Goal: Task Accomplishment & Management: Complete application form

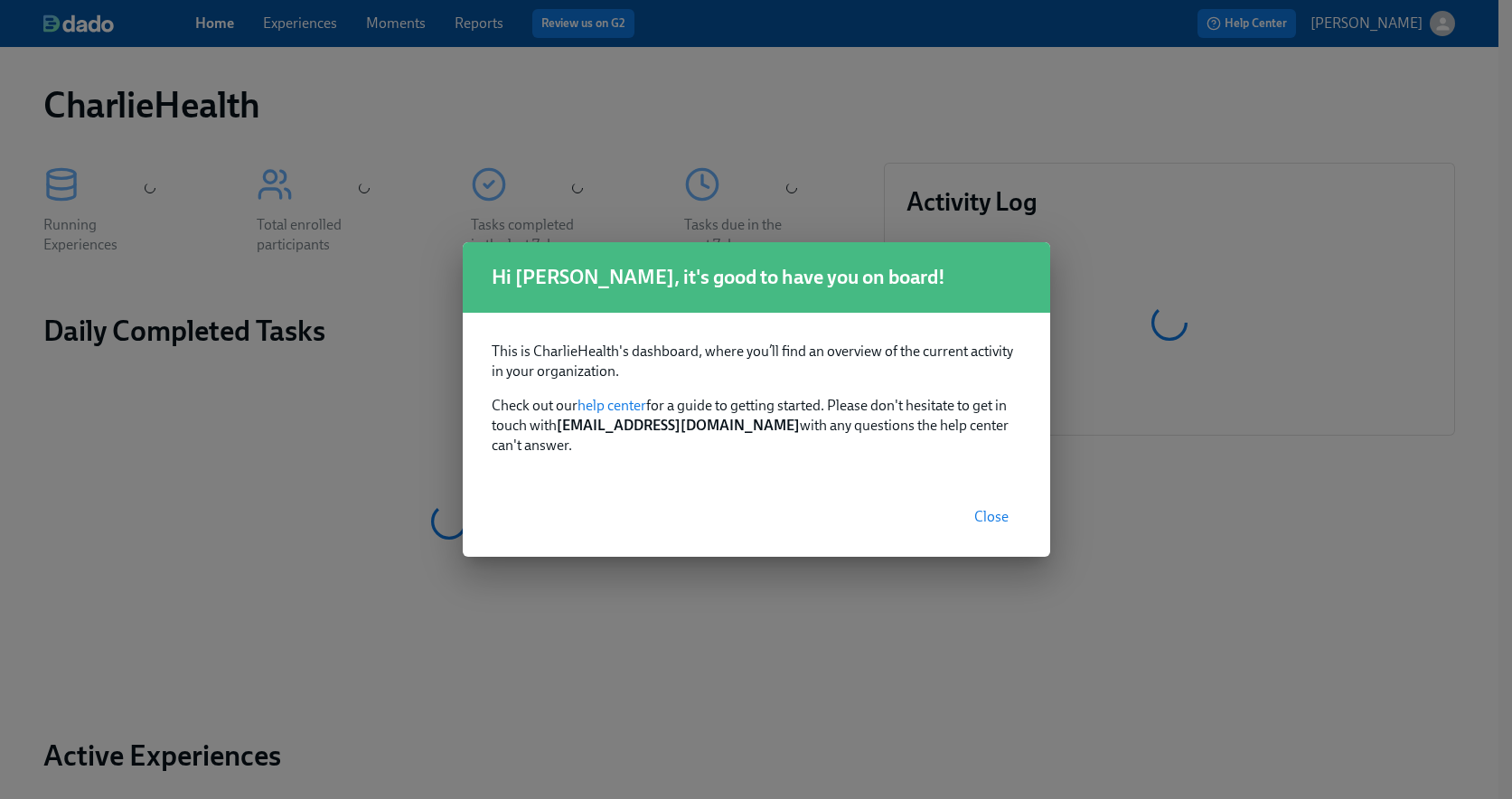
click at [1007, 518] on button "Close" at bounding box center [991, 516] width 60 height 36
click at [298, 18] on div "Hi Jessica, it's good to have you on board! This is CharlieHealth's dashboard, …" at bounding box center [756, 399] width 1512 height 799
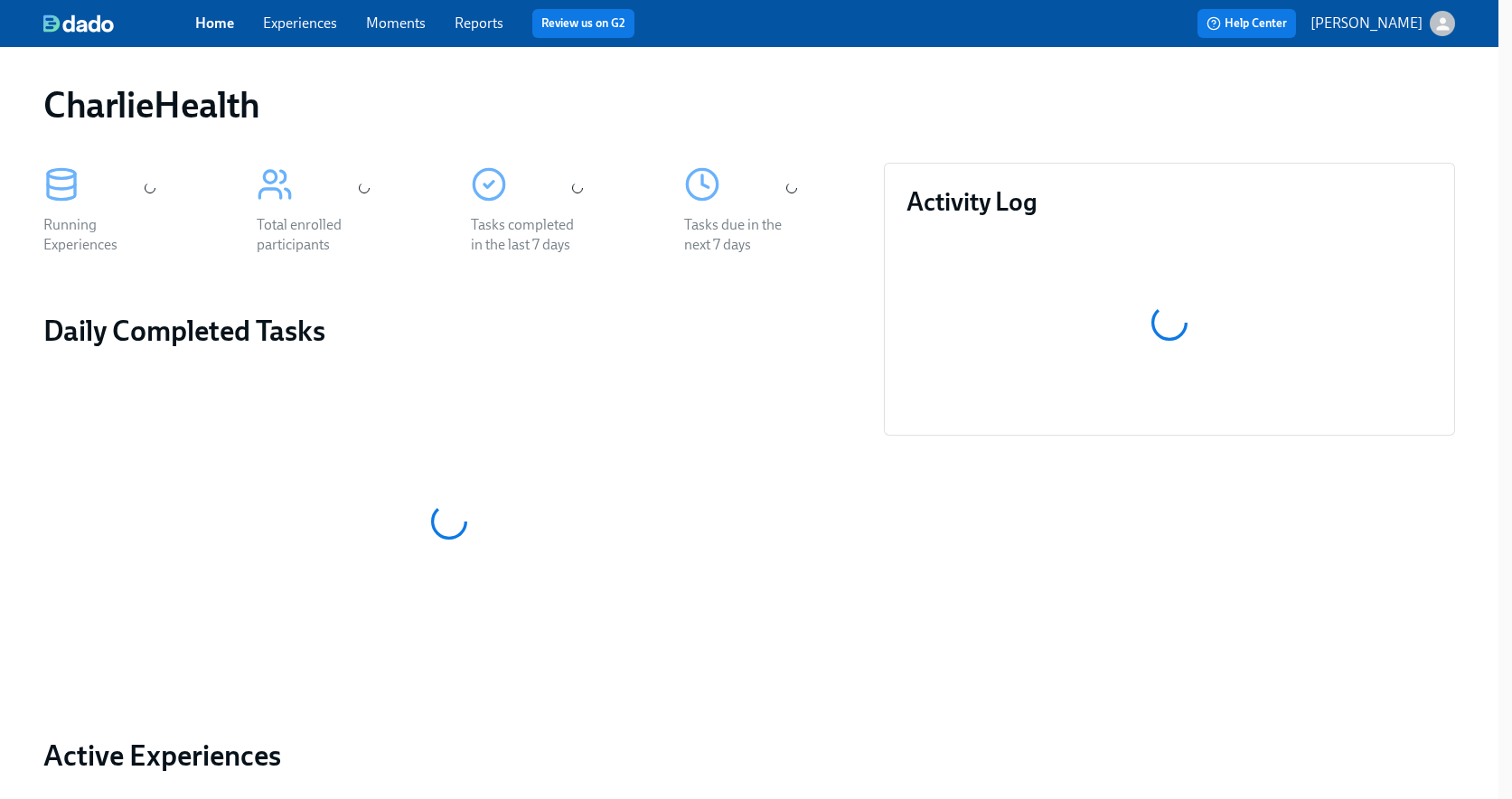
click at [294, 21] on div "Hi Jessica, it's good to have you on board! This is CharlieHealth's dashboard, …" at bounding box center [756, 399] width 1512 height 799
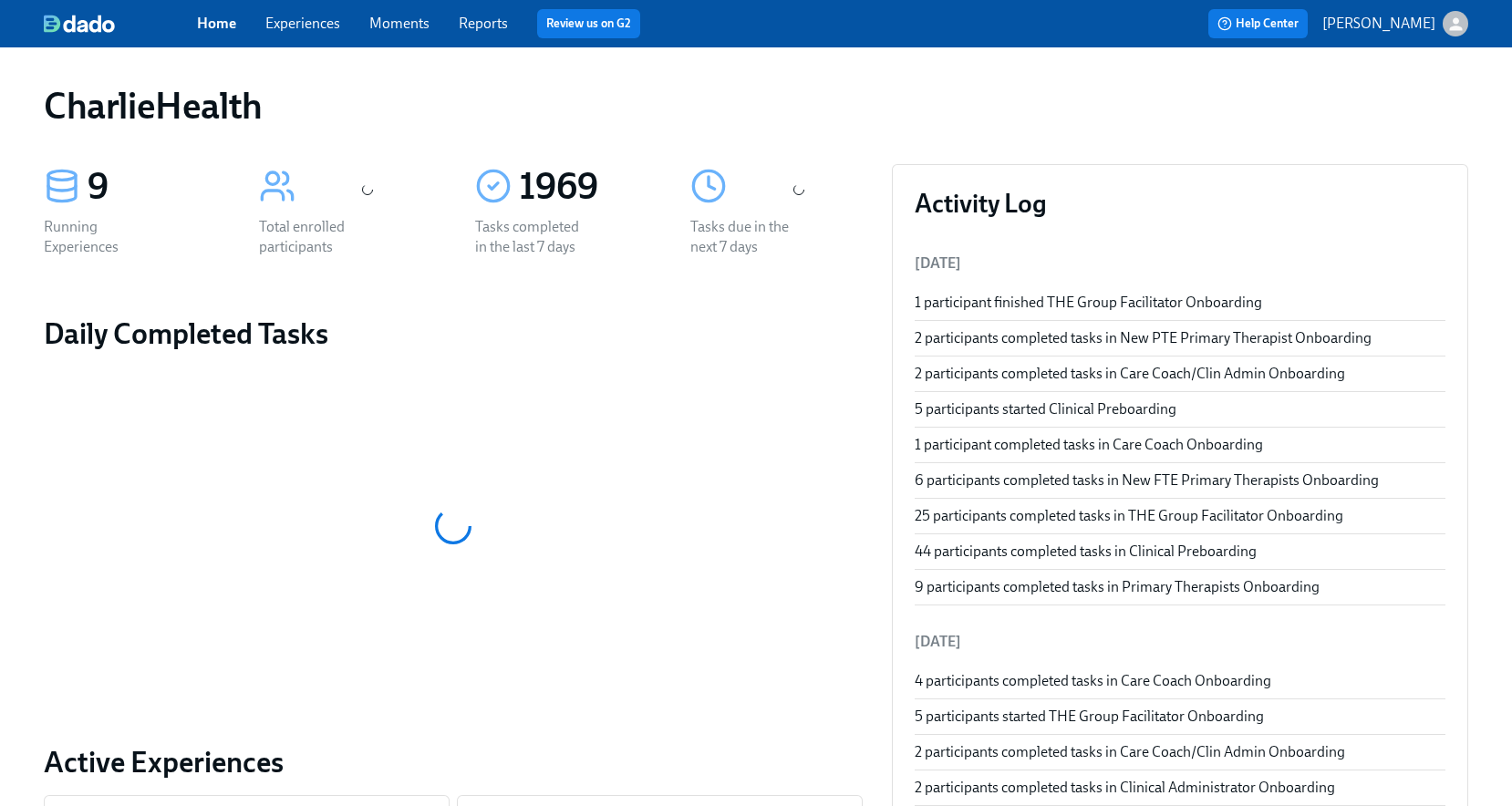
click at [296, 21] on link "Experiences" at bounding box center [303, 23] width 75 height 18
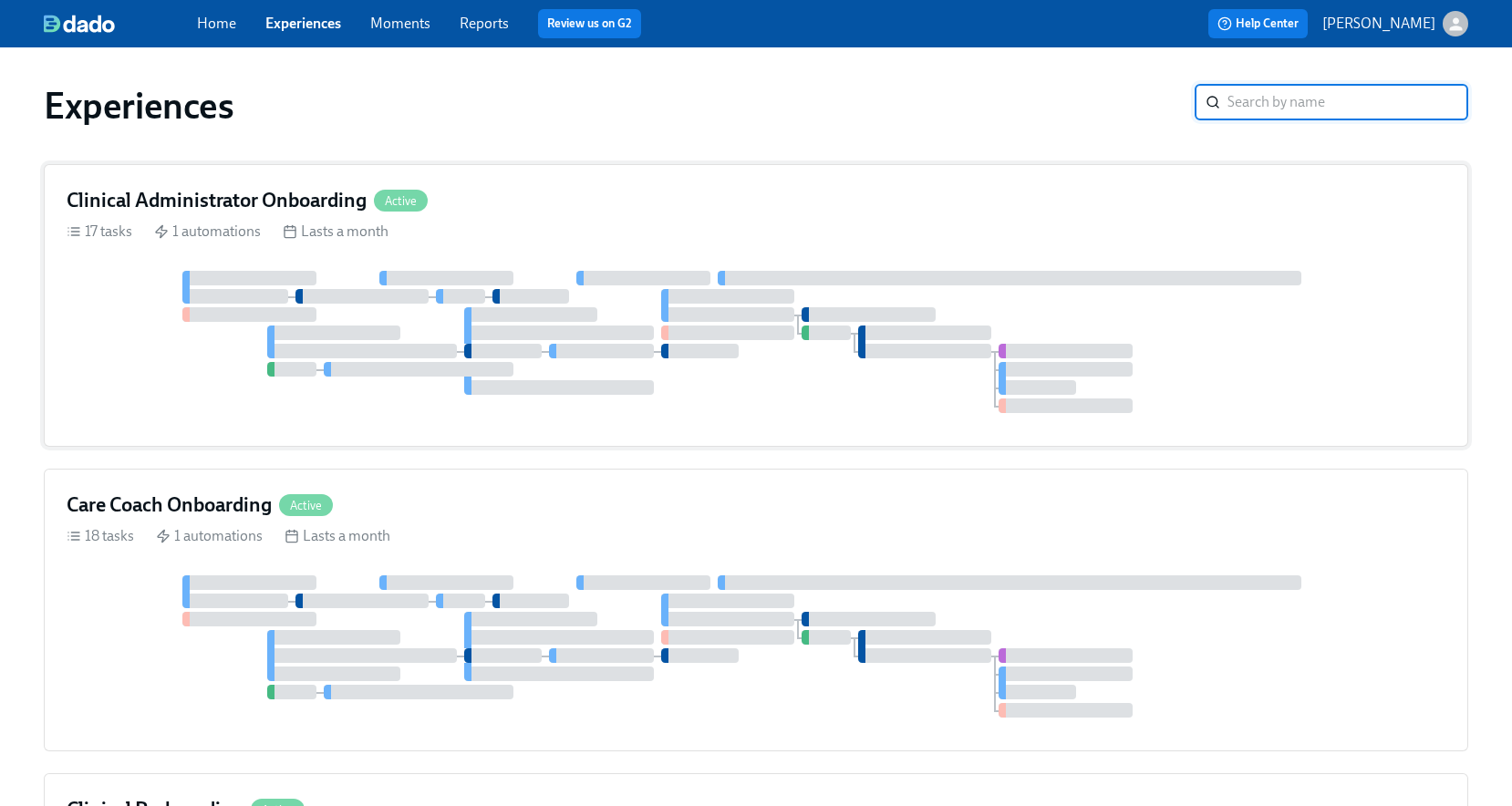
scroll to position [129, 0]
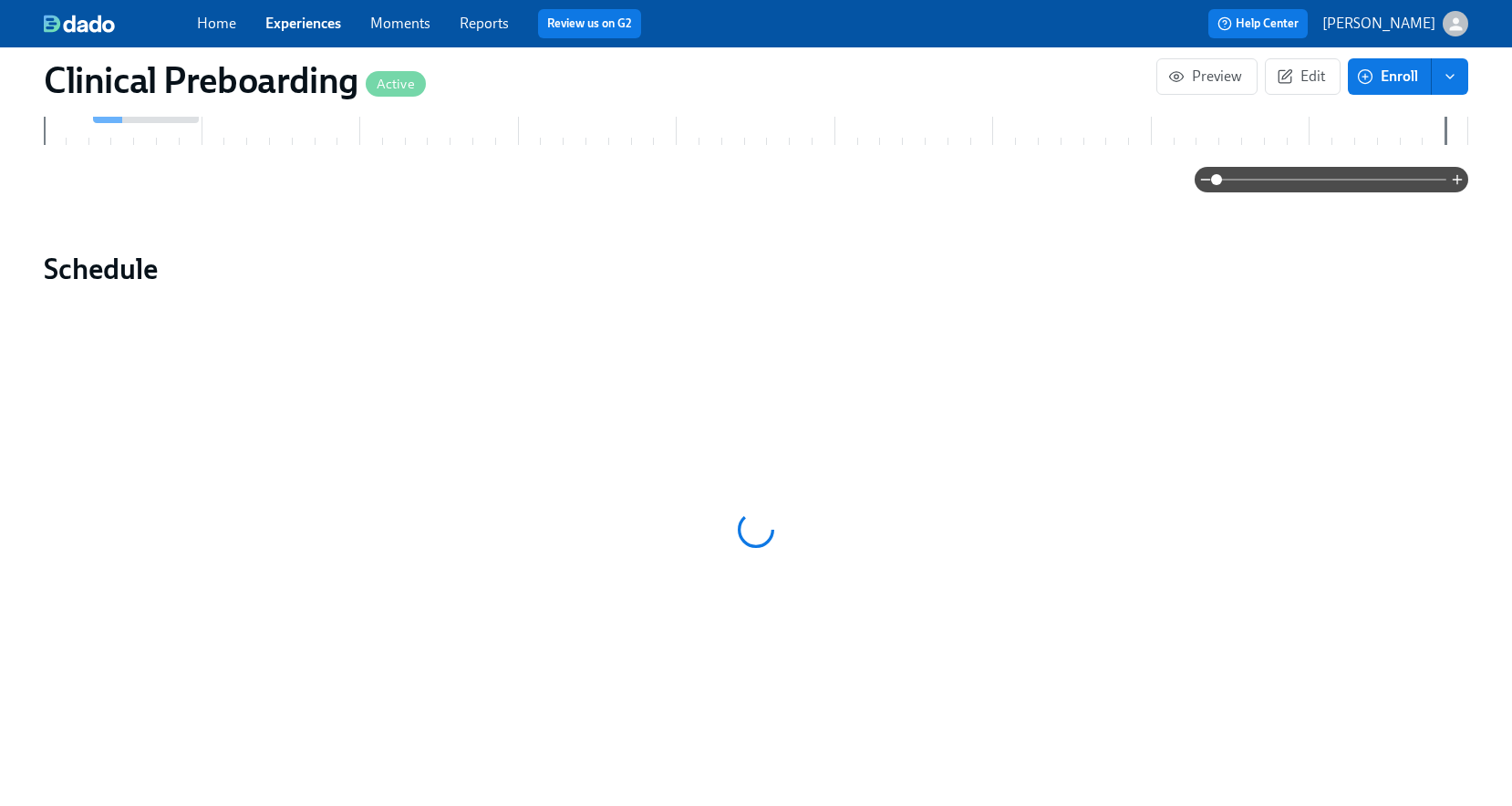
scroll to position [1721, 0]
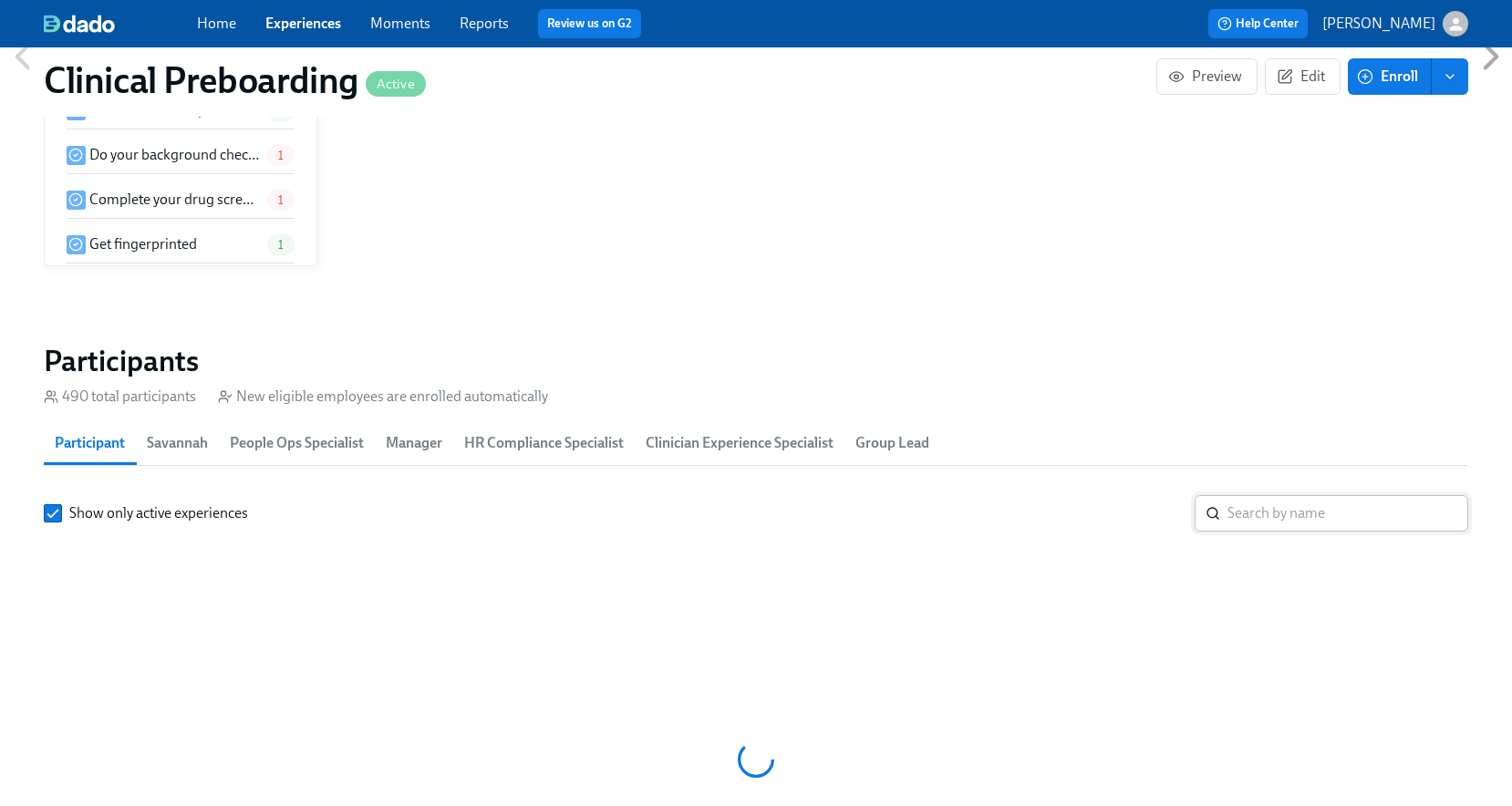
click at [1283, 495] on input "search" at bounding box center [1348, 513] width 241 height 36
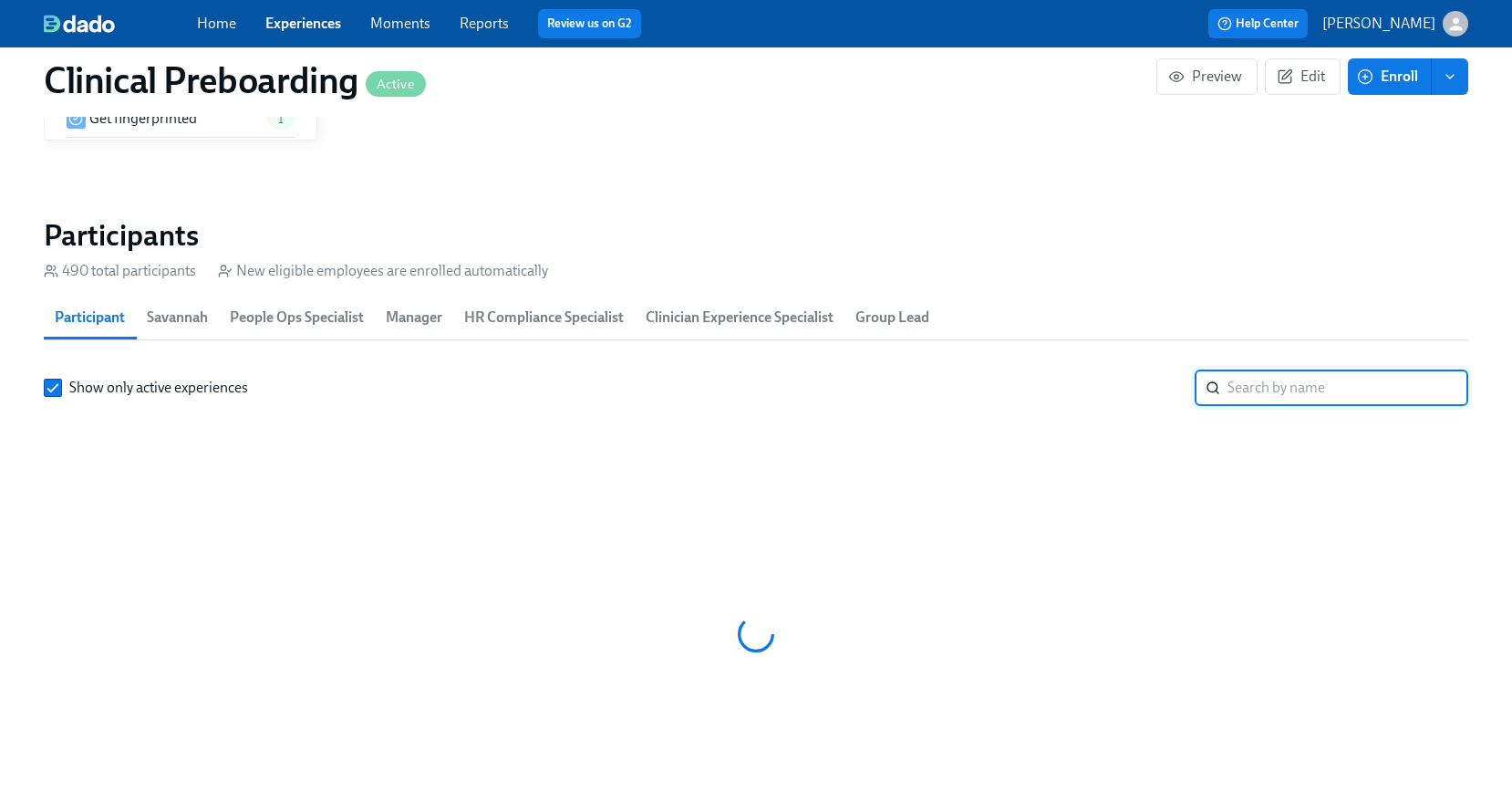
scroll to position [0, 24206]
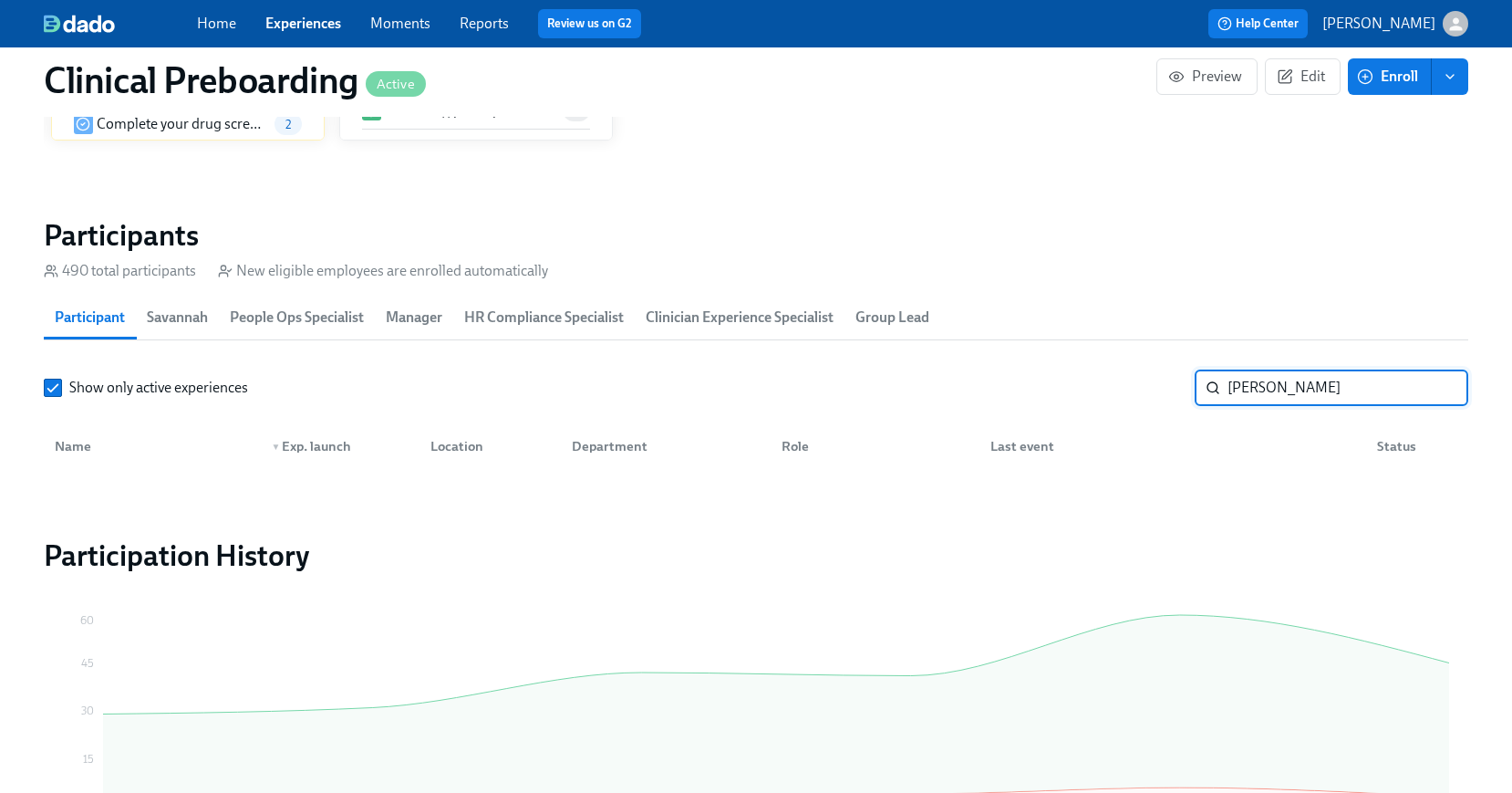
type input "alexandra river"
click at [288, 25] on link "Experiences" at bounding box center [304, 23] width 76 height 18
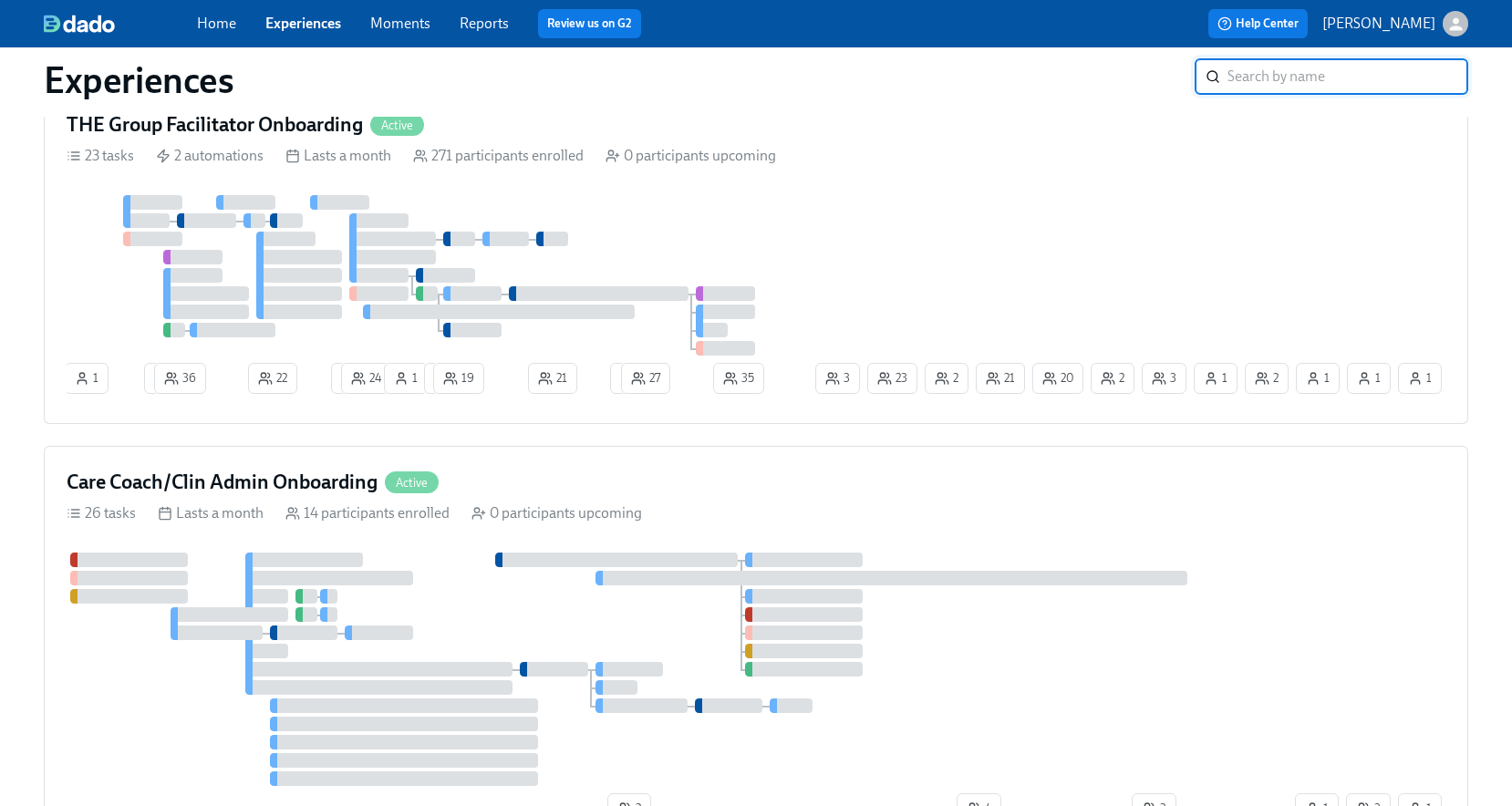
scroll to position [2456, 0]
click at [698, 195] on div "THE Group Facilitator Onboarding Active 23 tasks 2 automations Lasts a month 27…" at bounding box center [756, 257] width 1425 height 336
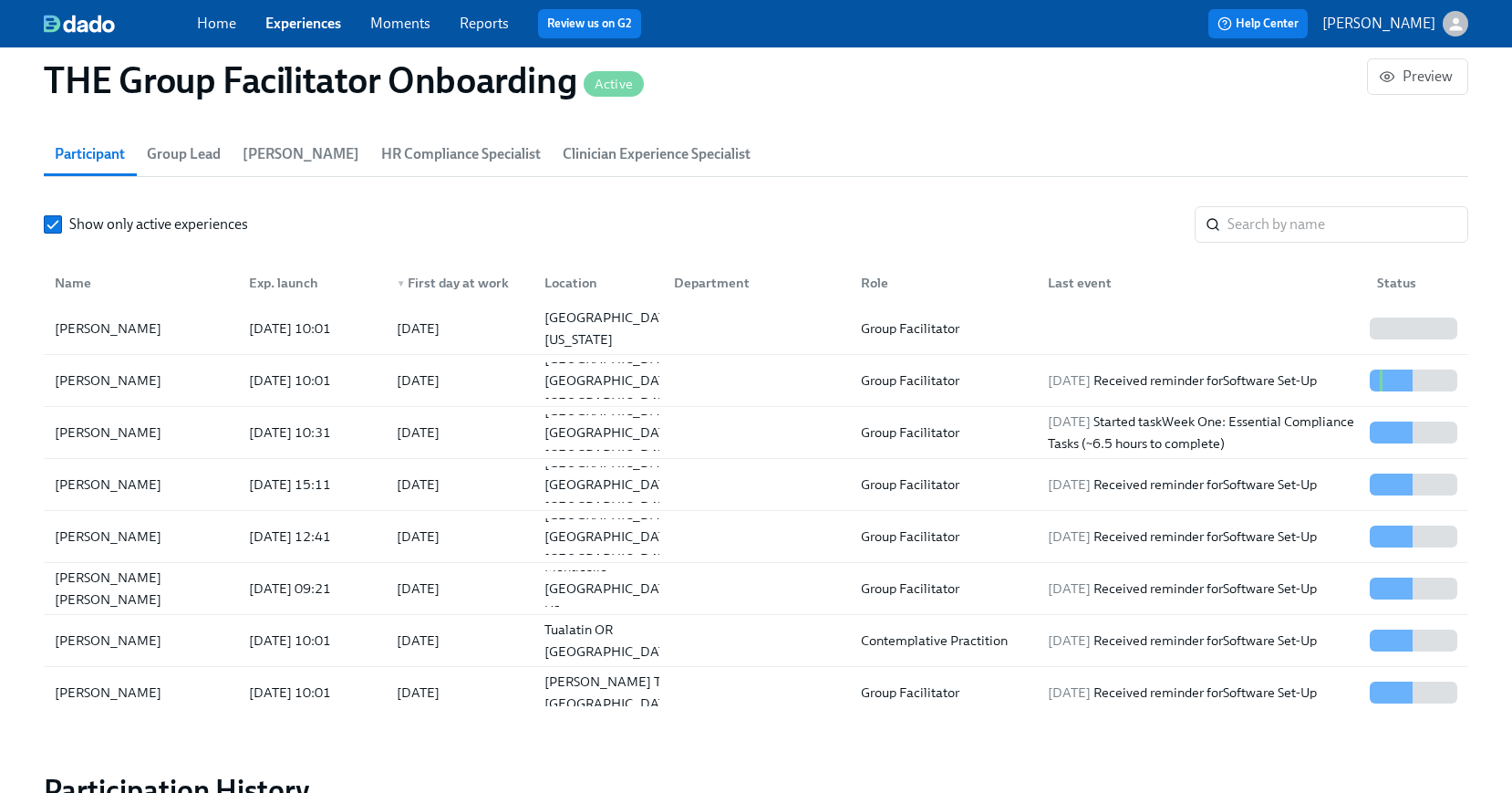
scroll to position [6, 0]
click at [1318, 224] on input "search" at bounding box center [1348, 224] width 241 height 36
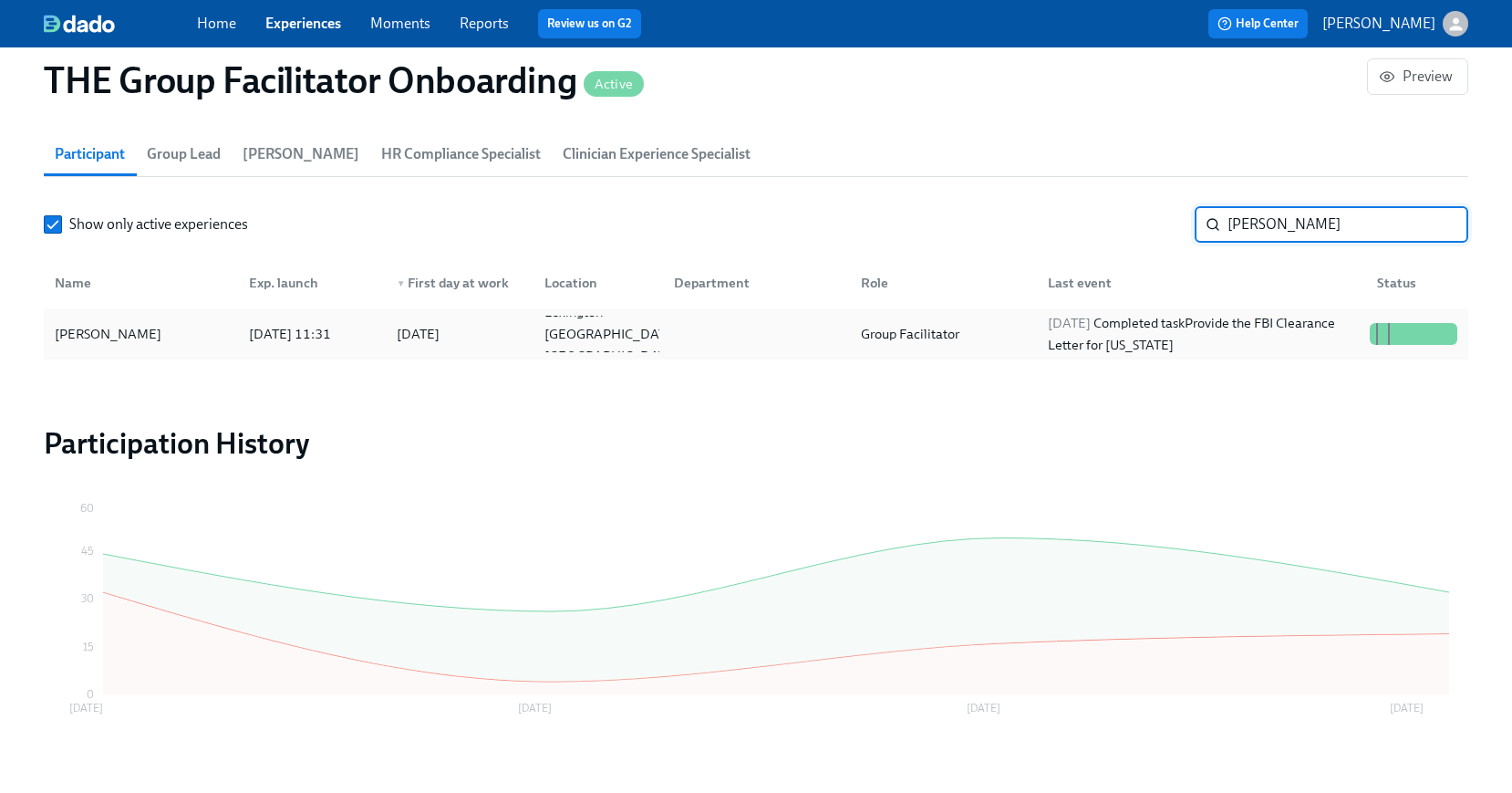
click at [84, 338] on div "Alexandra Kule" at bounding box center [107, 334] width 121 height 22
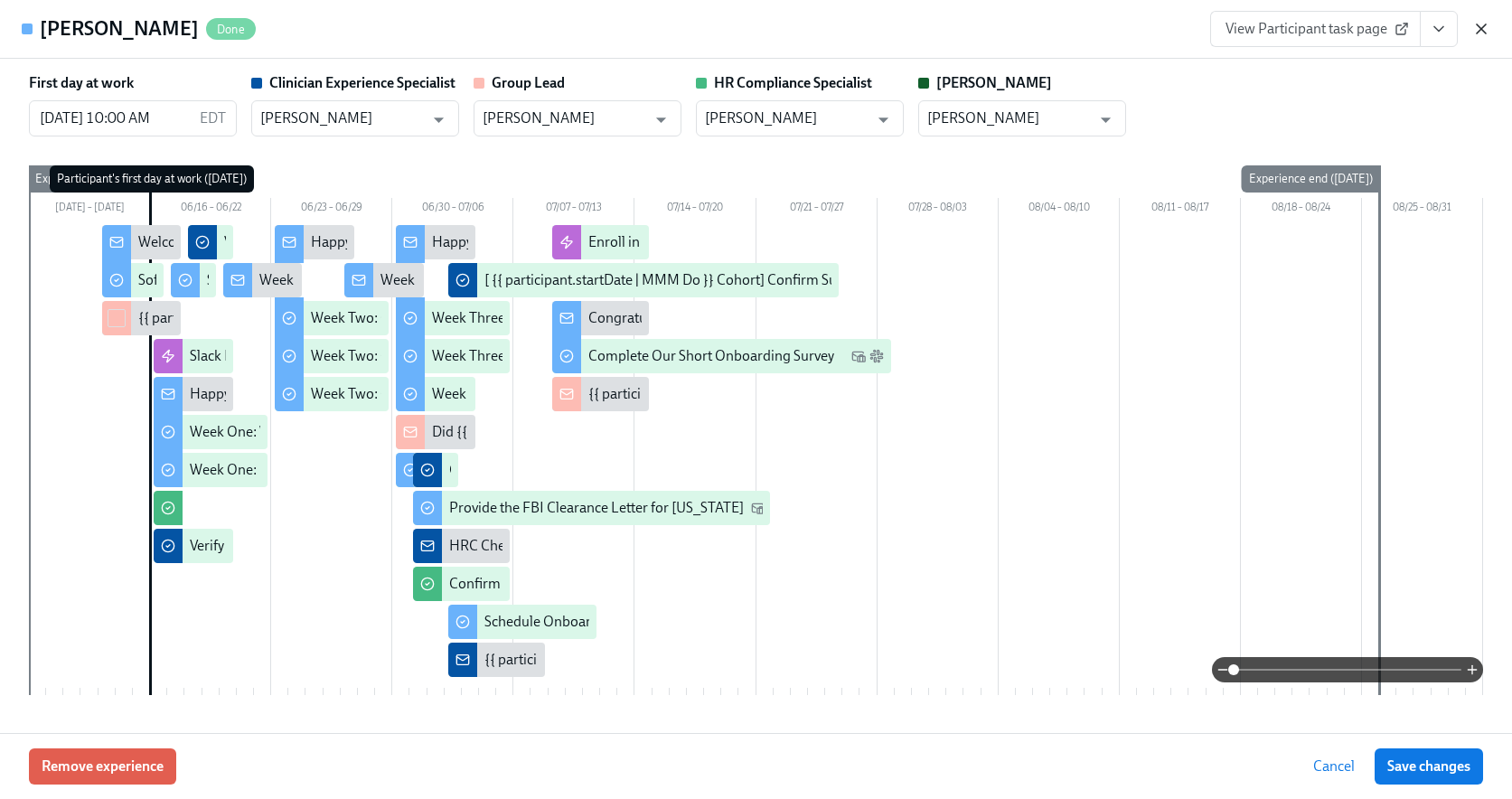
click at [1474, 28] on icon "button" at bounding box center [1482, 29] width 18 height 18
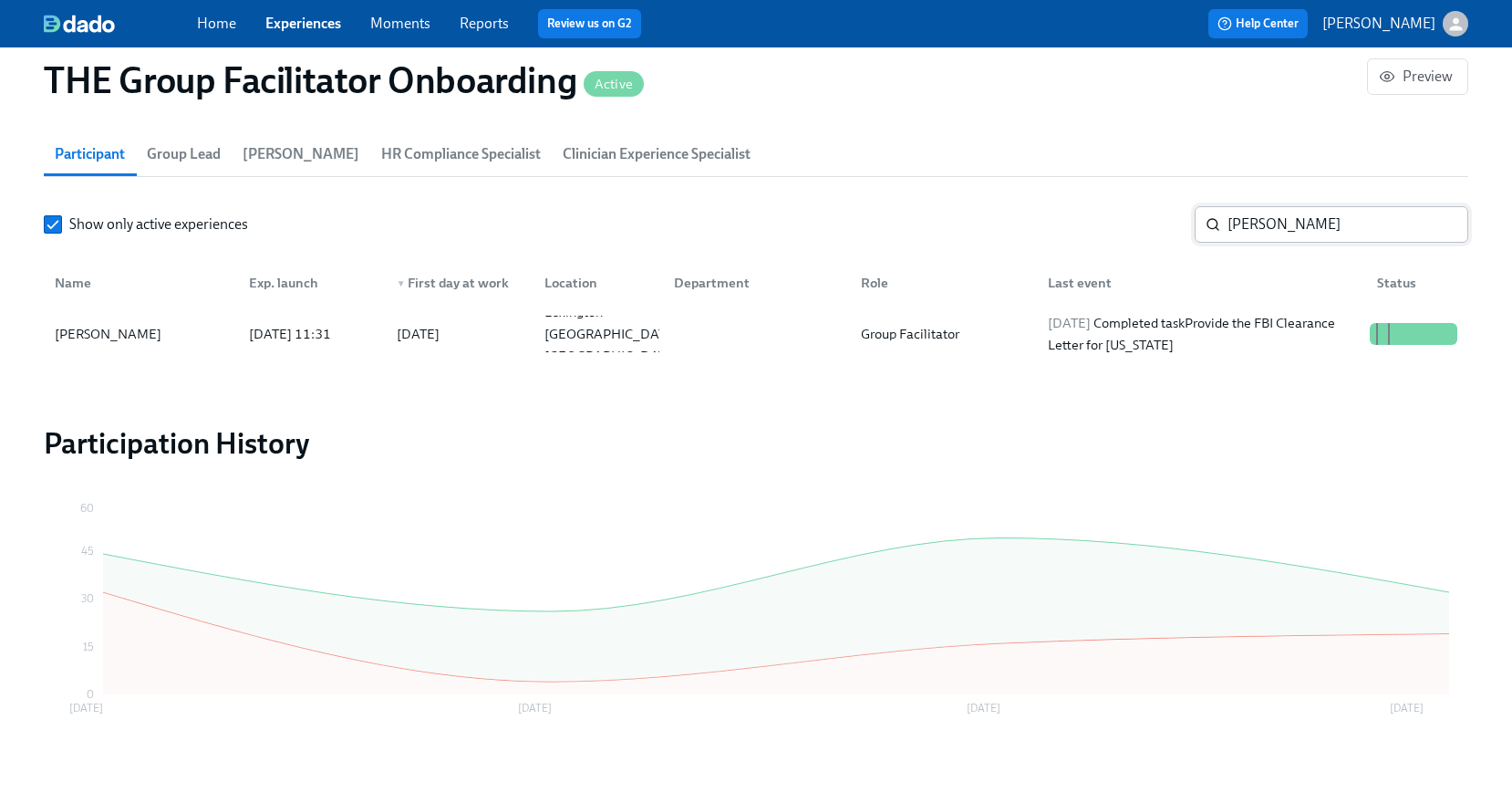
click at [1267, 220] on input "alexandra" at bounding box center [1348, 224] width 241 height 36
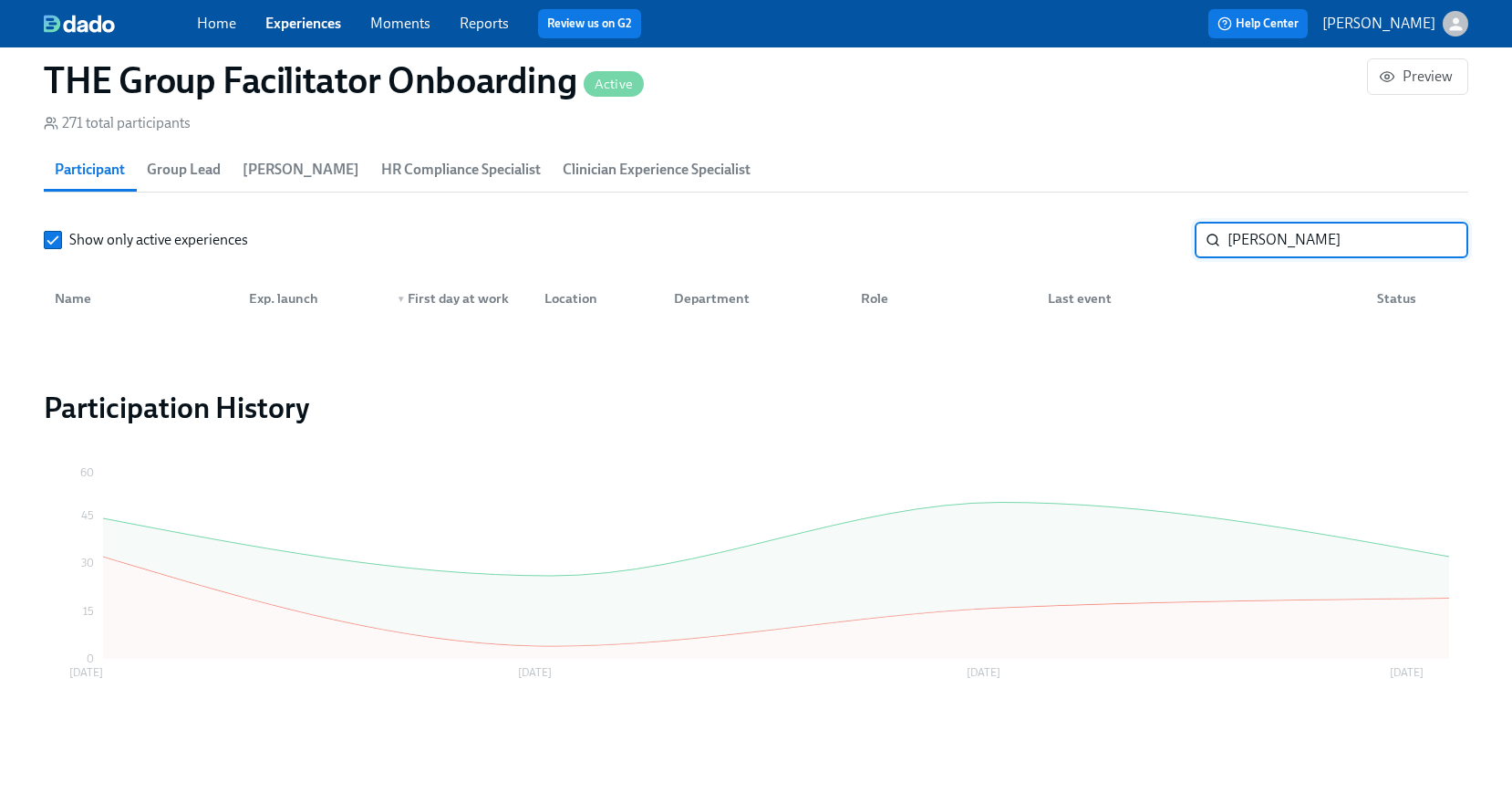
scroll to position [1648, 0]
type input "r"
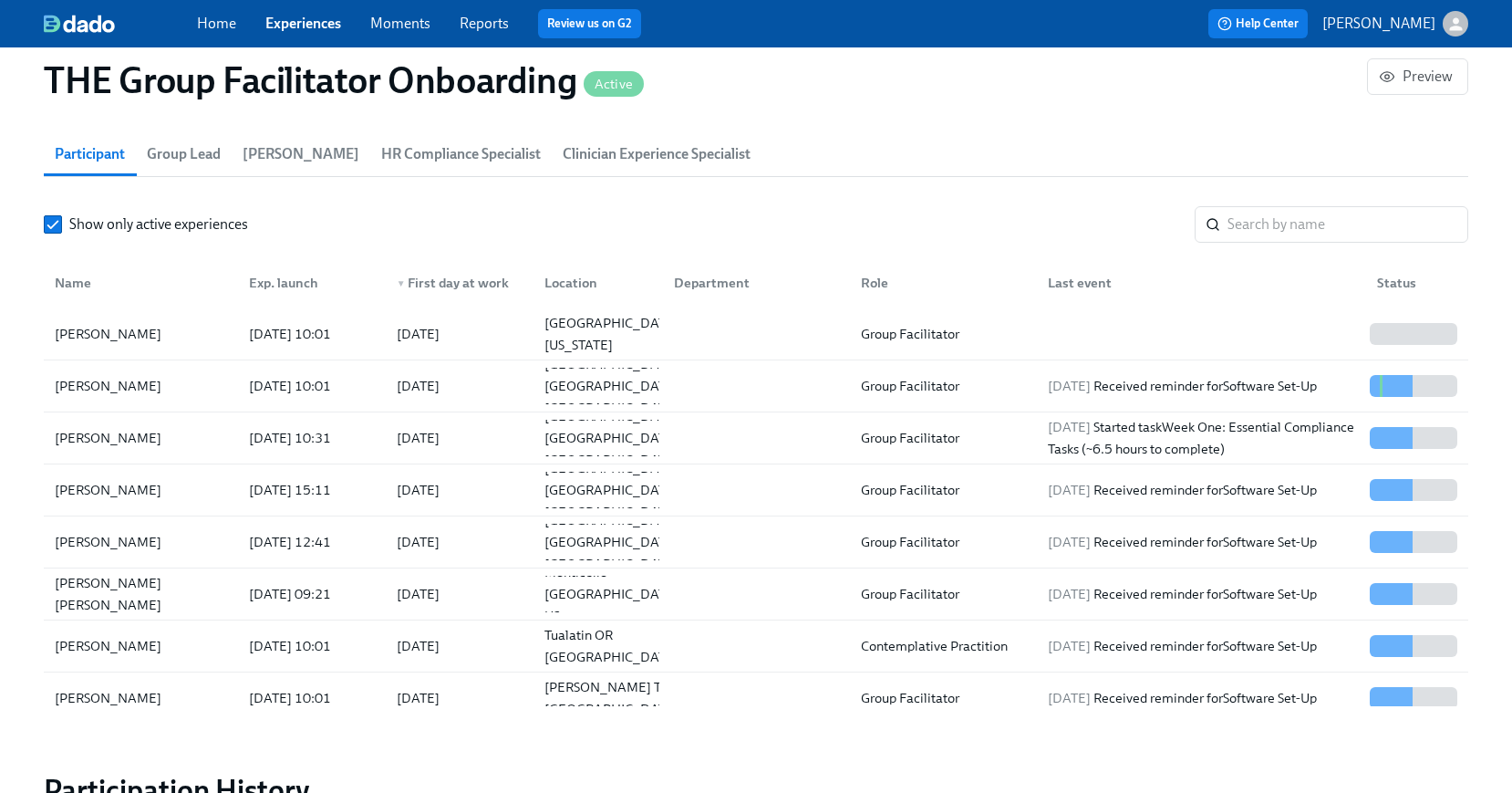
click at [285, 19] on link "Experiences" at bounding box center [304, 23] width 76 height 18
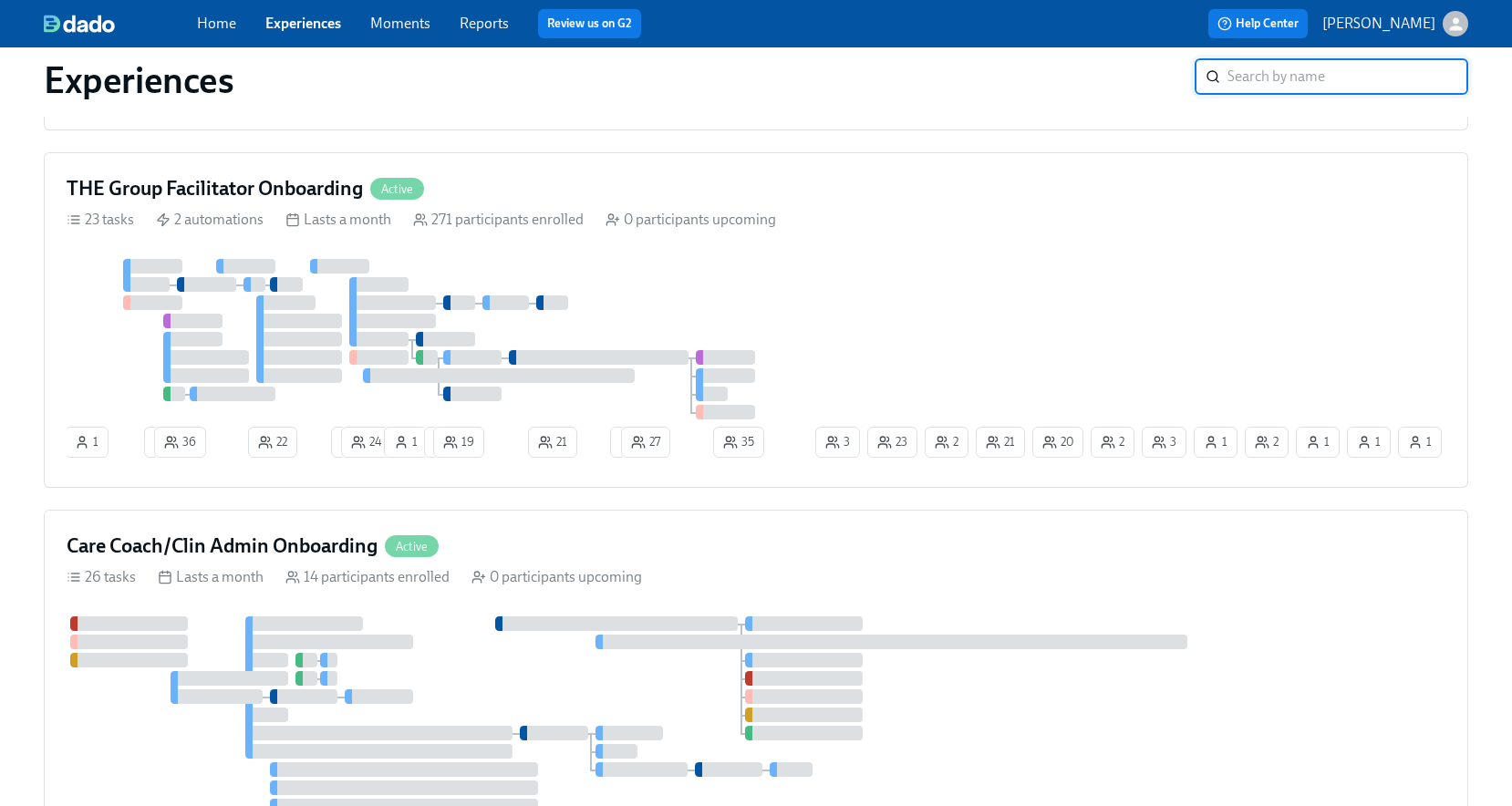
scroll to position [2397, 0]
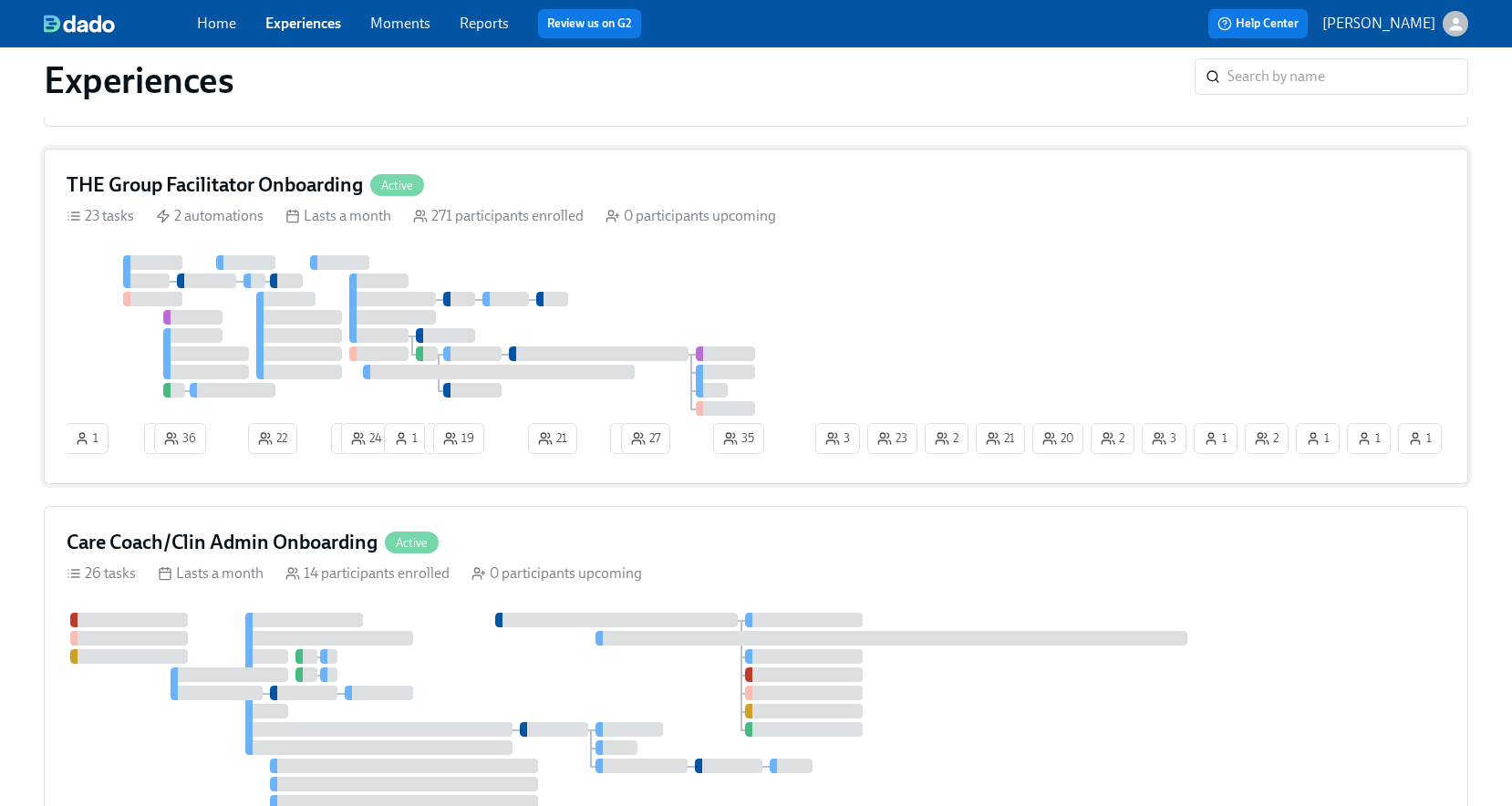
click at [870, 249] on div "THE Group Facilitator Onboarding Active 23 tasks 2 automations Lasts a month 27…" at bounding box center [756, 316] width 1425 height 336
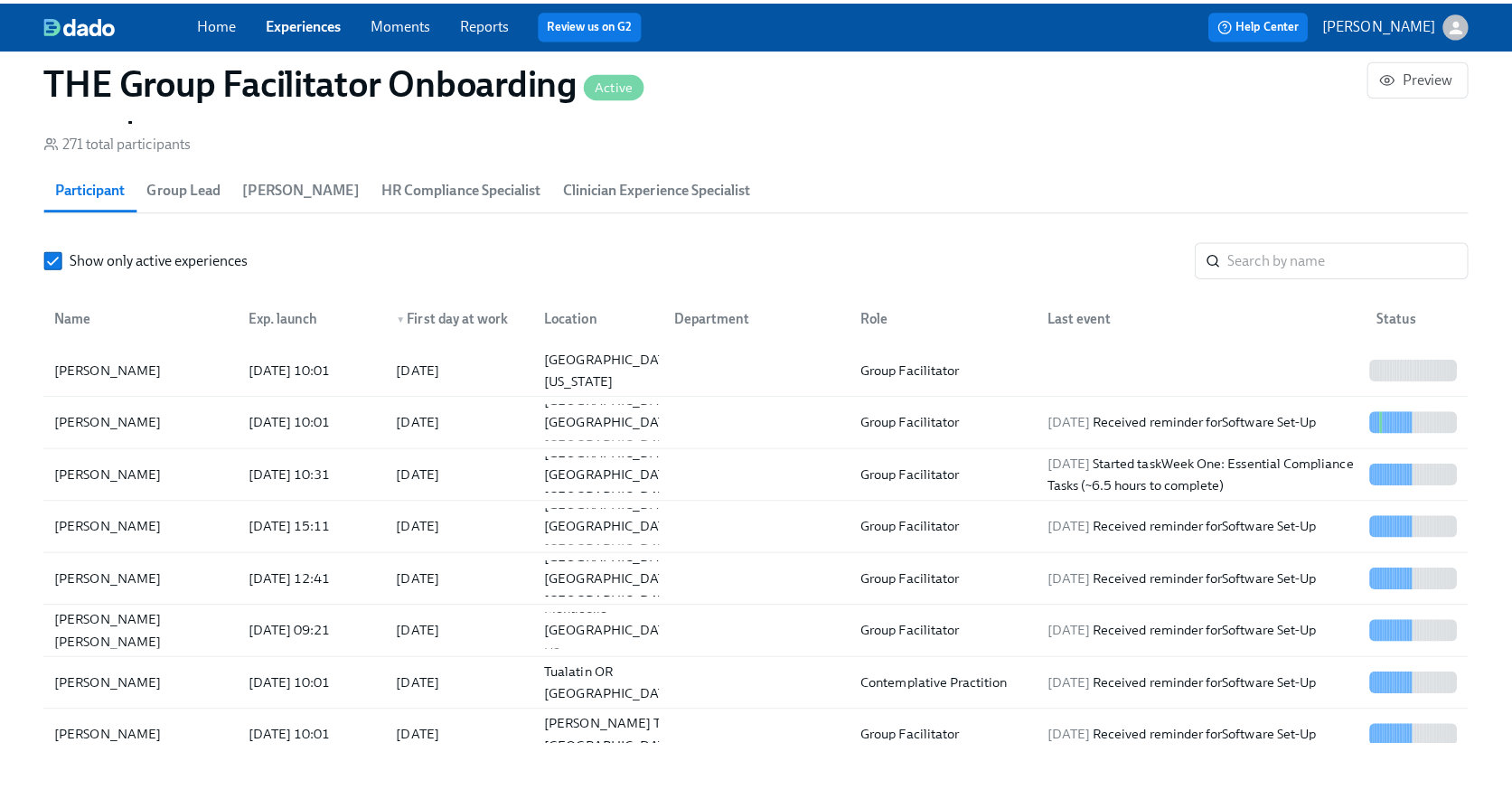
scroll to position [1569, 0]
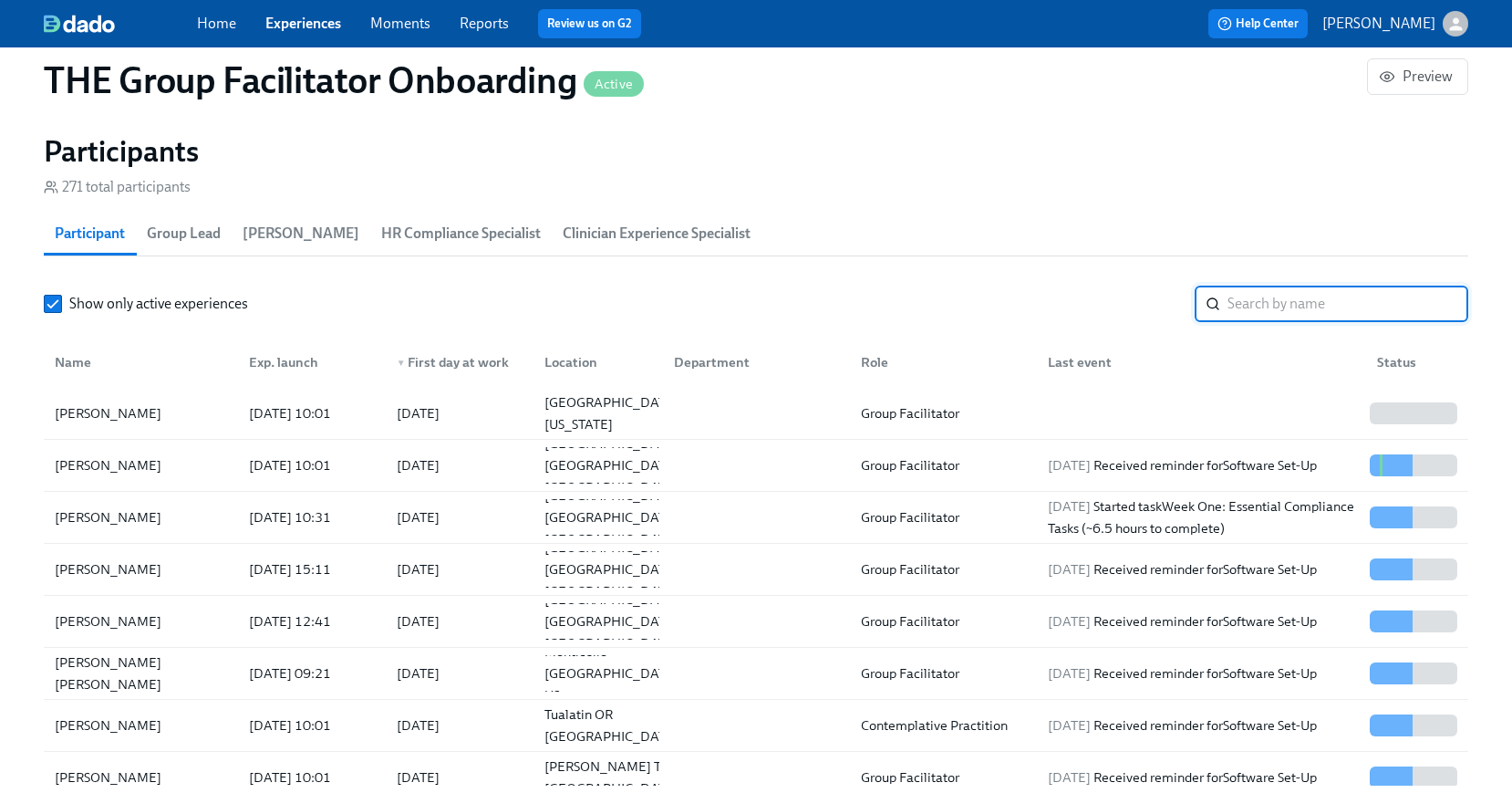
click at [1285, 297] on input "search" at bounding box center [1348, 303] width 241 height 36
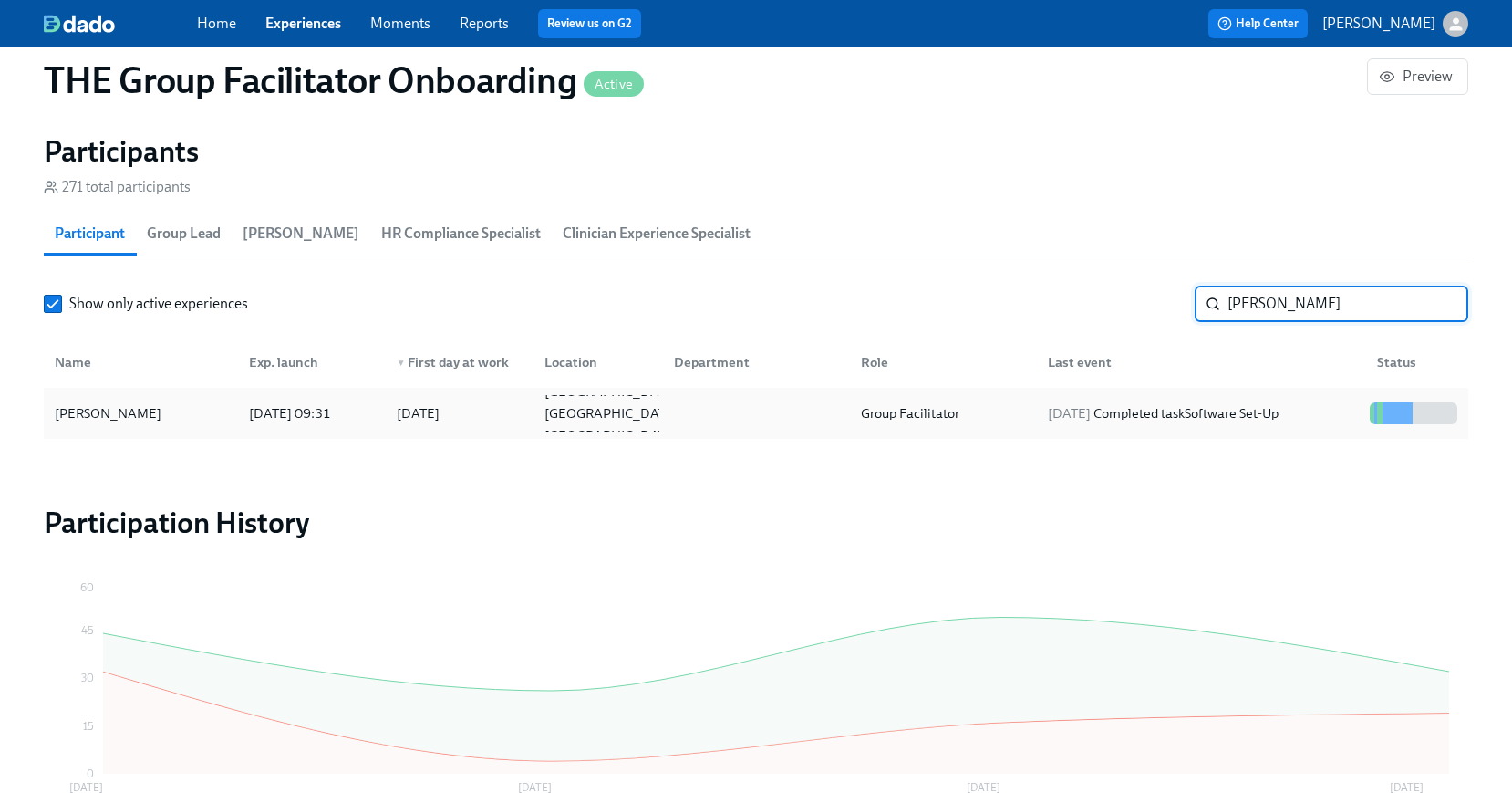
click at [129, 422] on div "Anthony Mallia" at bounding box center [107, 413] width 121 height 22
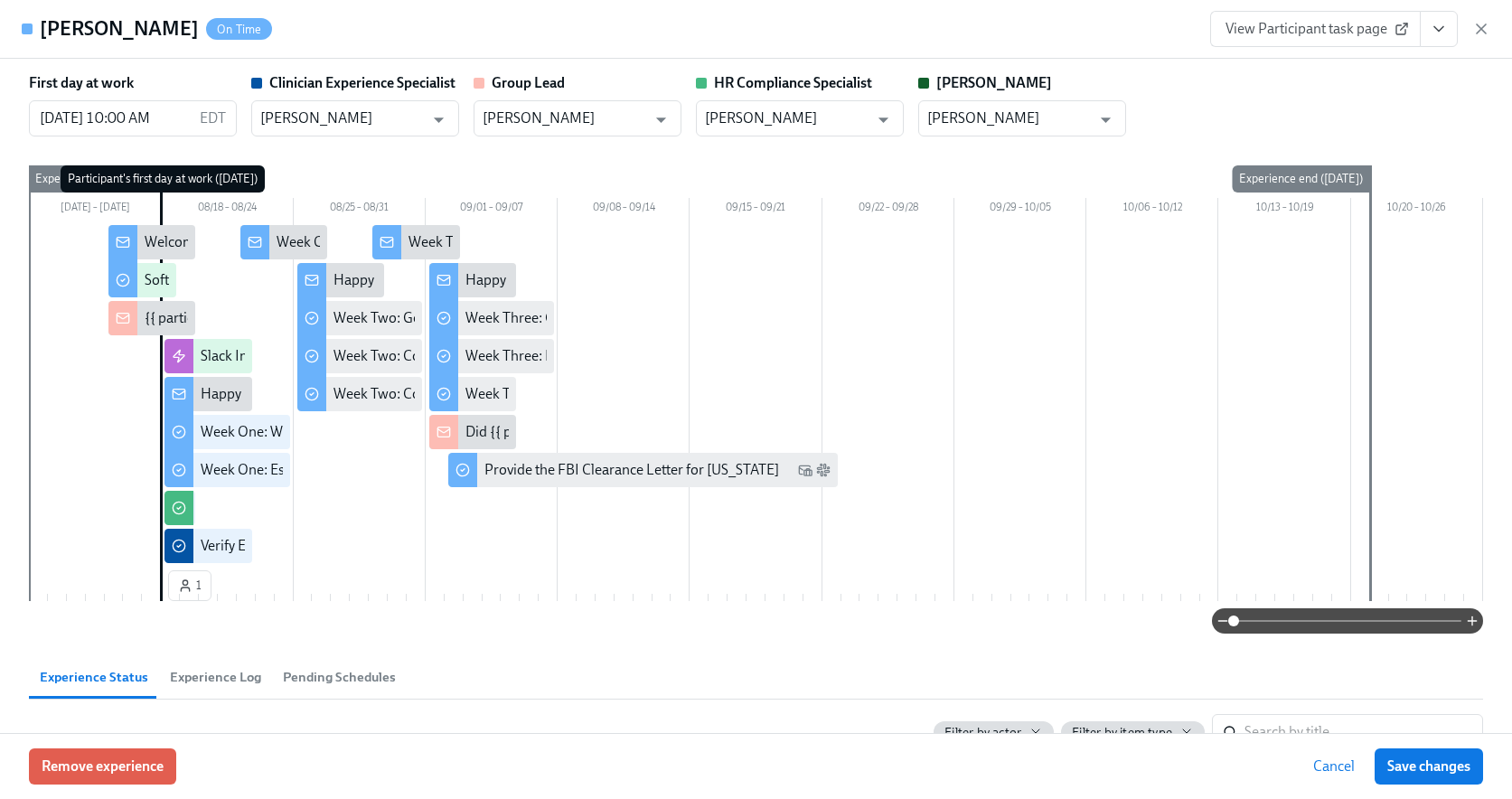
click at [1436, 31] on icon "View task page" at bounding box center [1440, 29] width 18 height 18
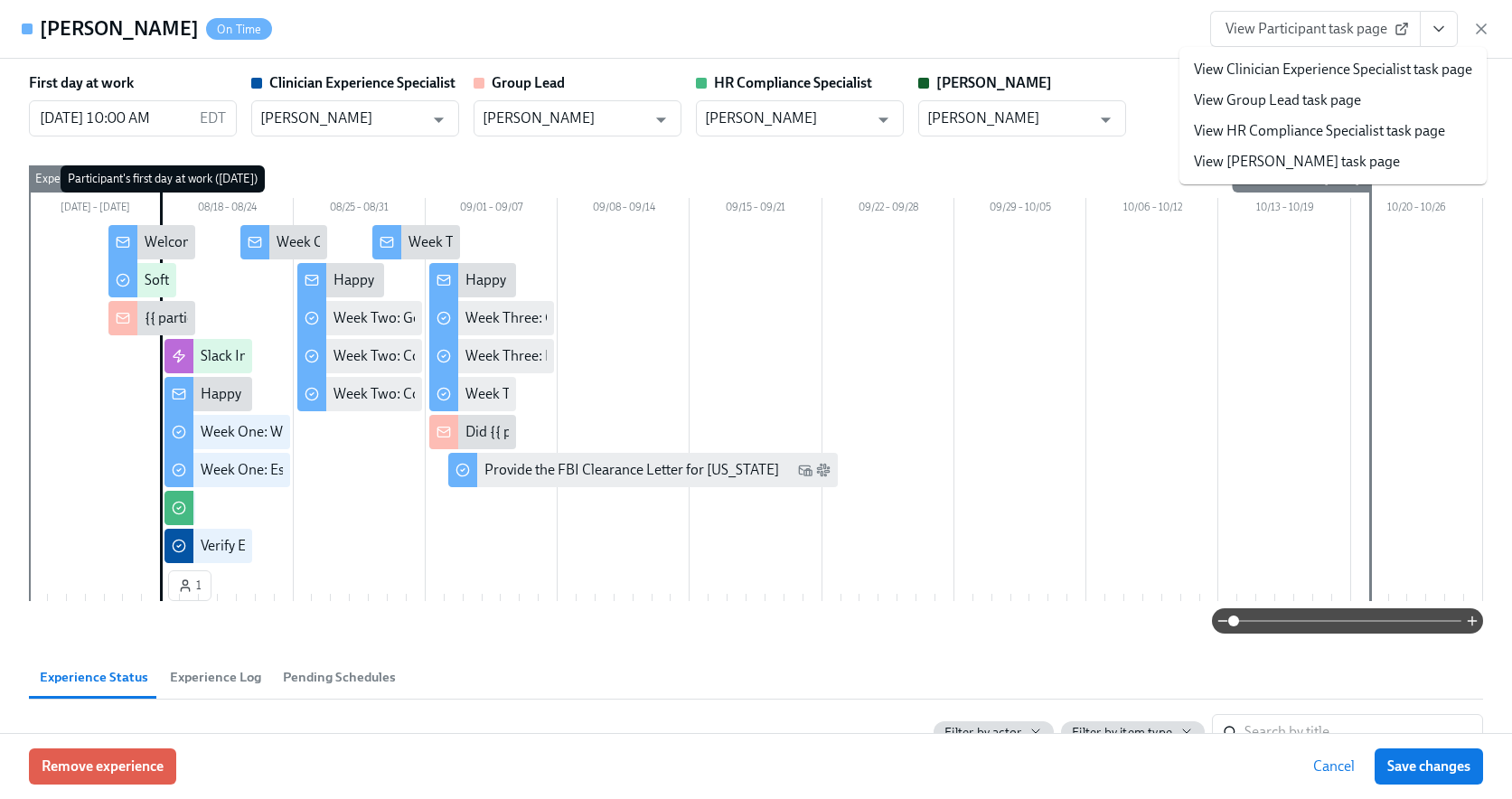
click at [1340, 133] on link "View HR Compliance Specialist task page" at bounding box center [1319, 131] width 251 height 20
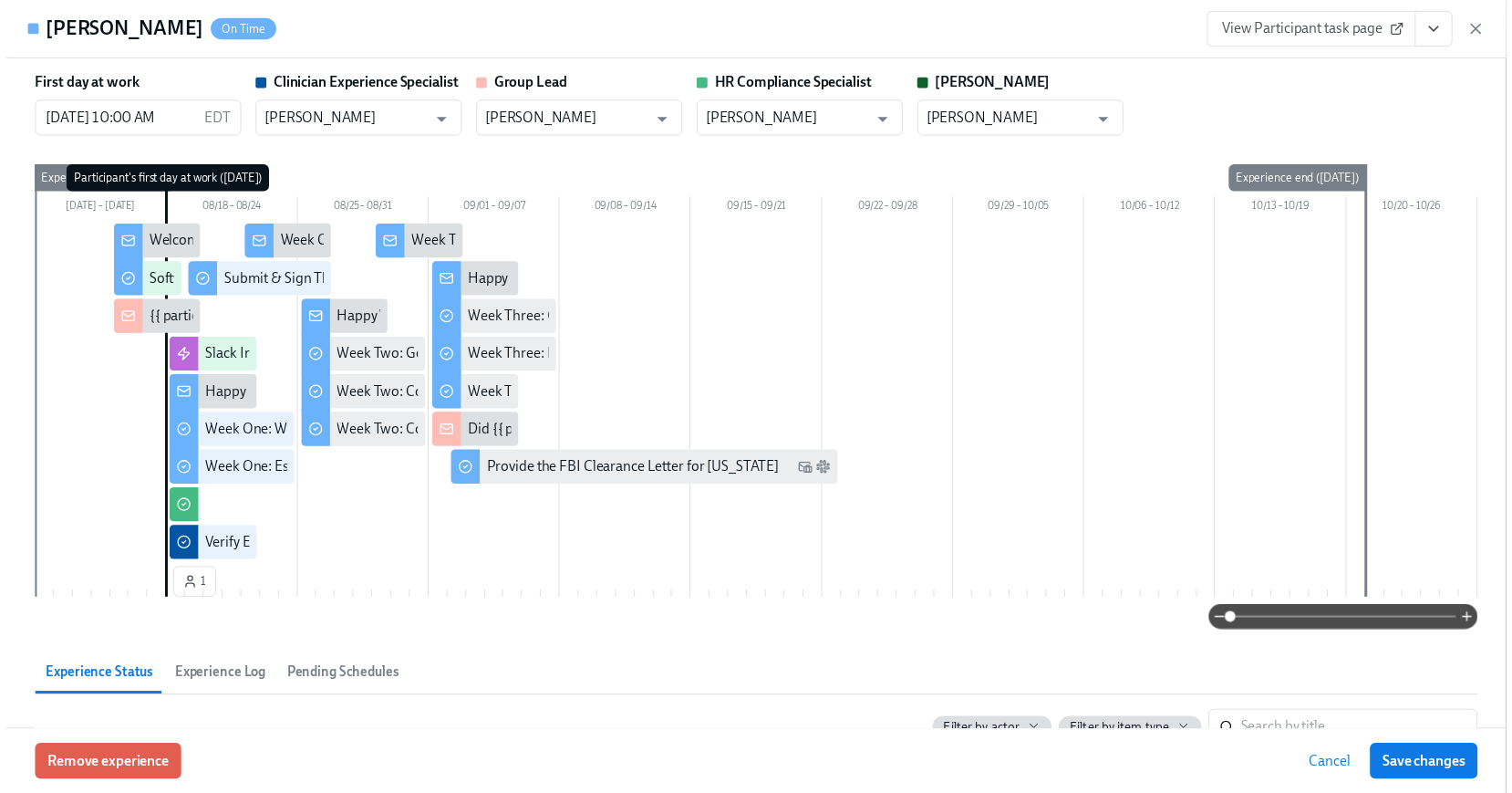
scroll to position [0, 29980]
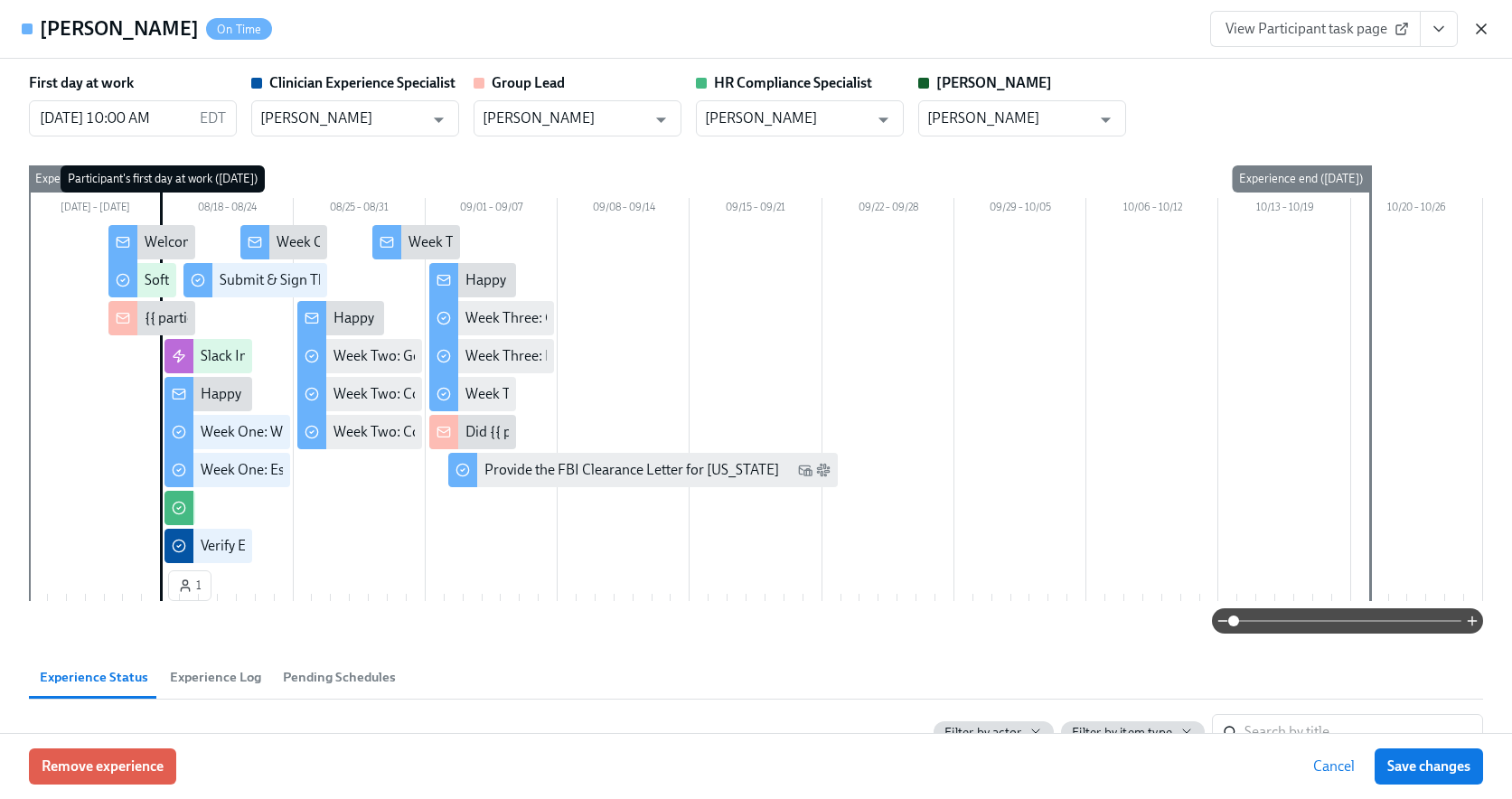
click at [1482, 32] on icon "button" at bounding box center [1482, 29] width 18 height 18
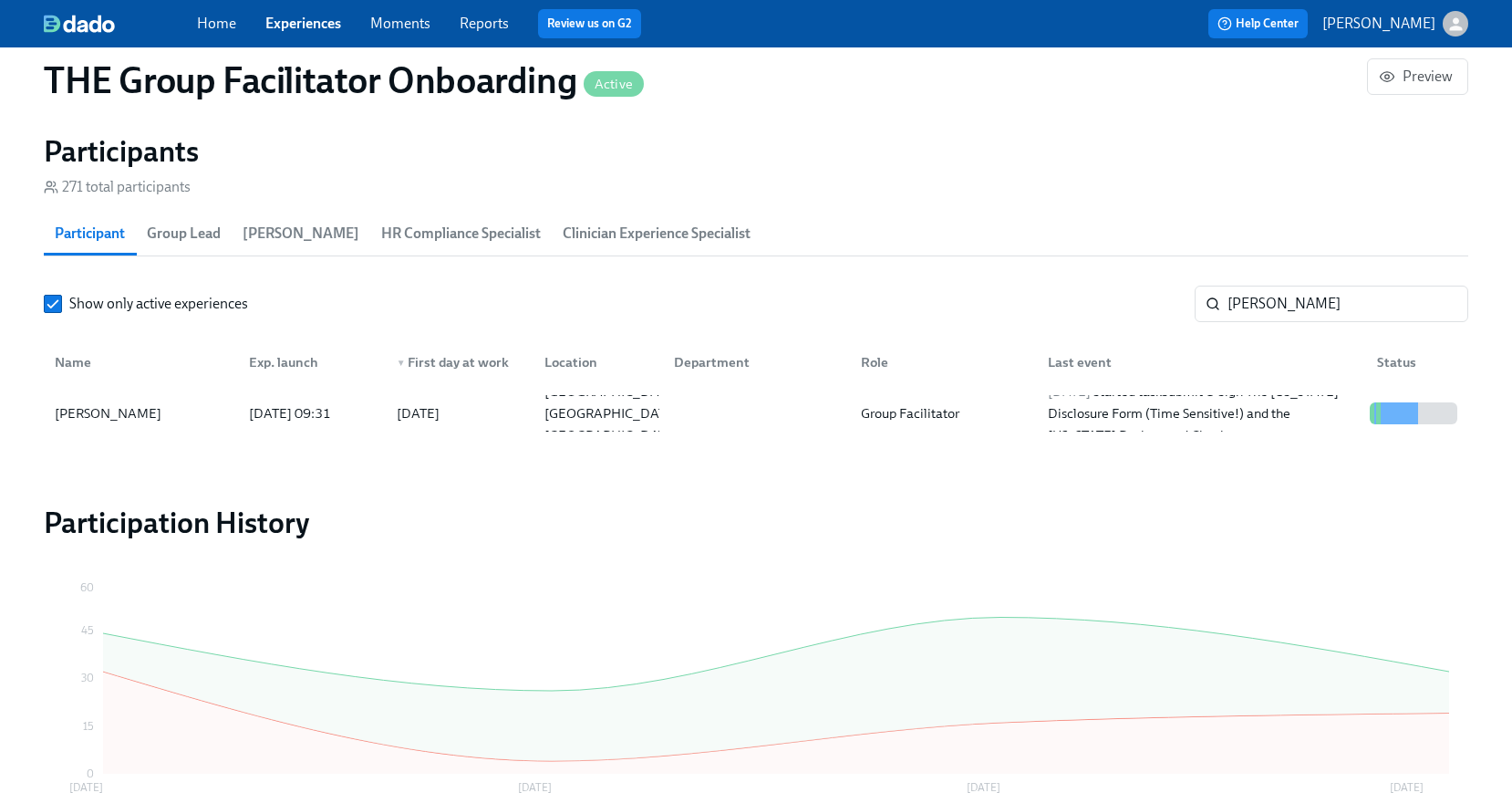
scroll to position [0, 29980]
click at [1269, 304] on input "anthony m" at bounding box center [1348, 303] width 241 height 36
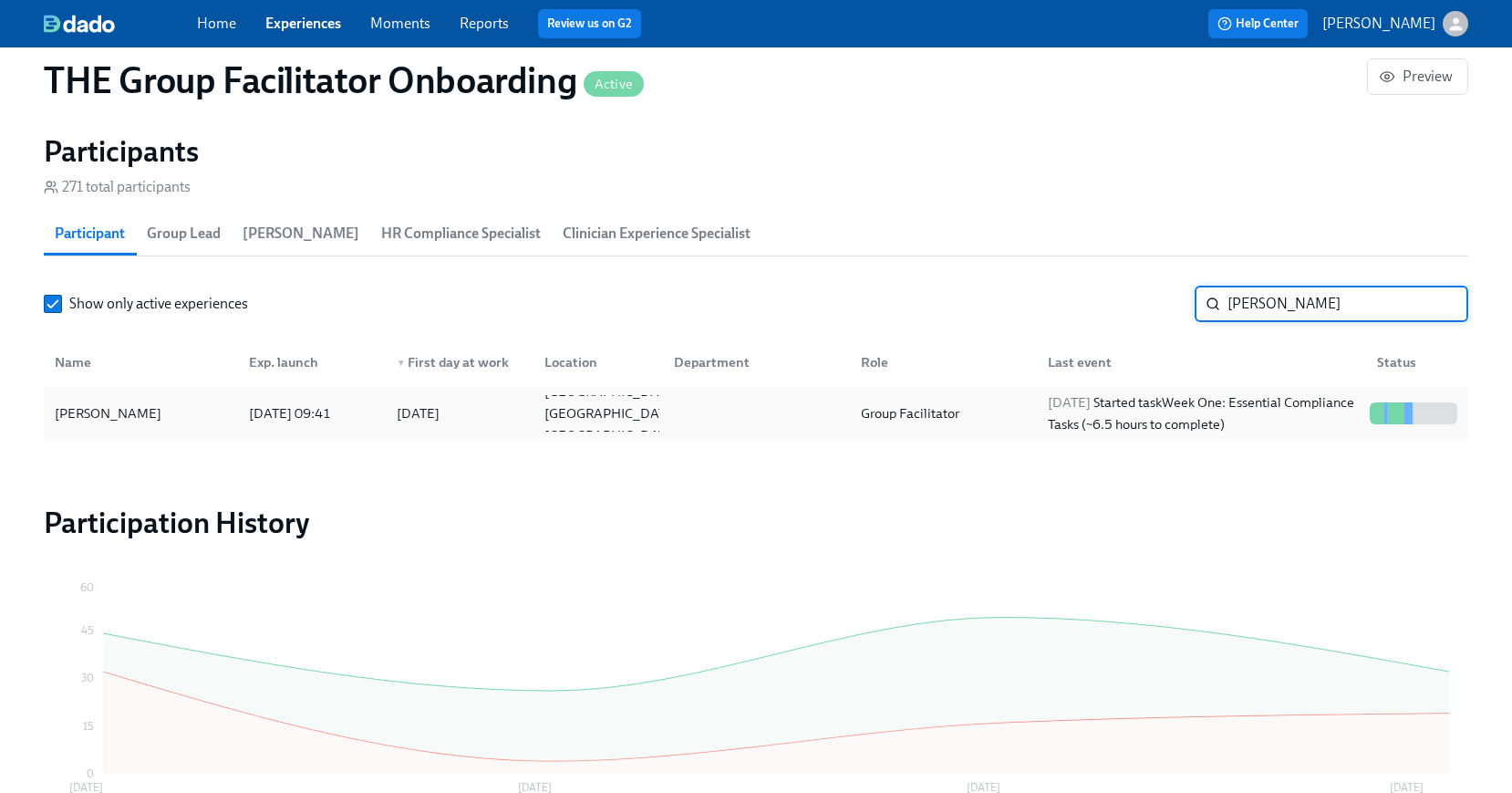
click at [123, 411] on div "Courtney Nishnick" at bounding box center [107, 413] width 121 height 22
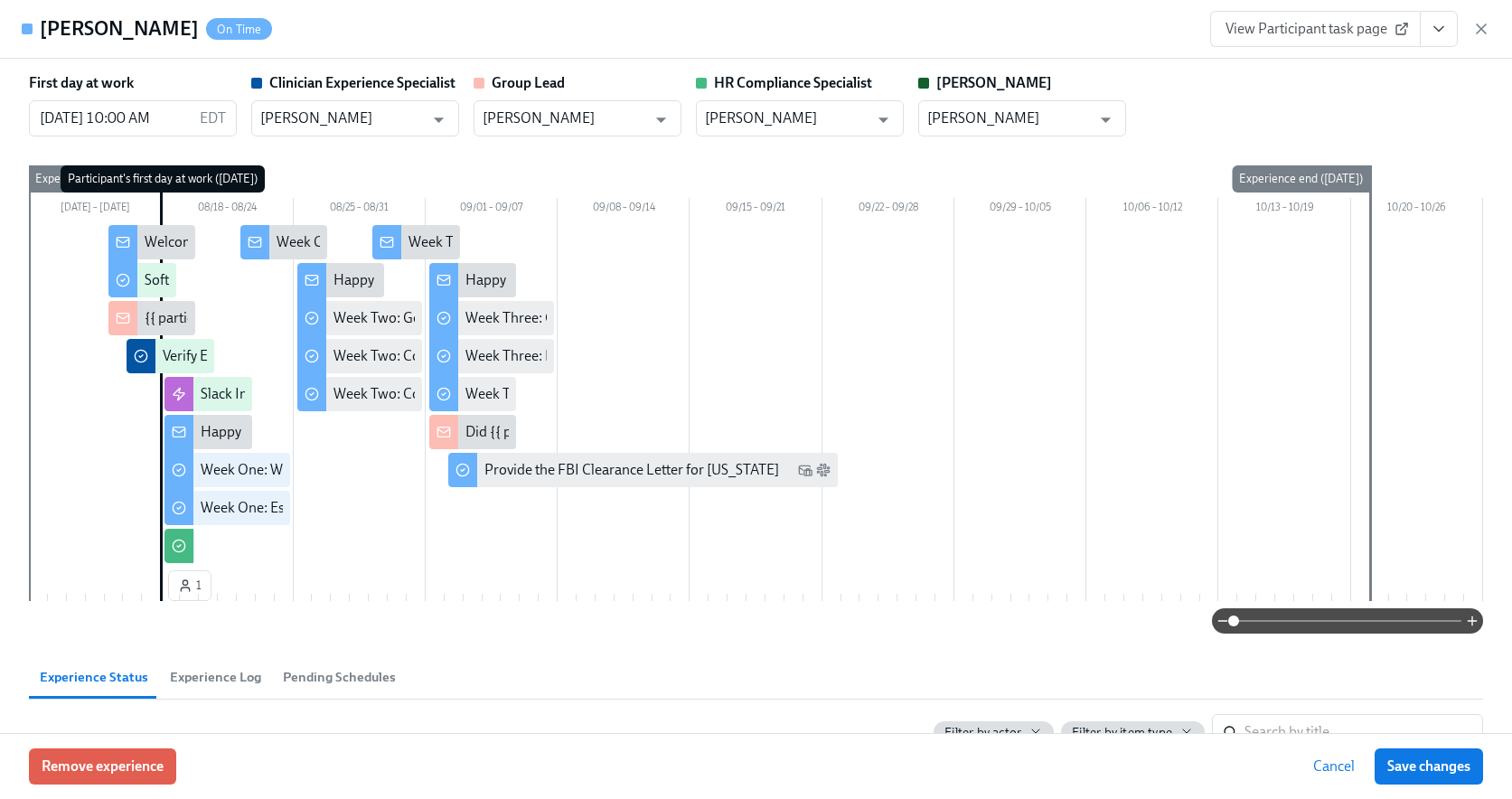
click at [1331, 32] on span "View Participant task page" at bounding box center [1316, 29] width 180 height 18
click at [1438, 23] on icon "View task page" at bounding box center [1440, 29] width 18 height 18
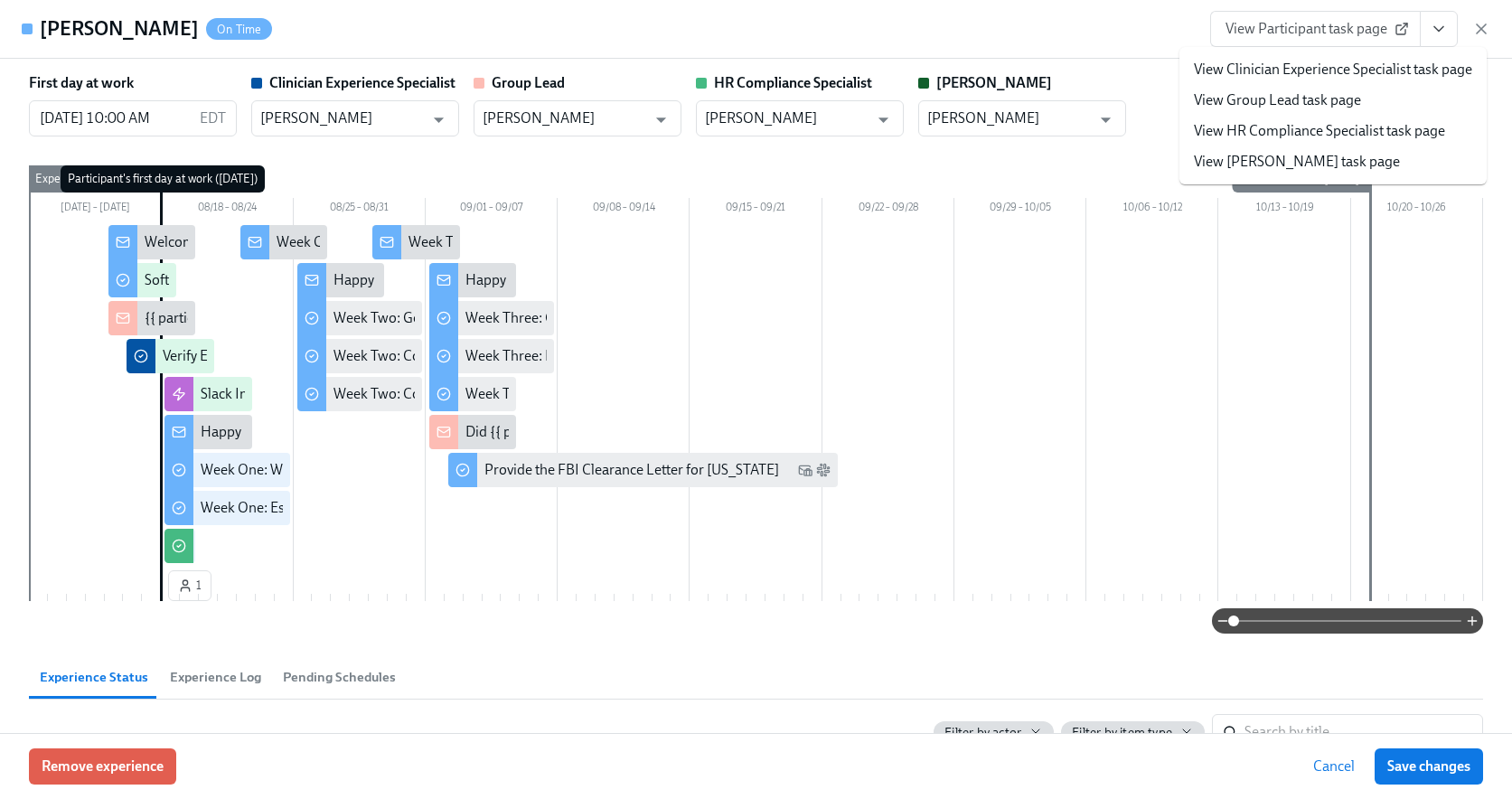
click at [1329, 131] on link "View HR Compliance Specialist task page" at bounding box center [1319, 131] width 251 height 20
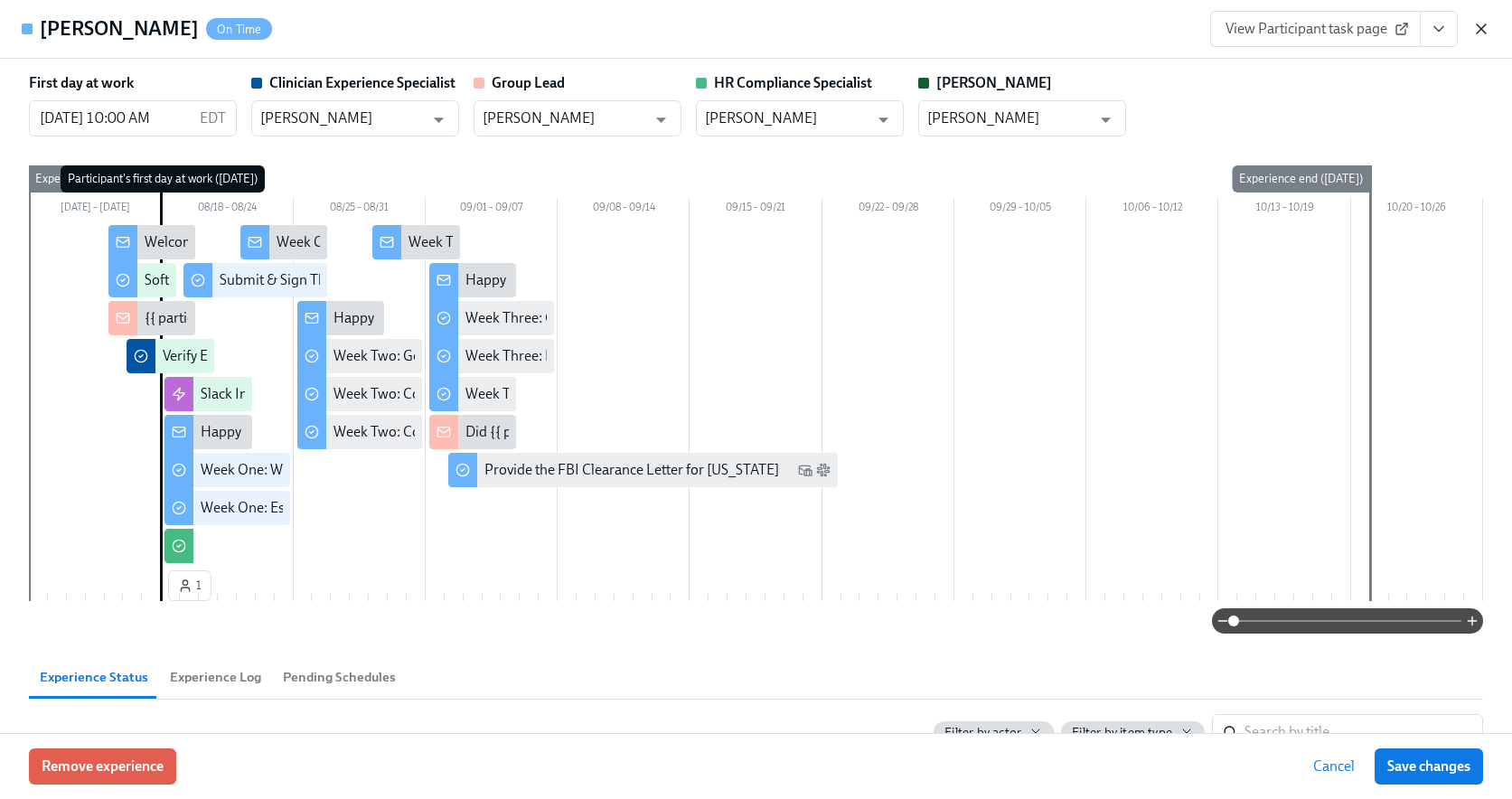
click at [1483, 25] on icon "button" at bounding box center [1482, 29] width 18 height 18
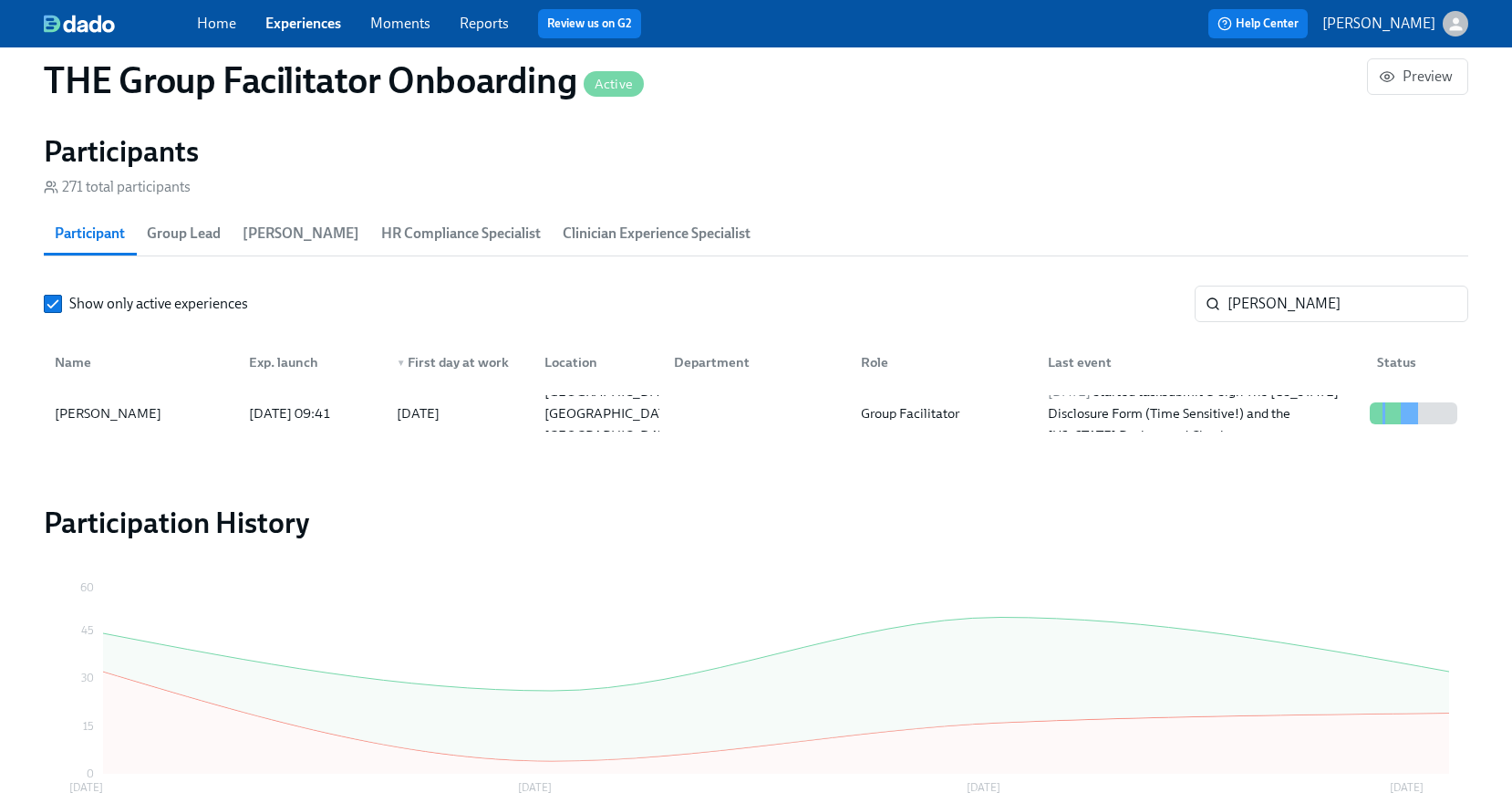
scroll to position [0, 29980]
click at [1291, 308] on input "courtney nishnick" at bounding box center [1348, 303] width 241 height 36
click at [144, 408] on div "Carissa Dagenais" at bounding box center [107, 413] width 121 height 22
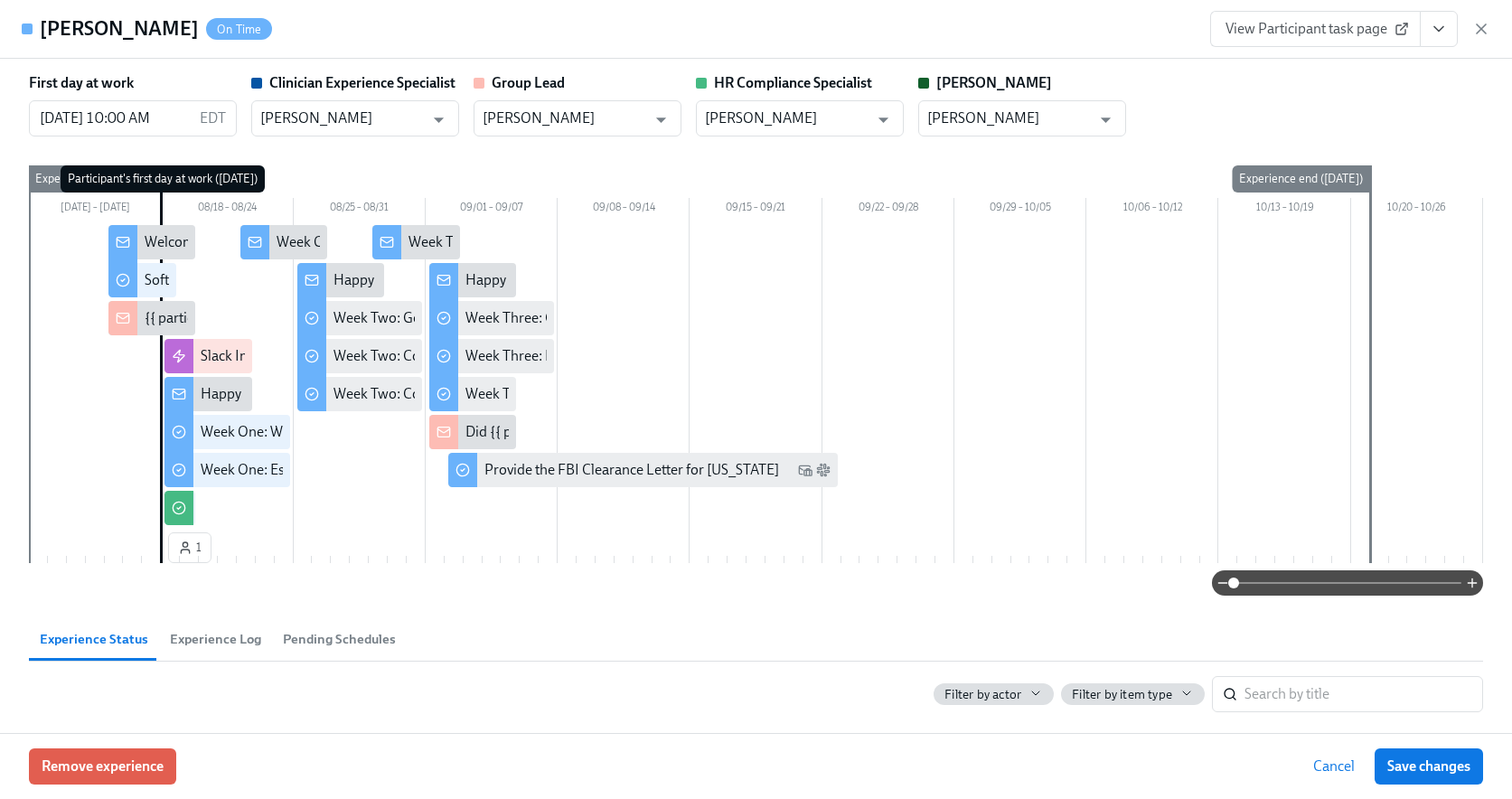
click at [1434, 31] on icon "View task page" at bounding box center [1440, 29] width 18 height 18
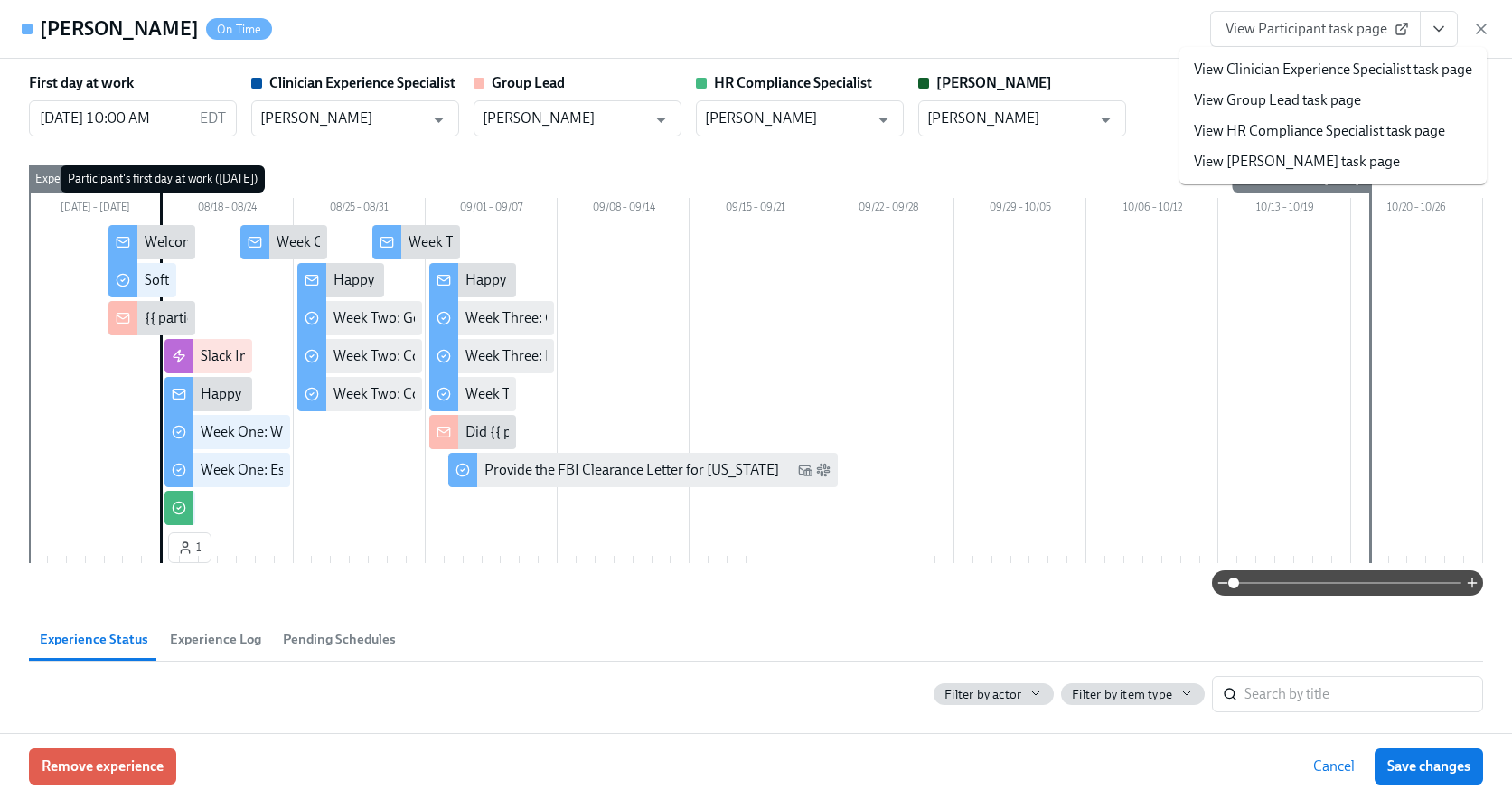
click at [1326, 129] on link "View HR Compliance Specialist task page" at bounding box center [1319, 131] width 251 height 20
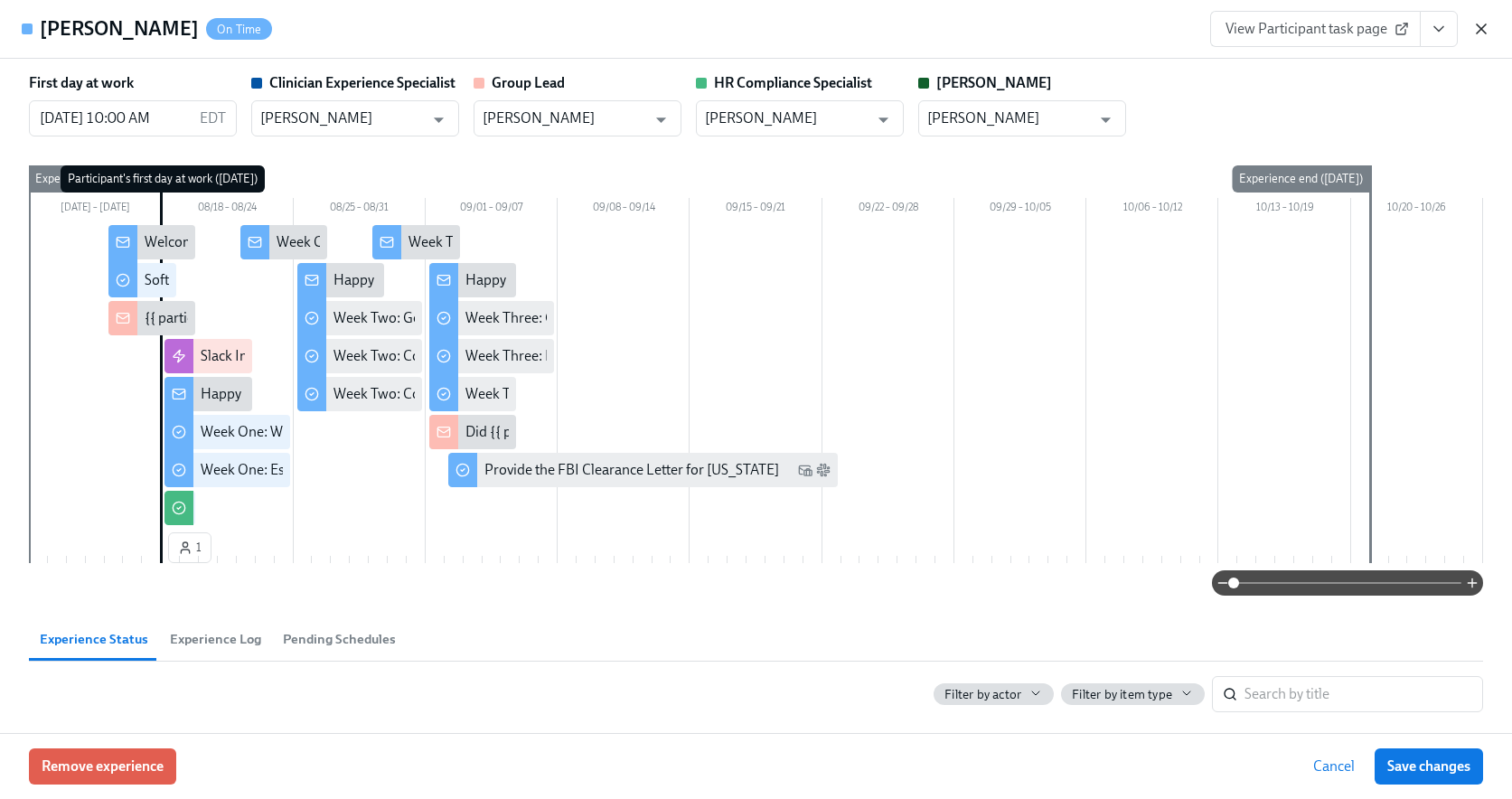
click at [1486, 32] on icon "button" at bounding box center [1482, 29] width 18 height 18
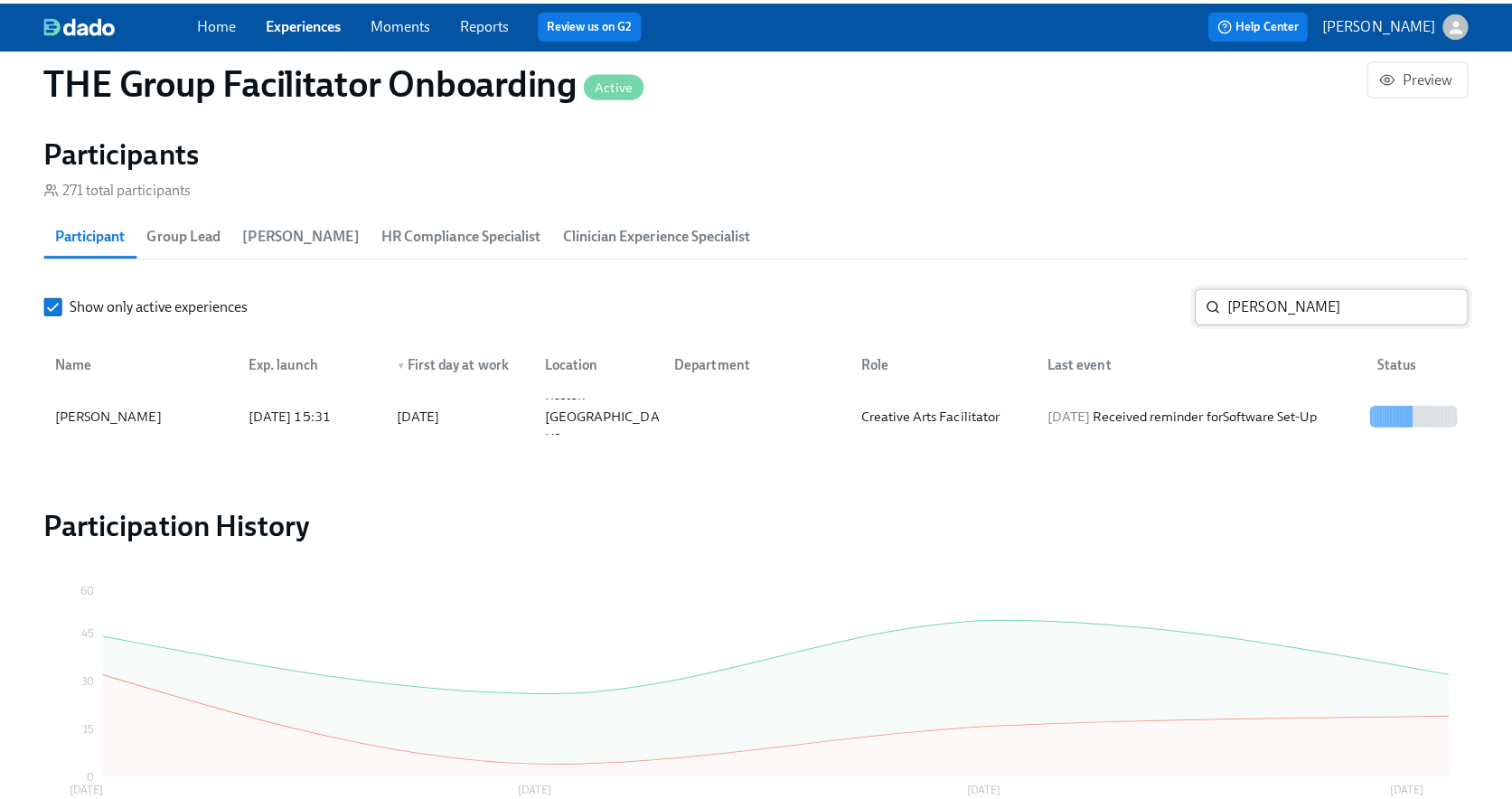
scroll to position [0, 29693]
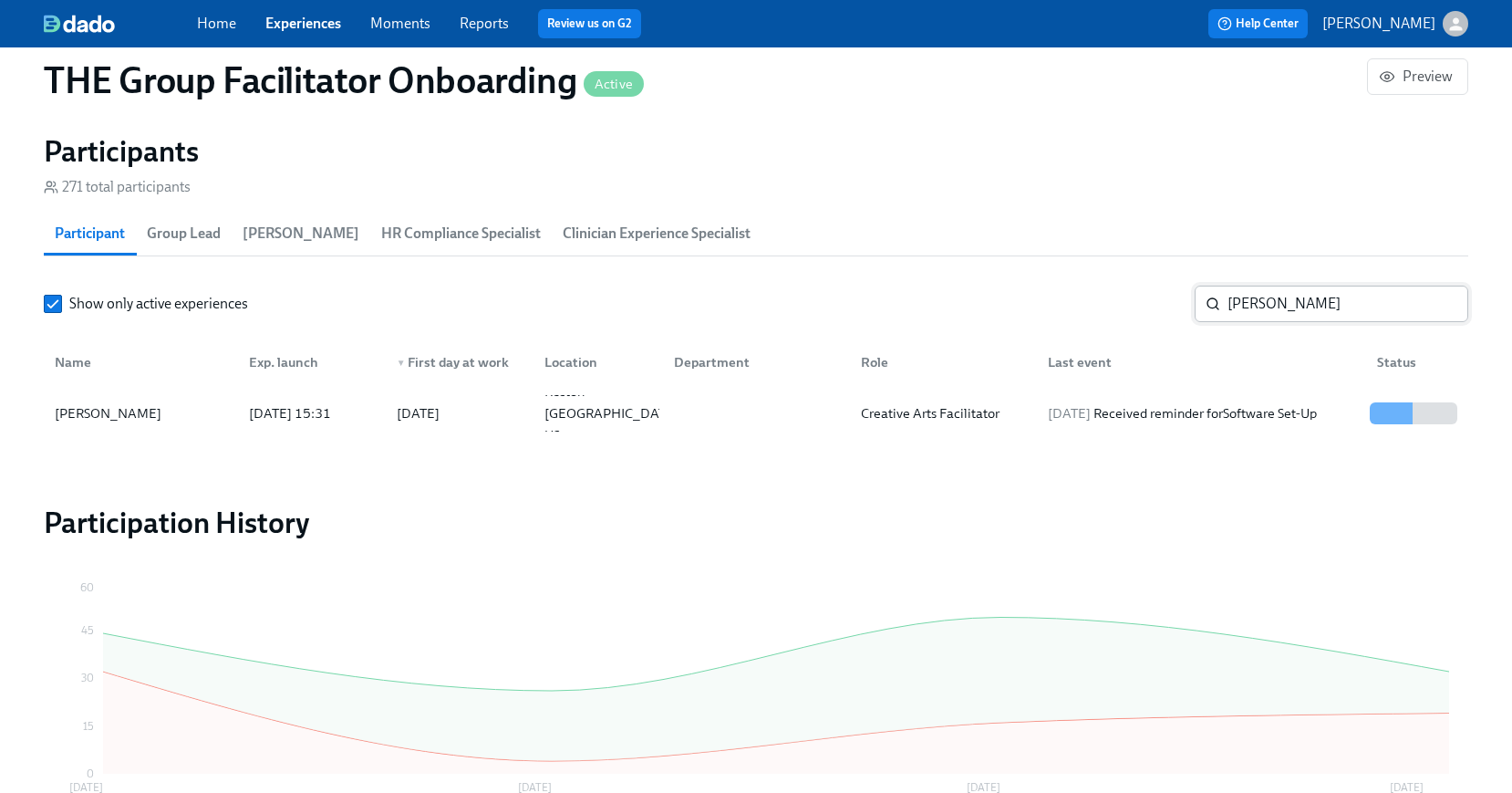
click at [1369, 311] on input "carissa" at bounding box center [1348, 303] width 241 height 36
click at [104, 403] on div "Tyler Edge" at bounding box center [107, 413] width 121 height 22
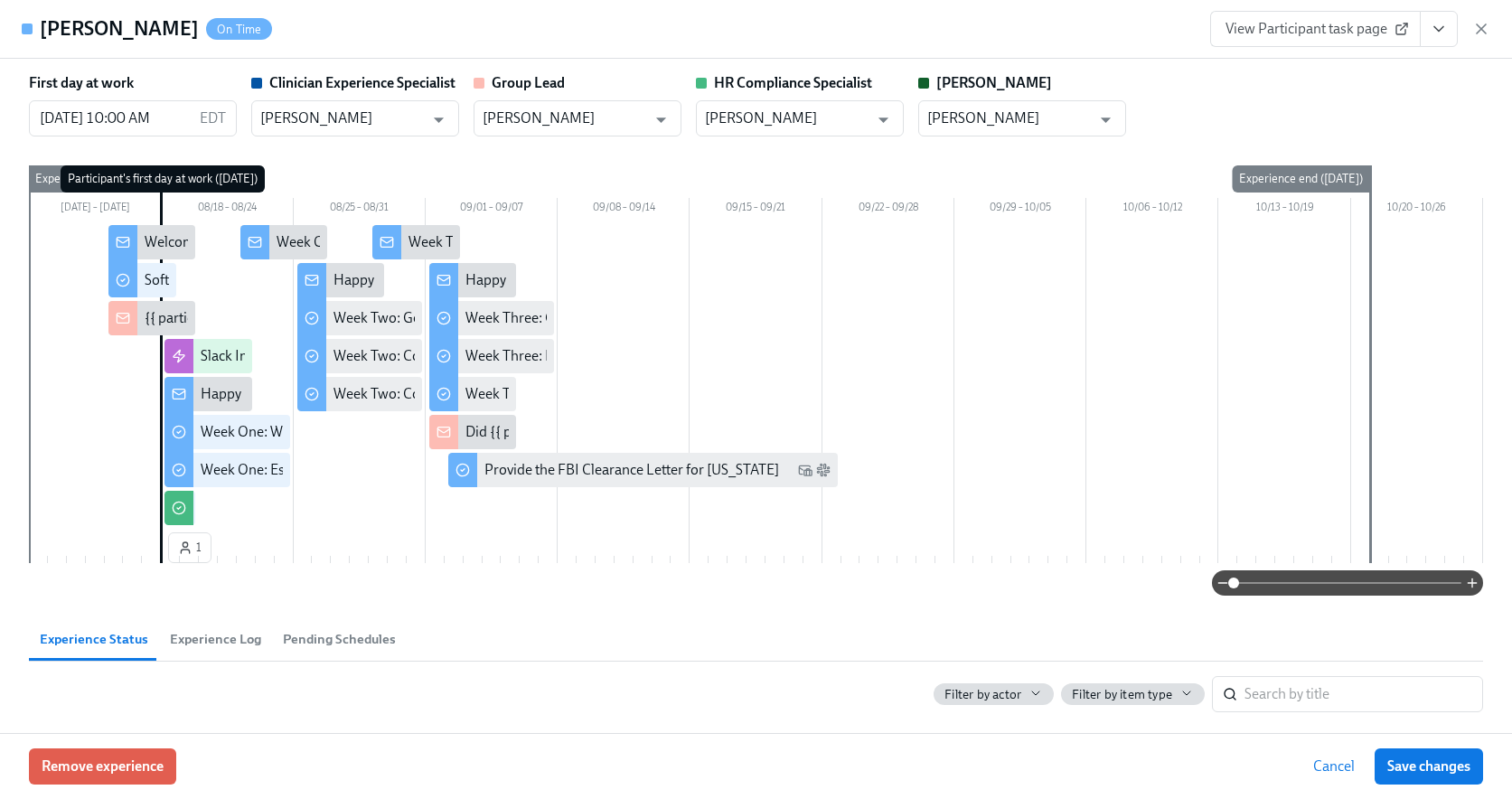
click at [1446, 28] on icon "View task page" at bounding box center [1440, 29] width 18 height 18
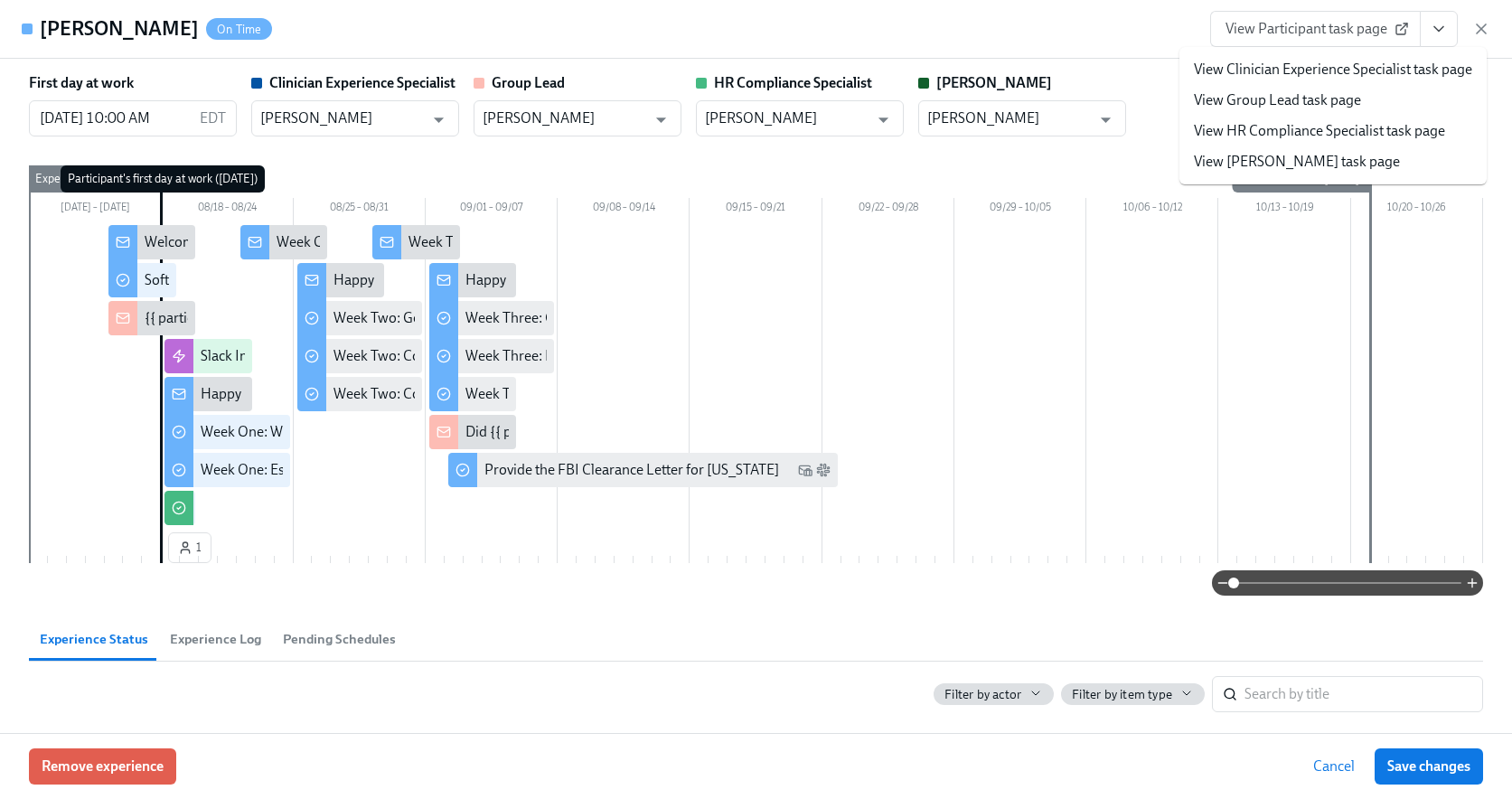
click at [1328, 126] on link "View HR Compliance Specialist task page" at bounding box center [1319, 131] width 251 height 20
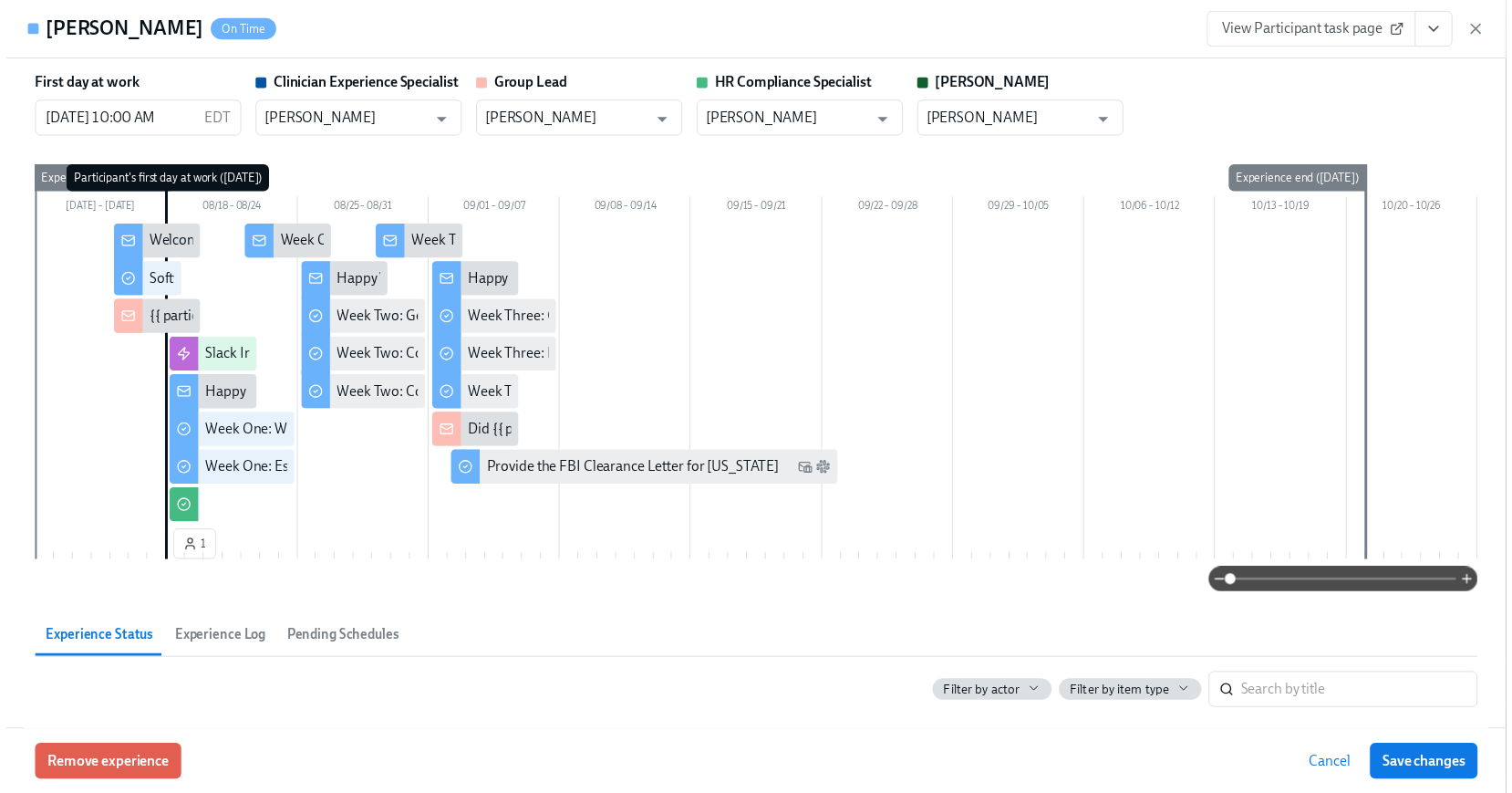
scroll to position [0, 29980]
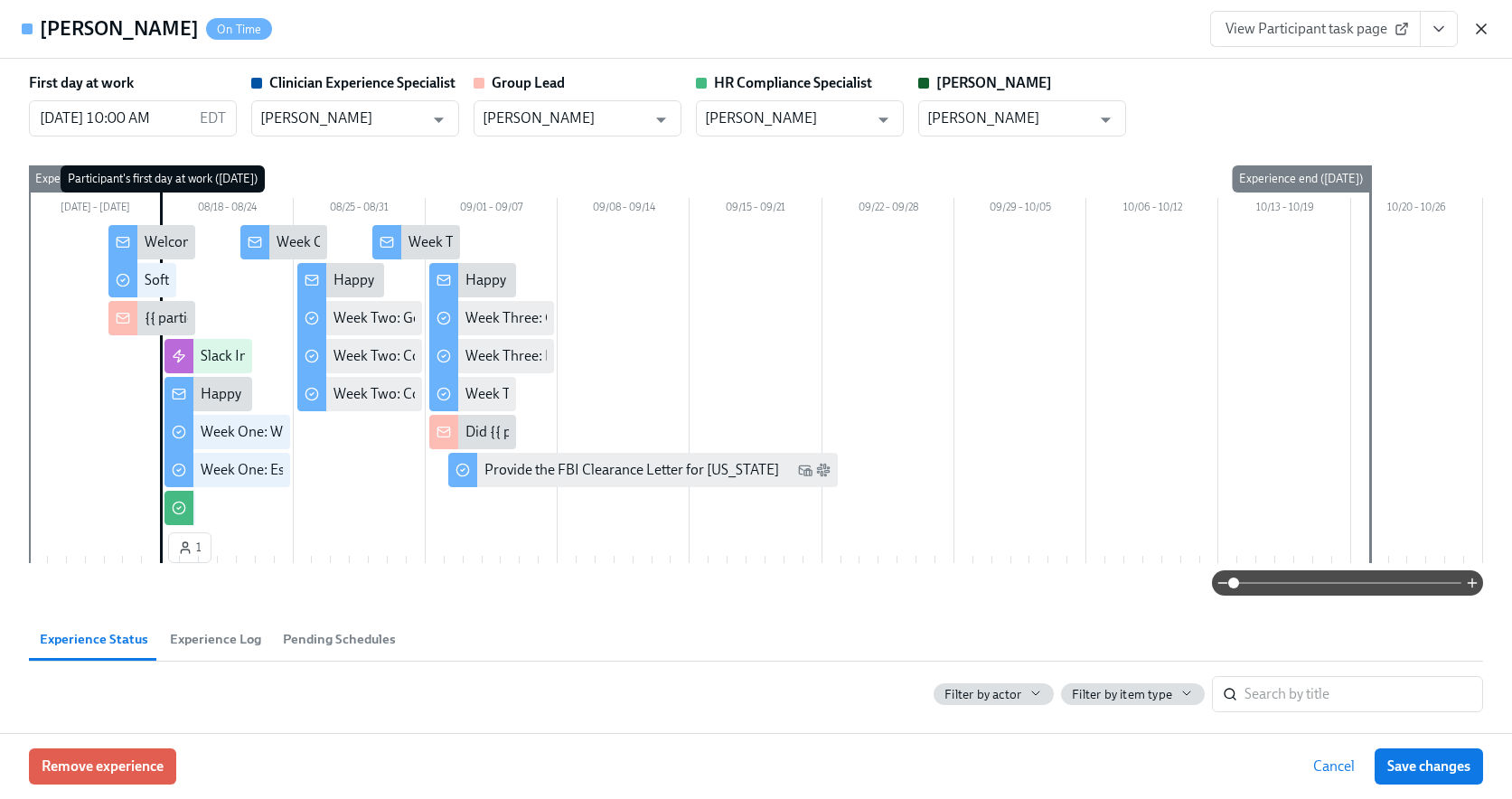
click at [1484, 28] on icon "button" at bounding box center [1482, 29] width 18 height 18
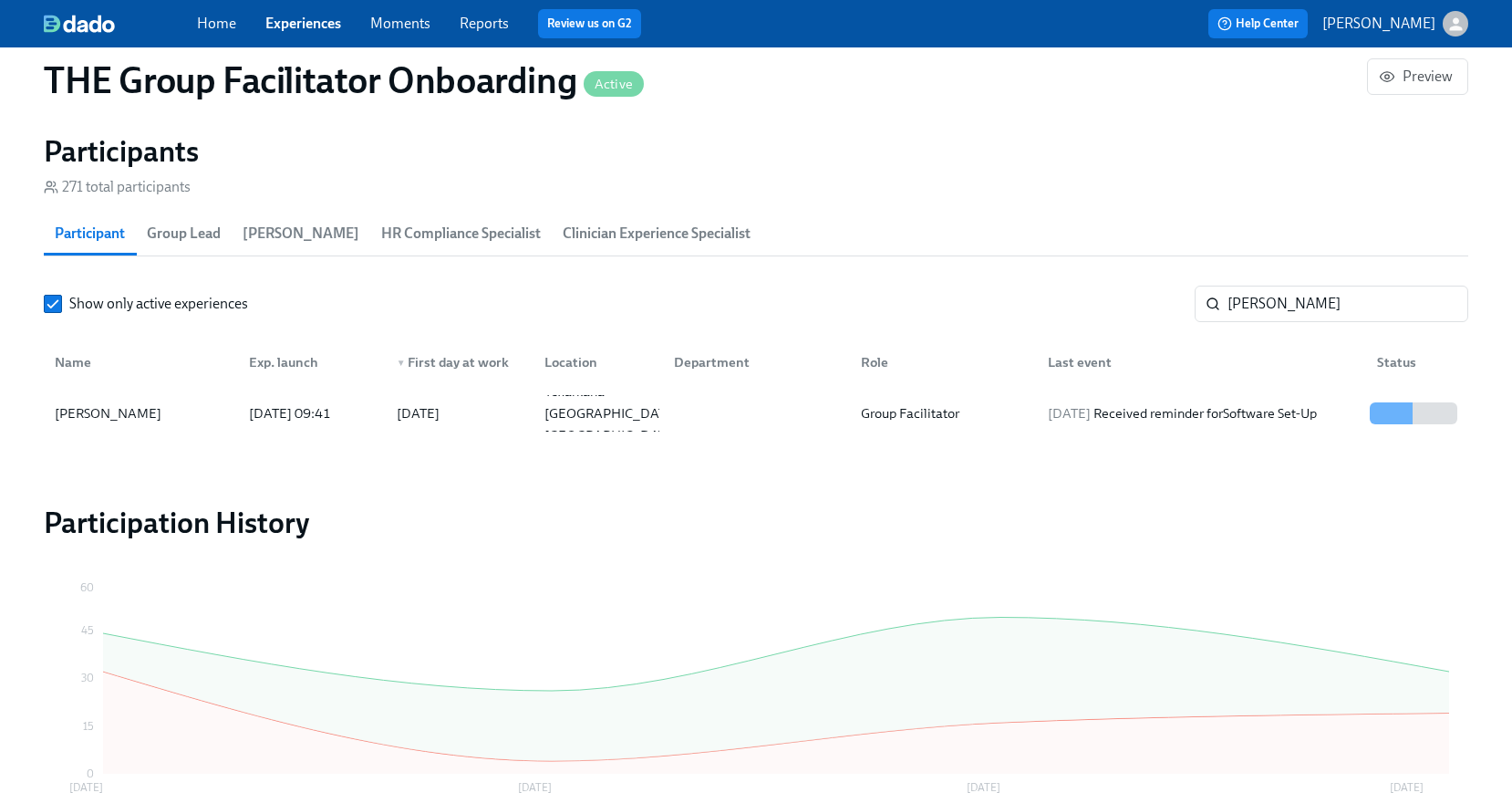
scroll to position [0, 29966]
click at [1360, 306] on input "tyler edge" at bounding box center [1348, 303] width 241 height 36
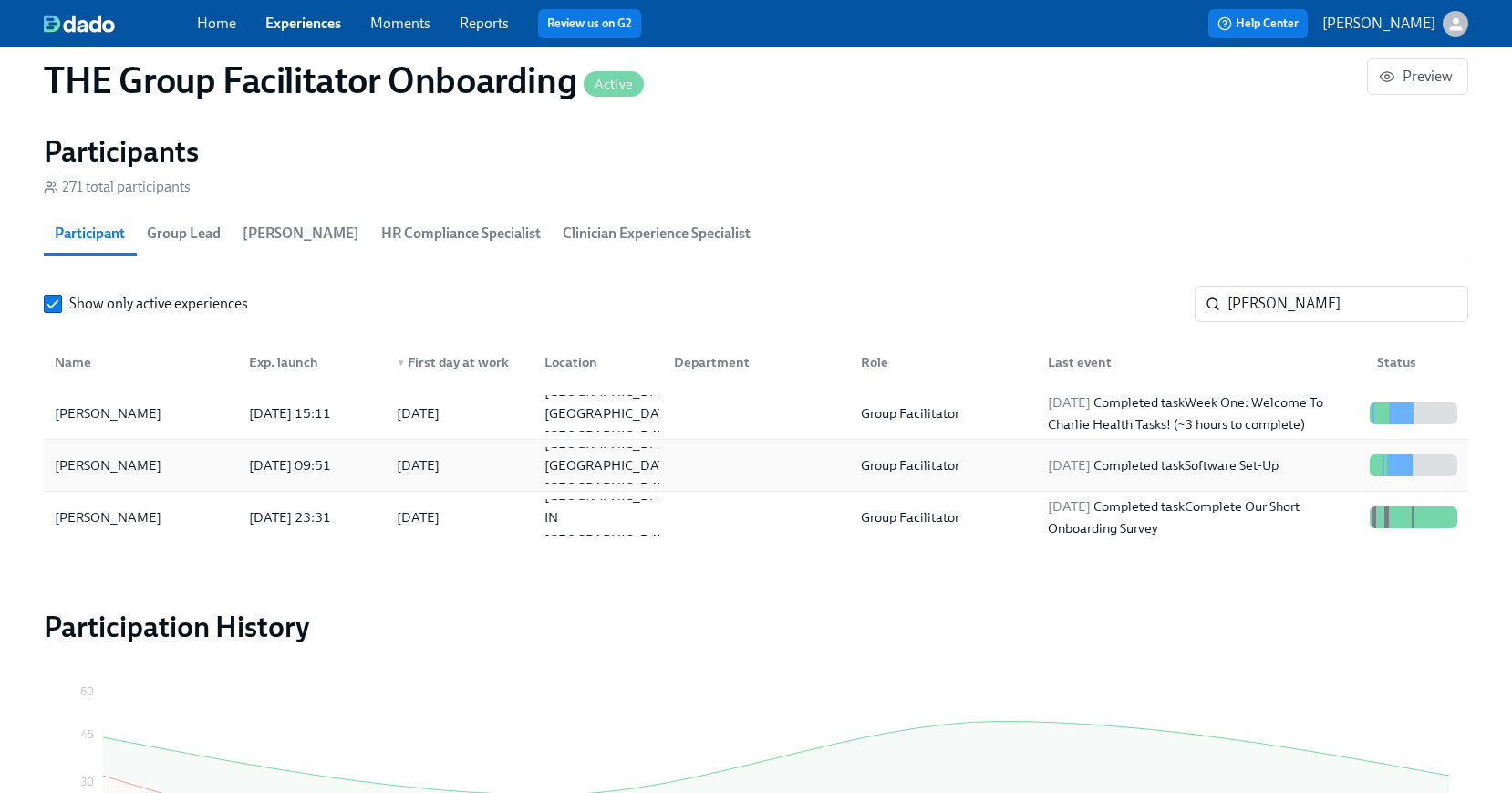
click at [112, 472] on div "Alexis Reyna" at bounding box center [107, 466] width 121 height 22
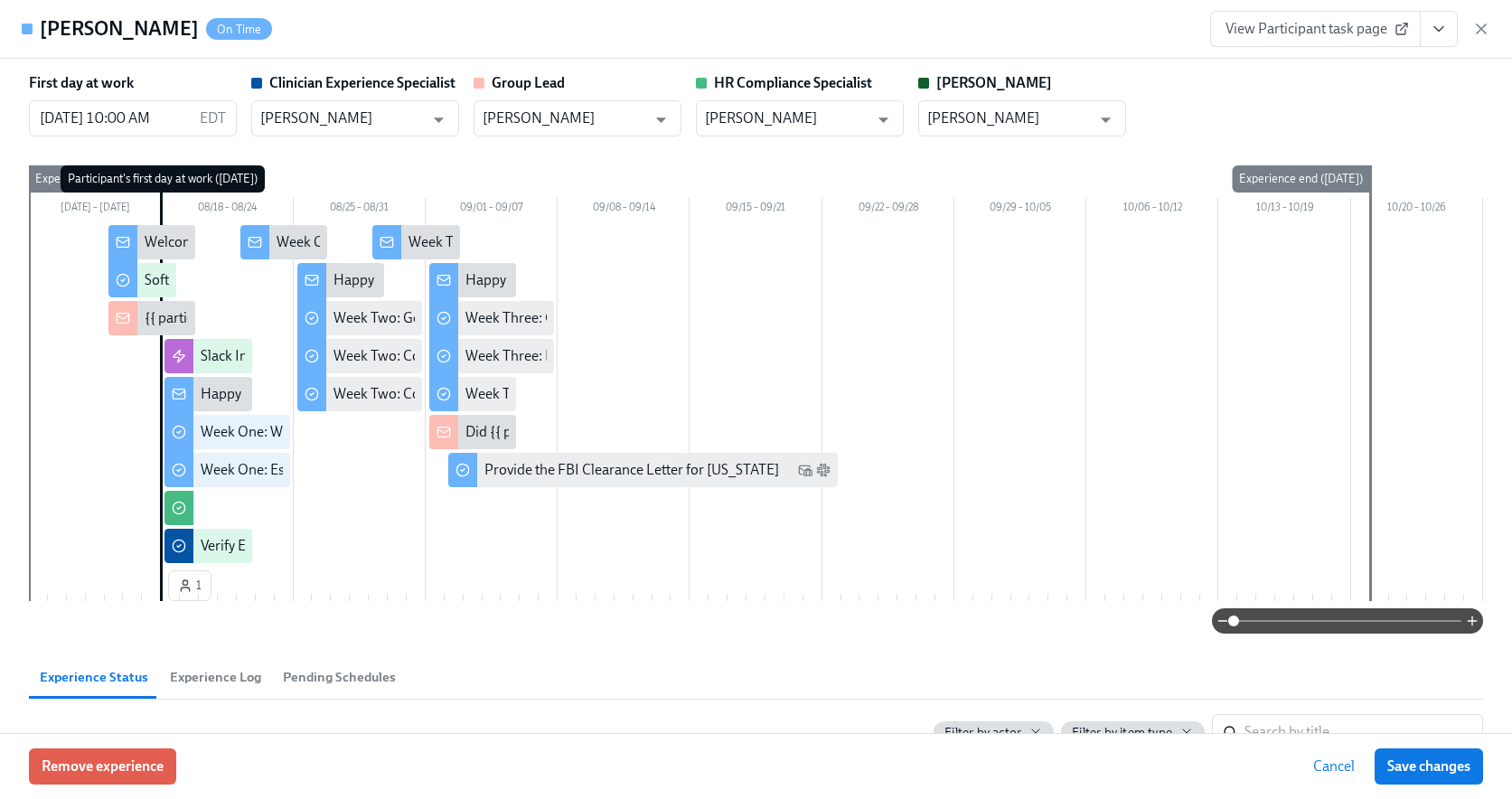
click at [1450, 32] on button "View task page" at bounding box center [1439, 28] width 38 height 36
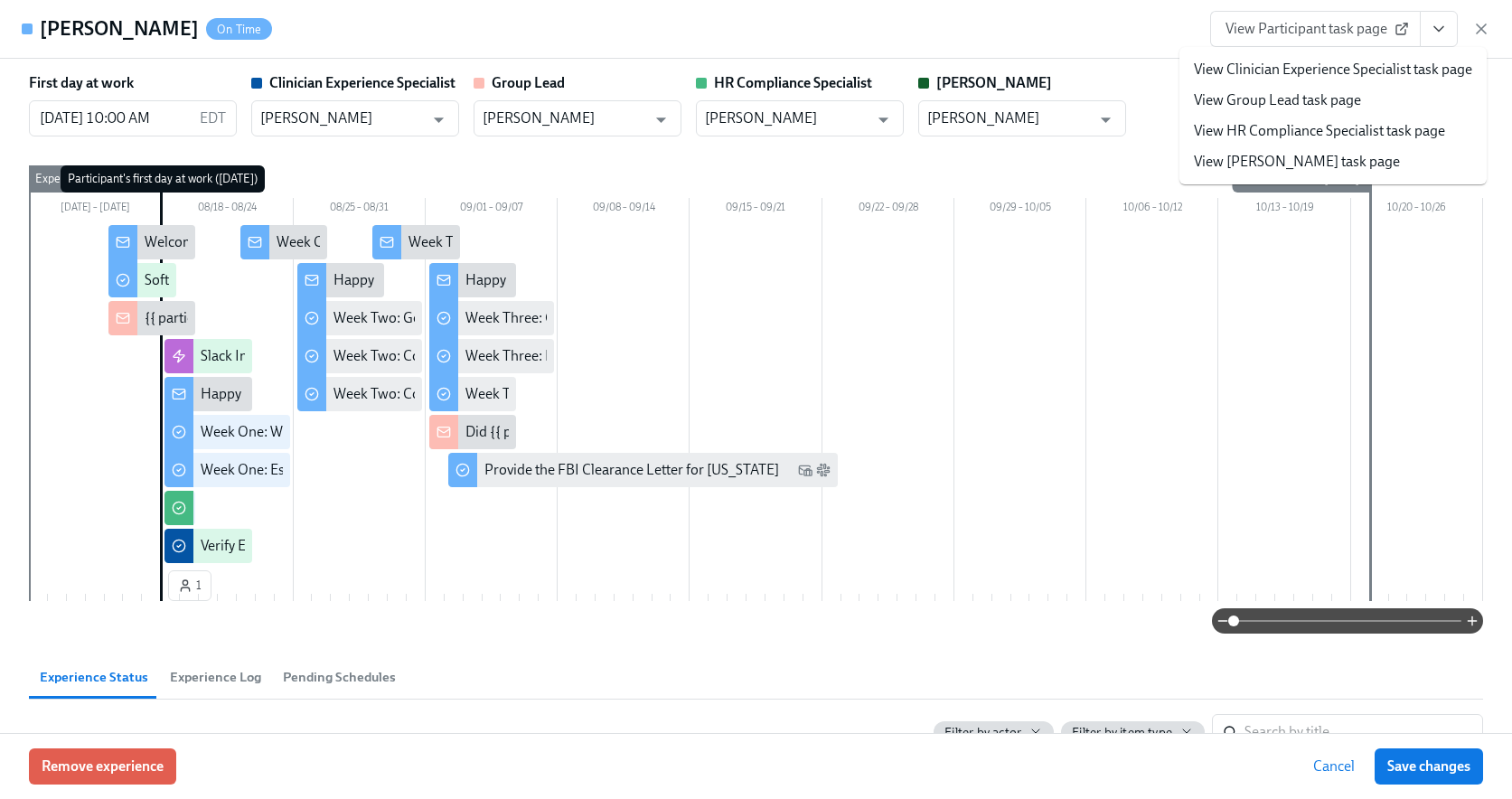
click at [1304, 134] on link "View HR Compliance Specialist task page" at bounding box center [1319, 131] width 251 height 20
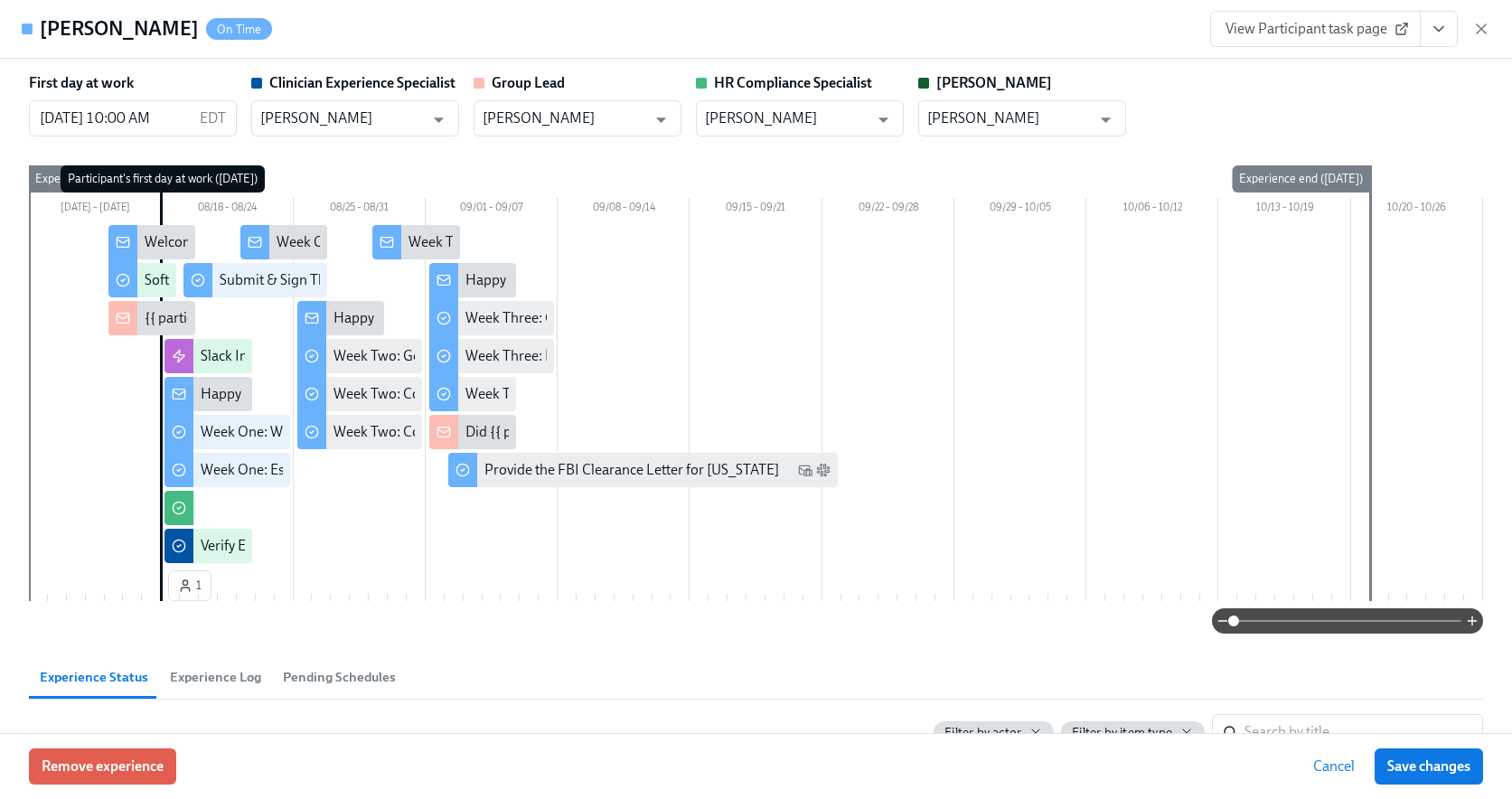
click at [1482, 30] on icon "button" at bounding box center [1482, 29] width 18 height 18
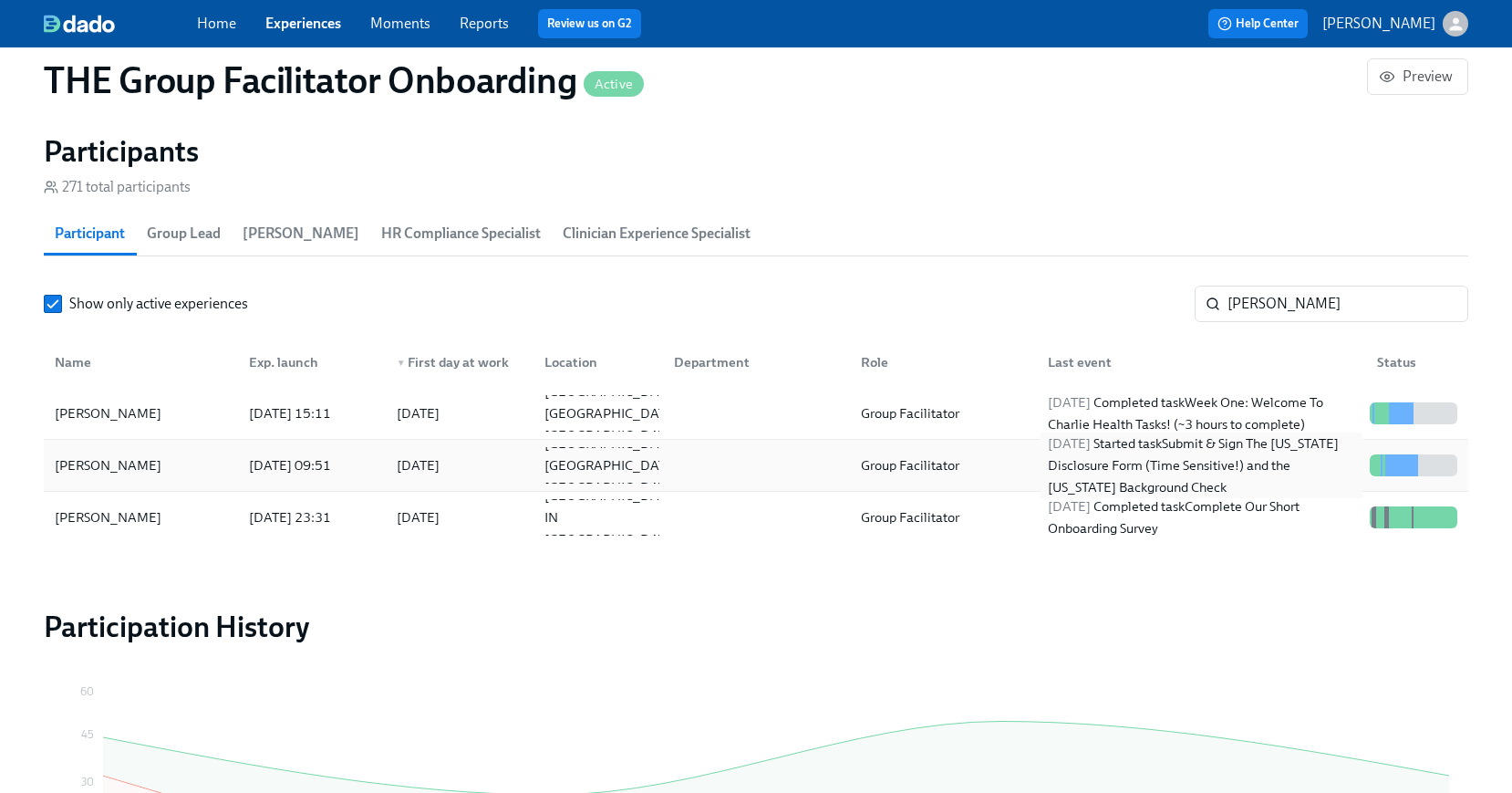
scroll to position [0, 29980]
click at [1343, 291] on input "alexis" at bounding box center [1348, 303] width 241 height 36
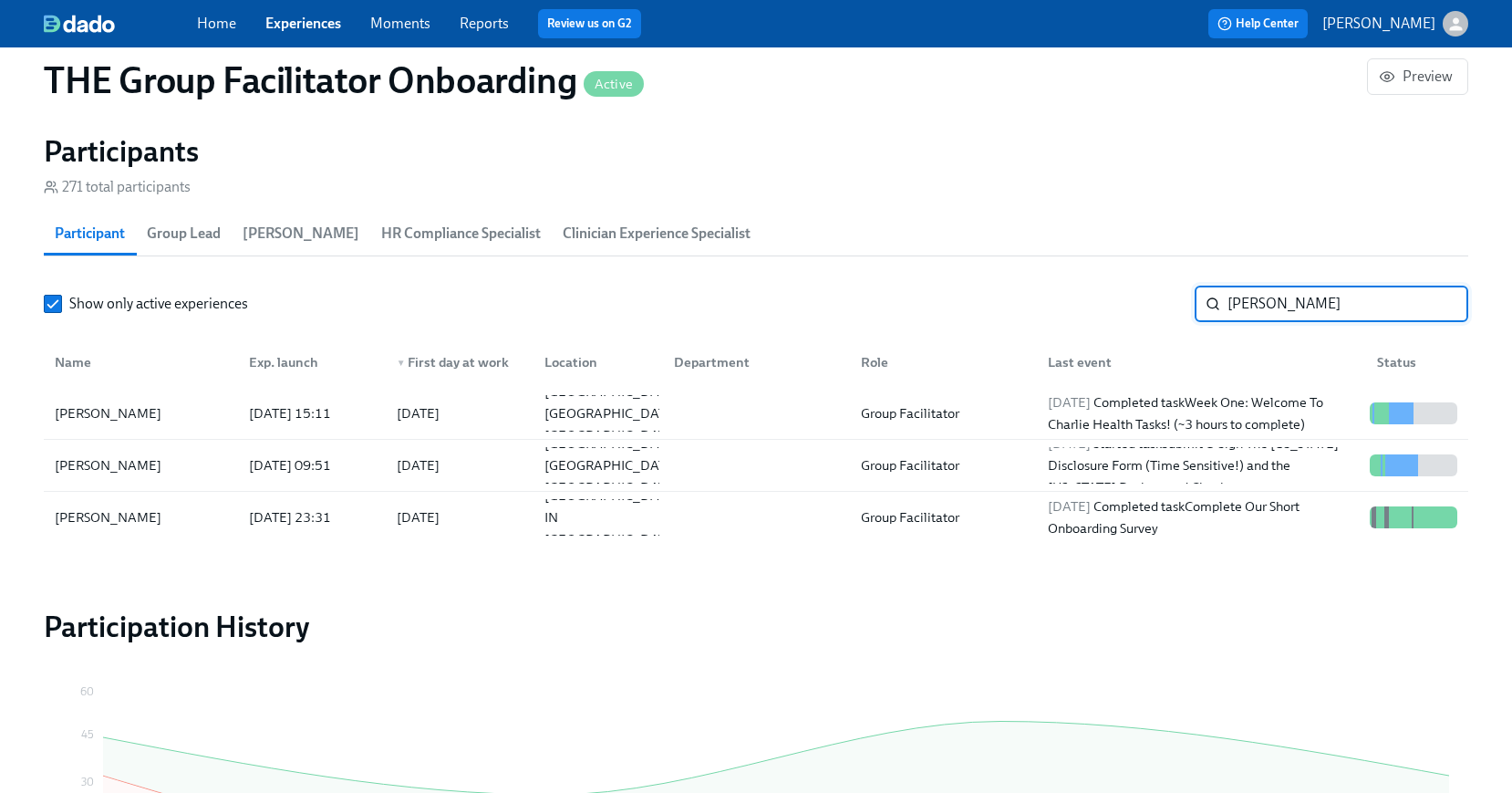
click at [1335, 296] on input "alexis" at bounding box center [1348, 303] width 241 height 36
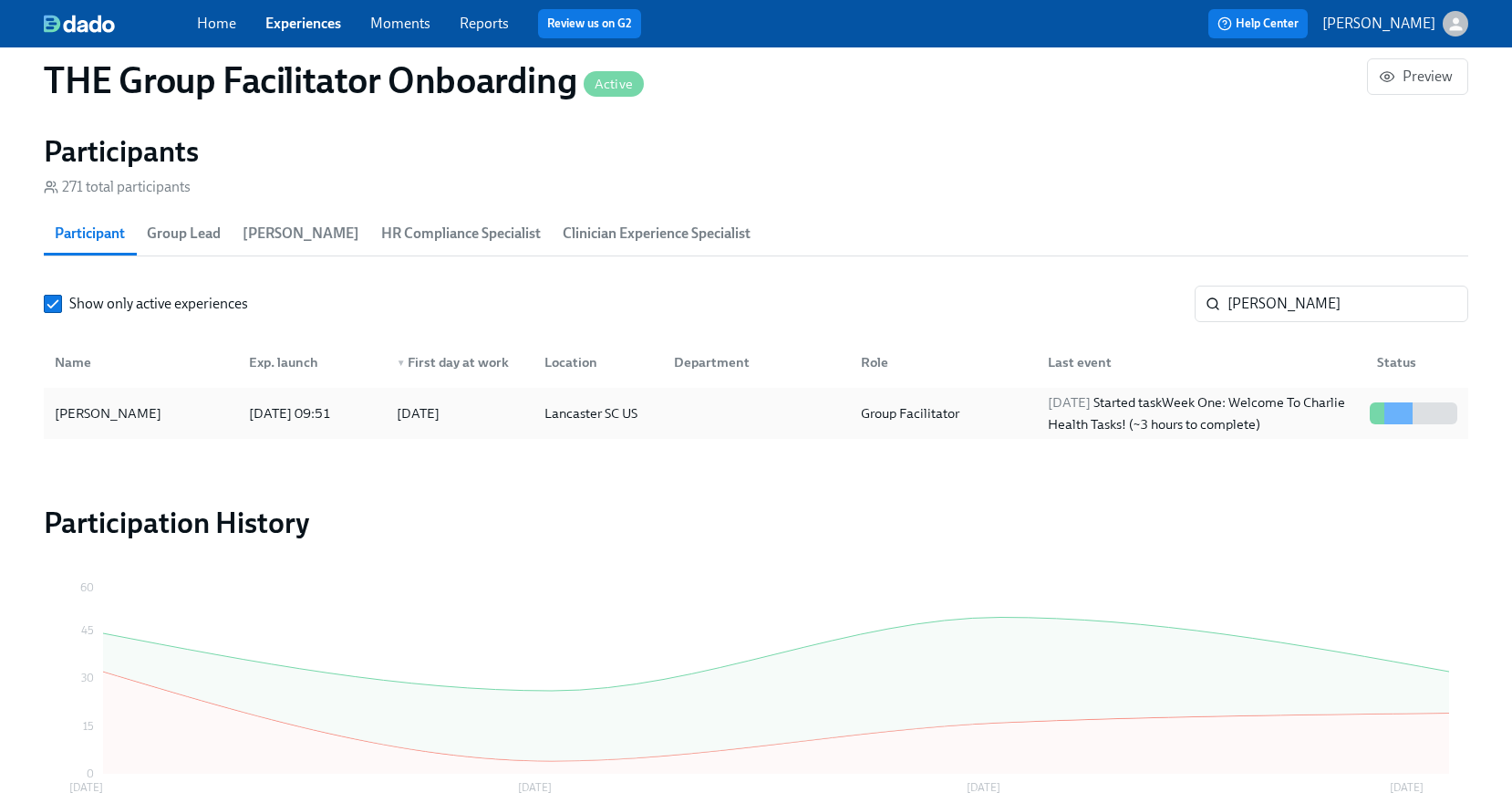
click at [713, 416] on div at bounding box center [753, 413] width 187 height 36
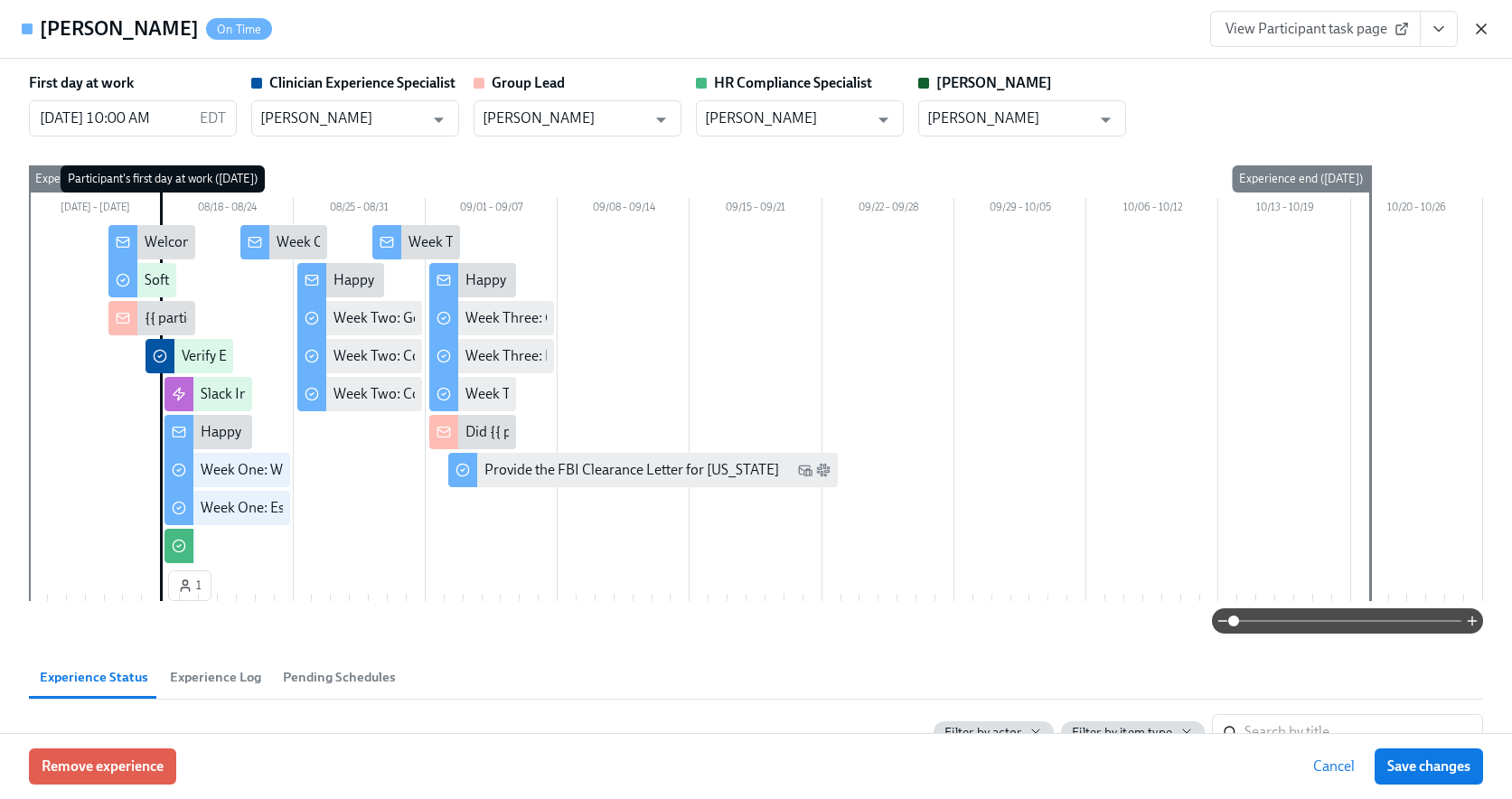
click at [1484, 27] on icon "button" at bounding box center [1482, 29] width 18 height 18
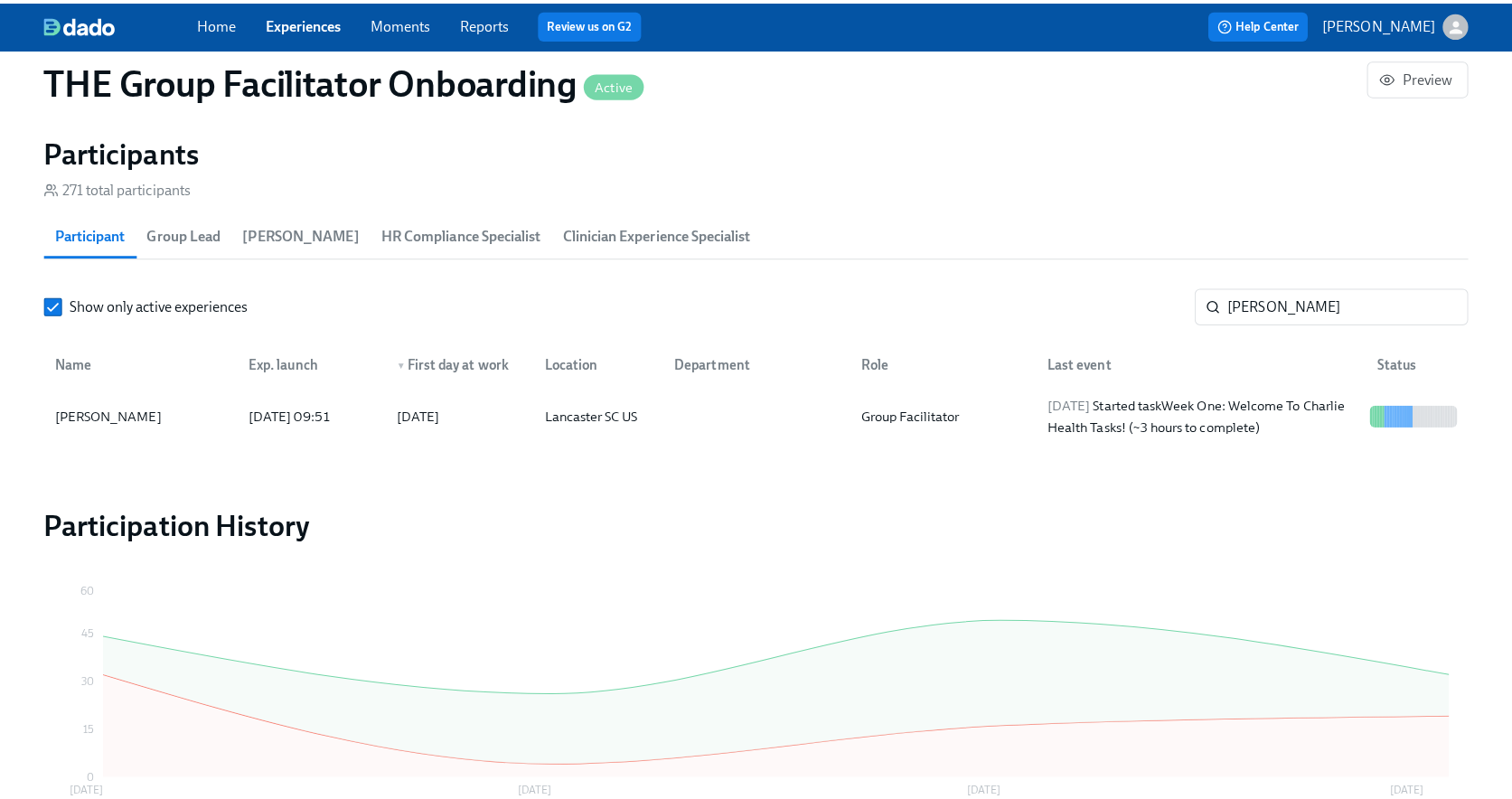
scroll to position [0, 29693]
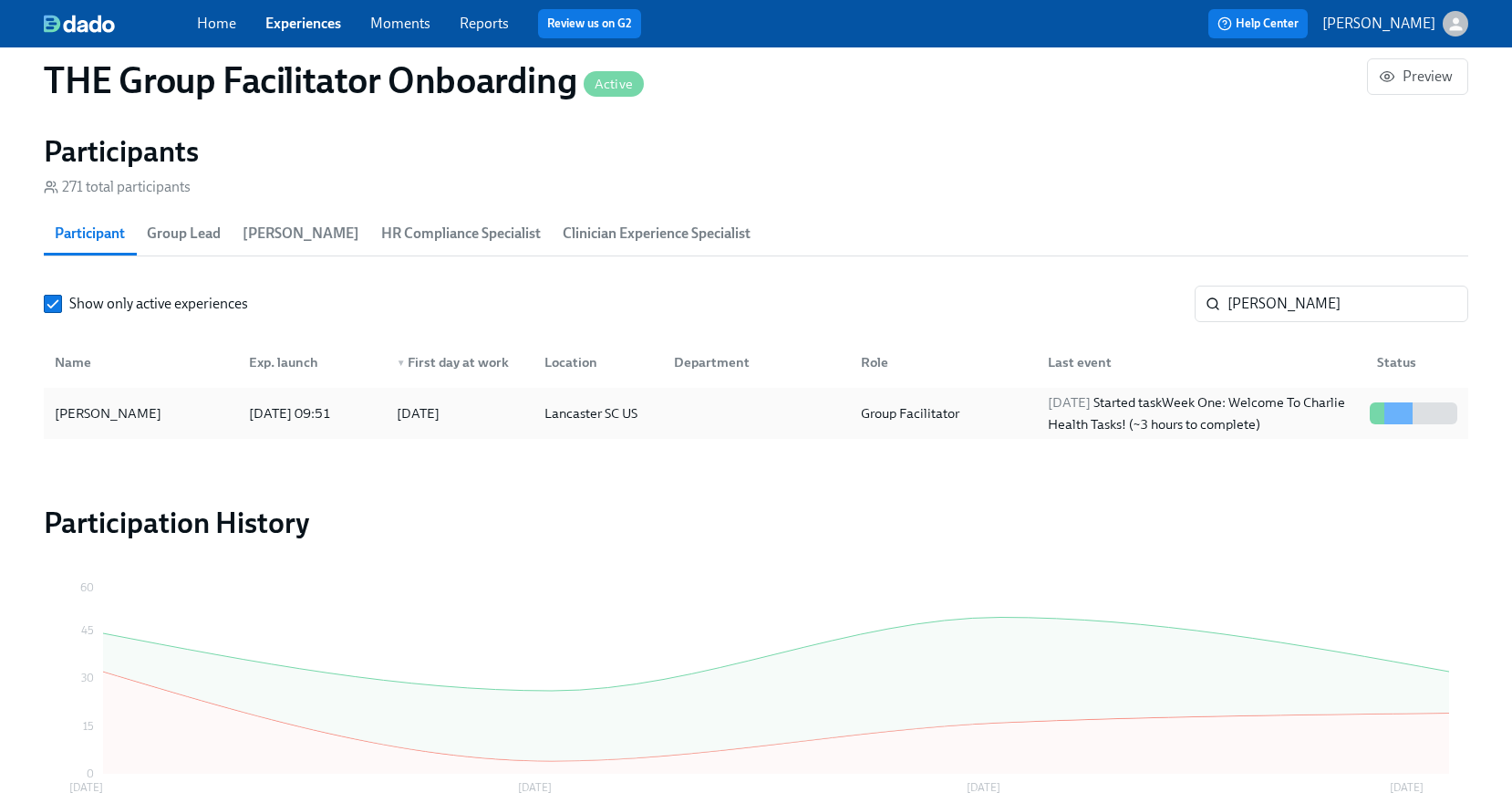
click at [781, 426] on div at bounding box center [753, 413] width 187 height 36
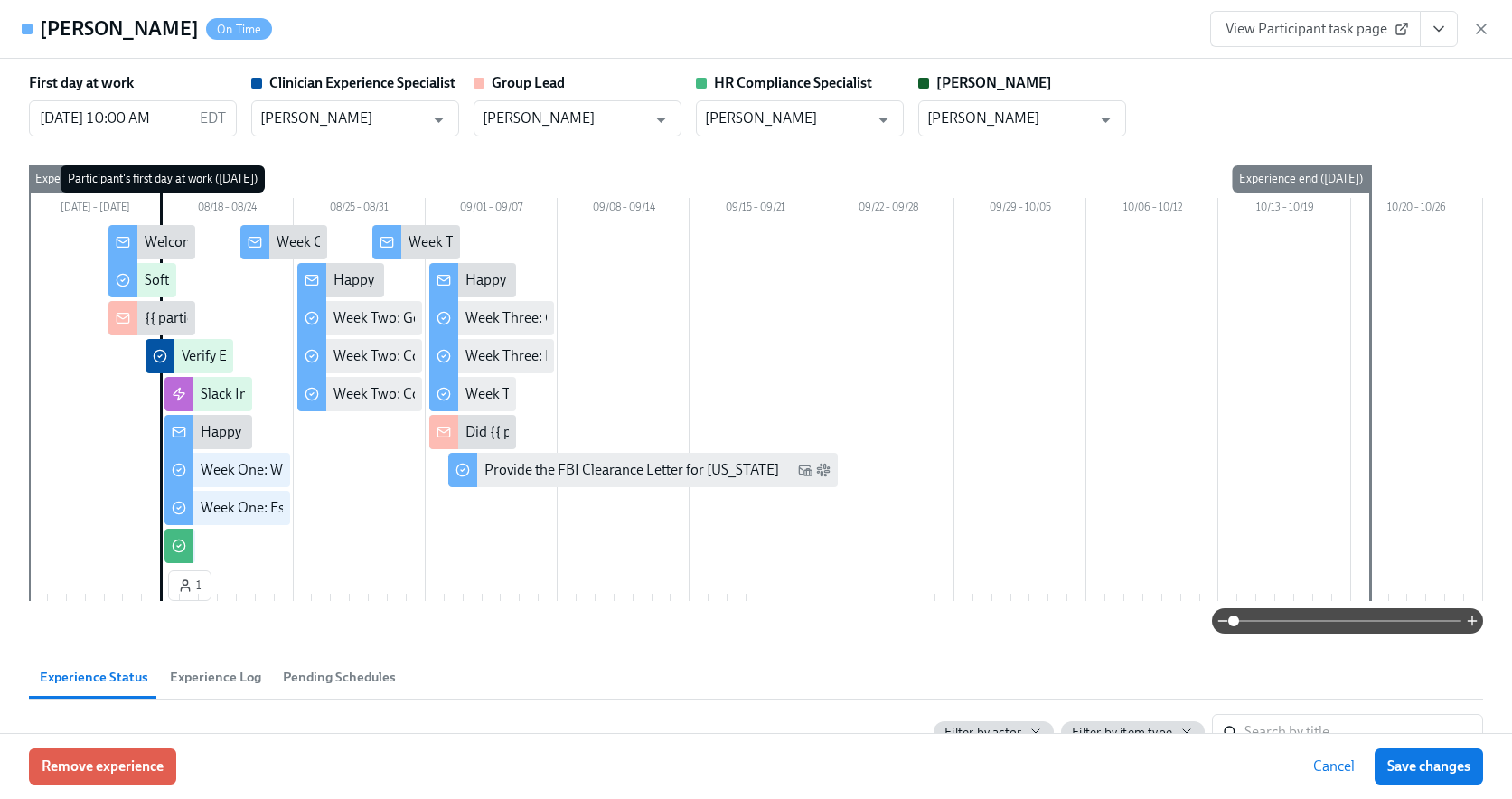
click at [1448, 33] on button "View task page" at bounding box center [1439, 28] width 38 height 36
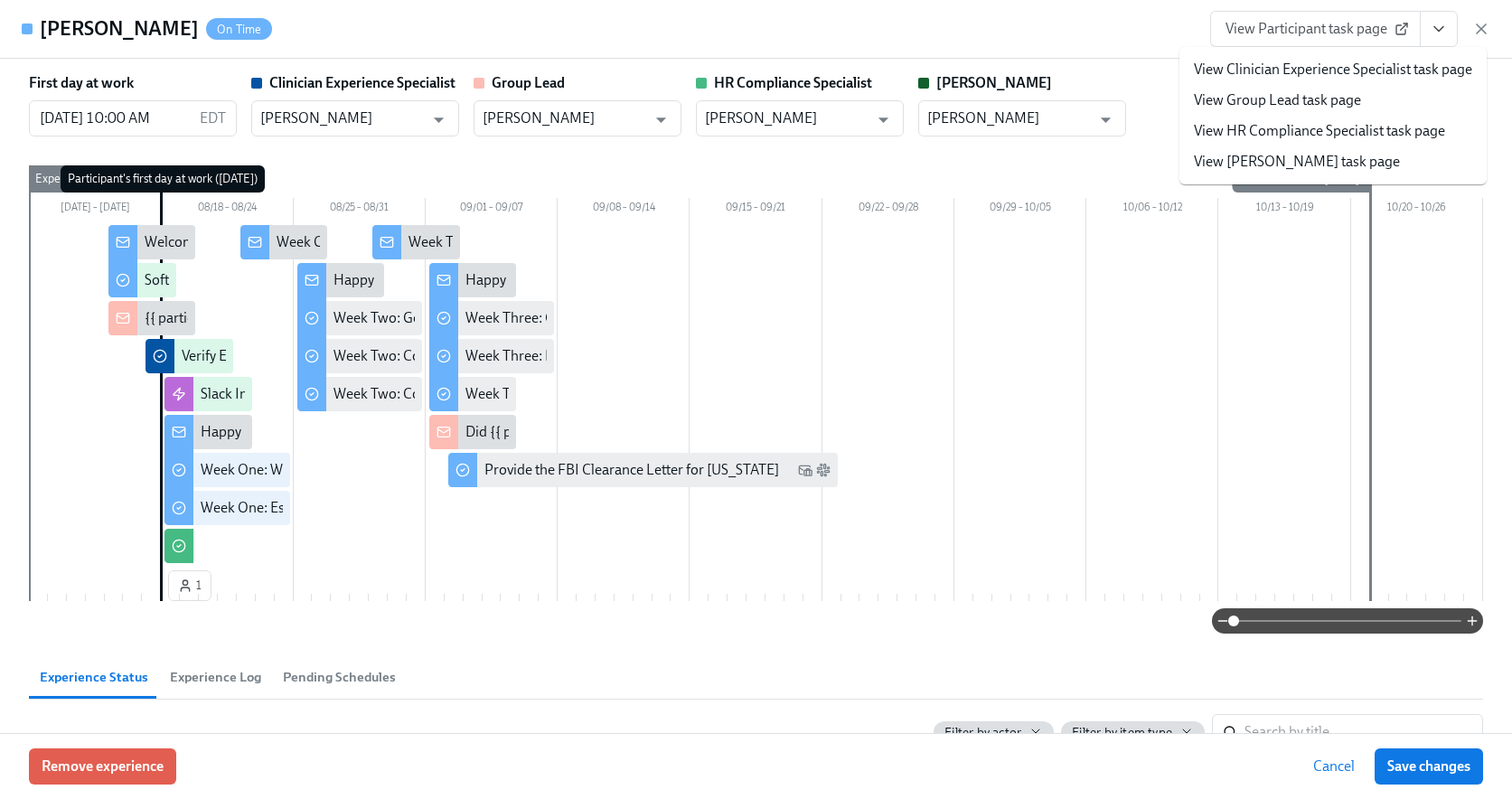
click at [1333, 135] on link "View HR Compliance Specialist task page" at bounding box center [1319, 131] width 251 height 20
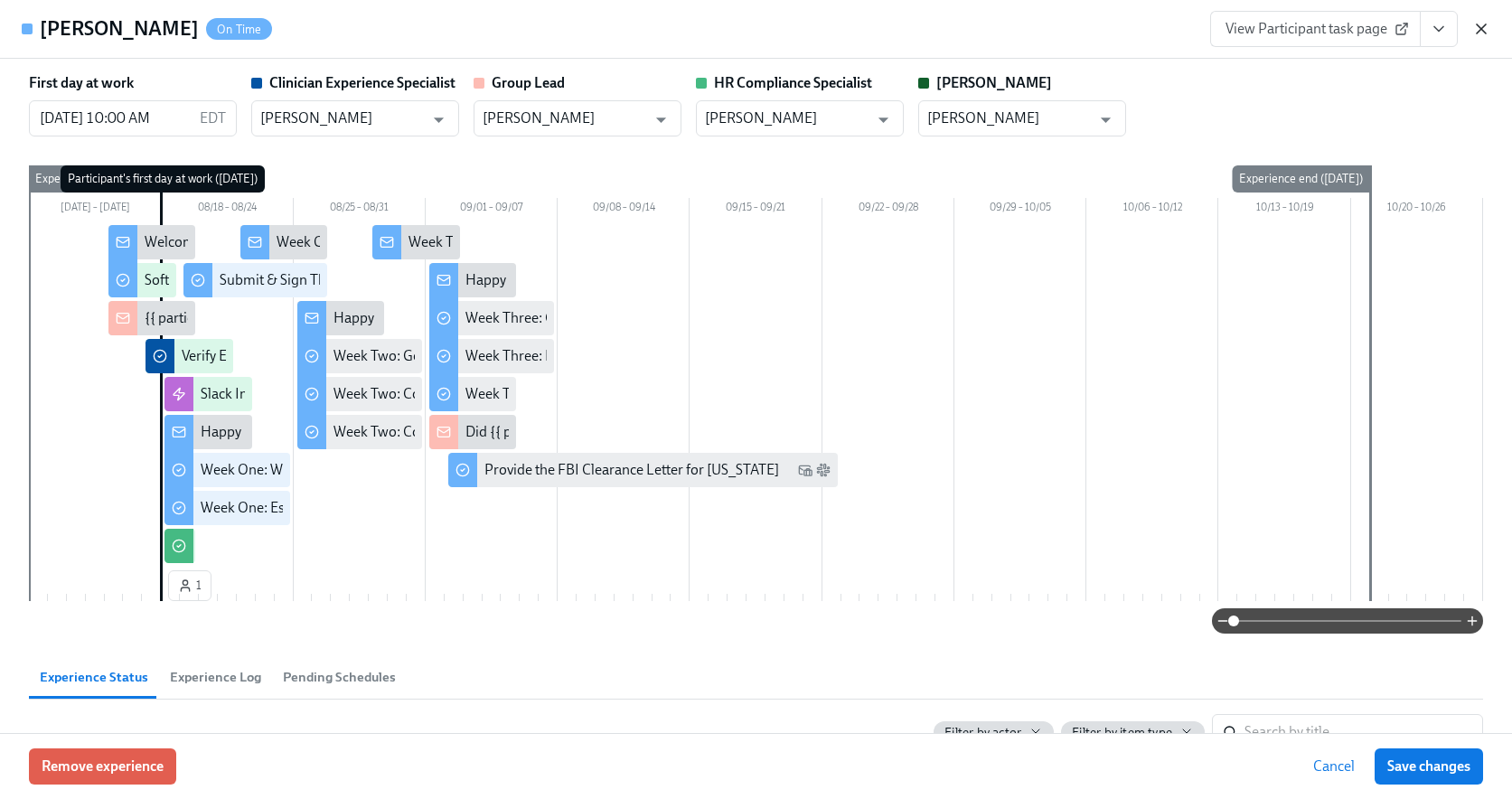
click at [1483, 25] on icon "button" at bounding box center [1482, 29] width 18 height 18
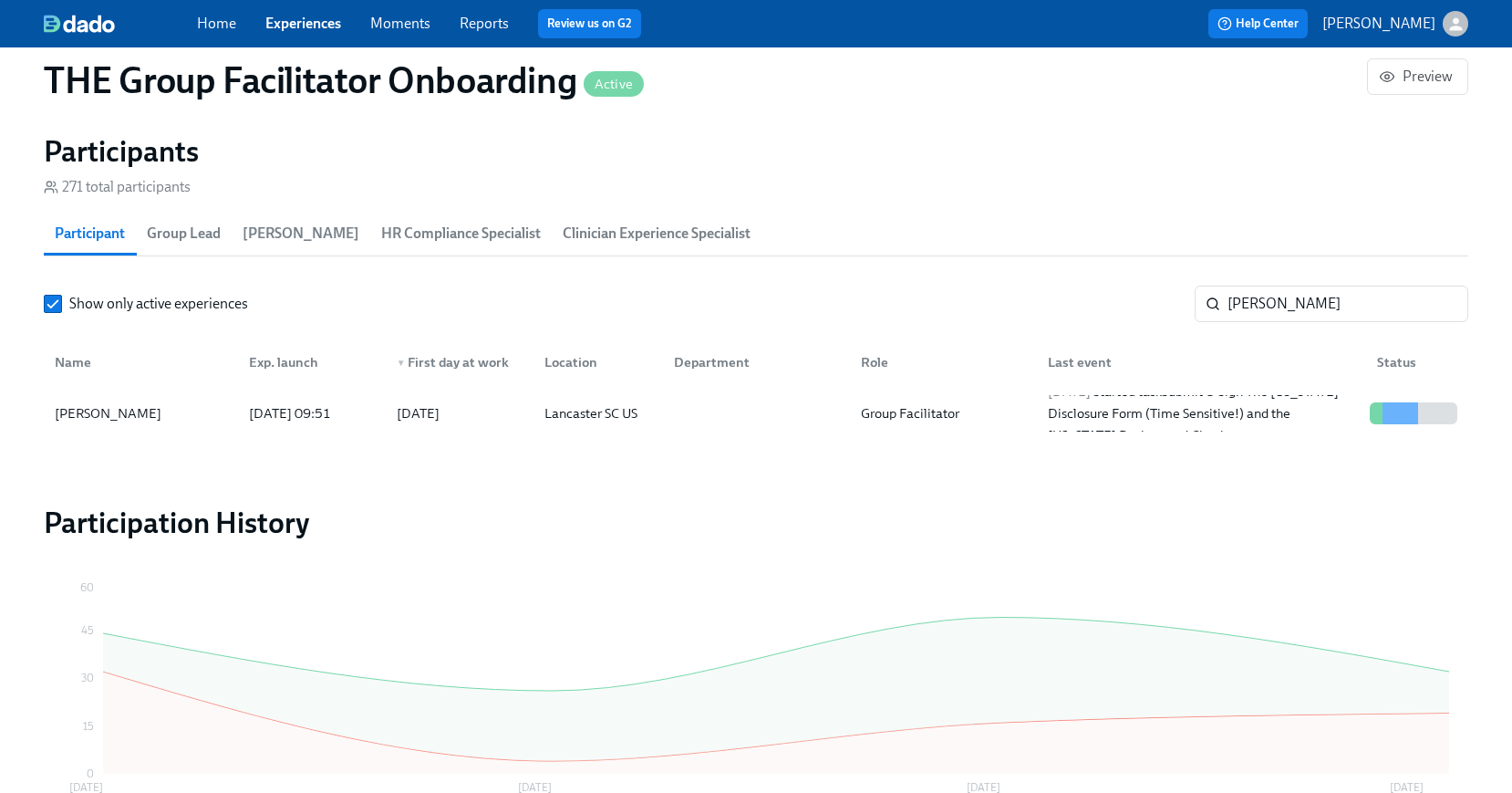
scroll to position [0, 29966]
click at [1255, 296] on input "kayla mcil" at bounding box center [1348, 303] width 241 height 36
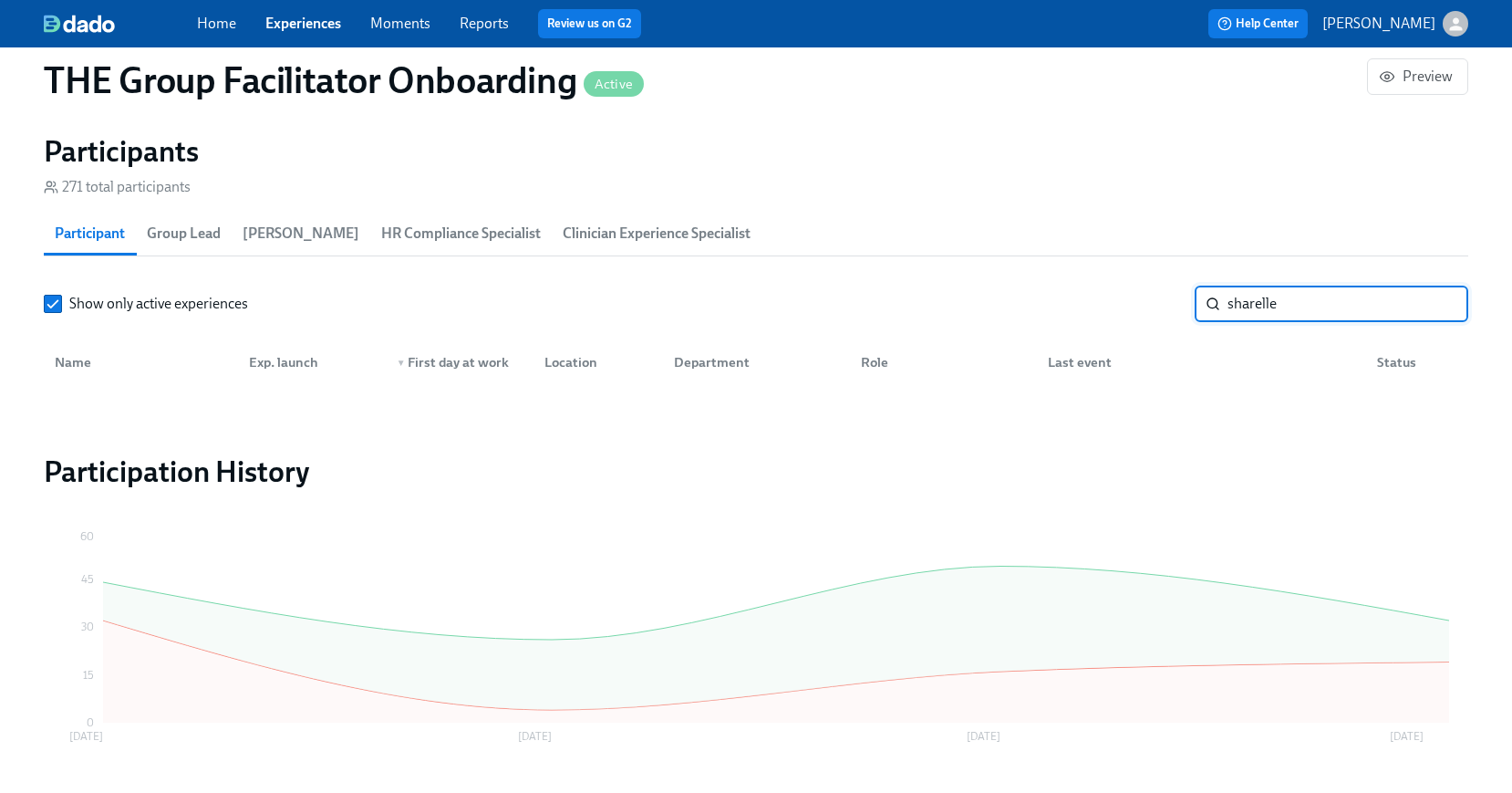
type input "sharelle"
click at [330, 24] on link "Experiences" at bounding box center [304, 23] width 76 height 18
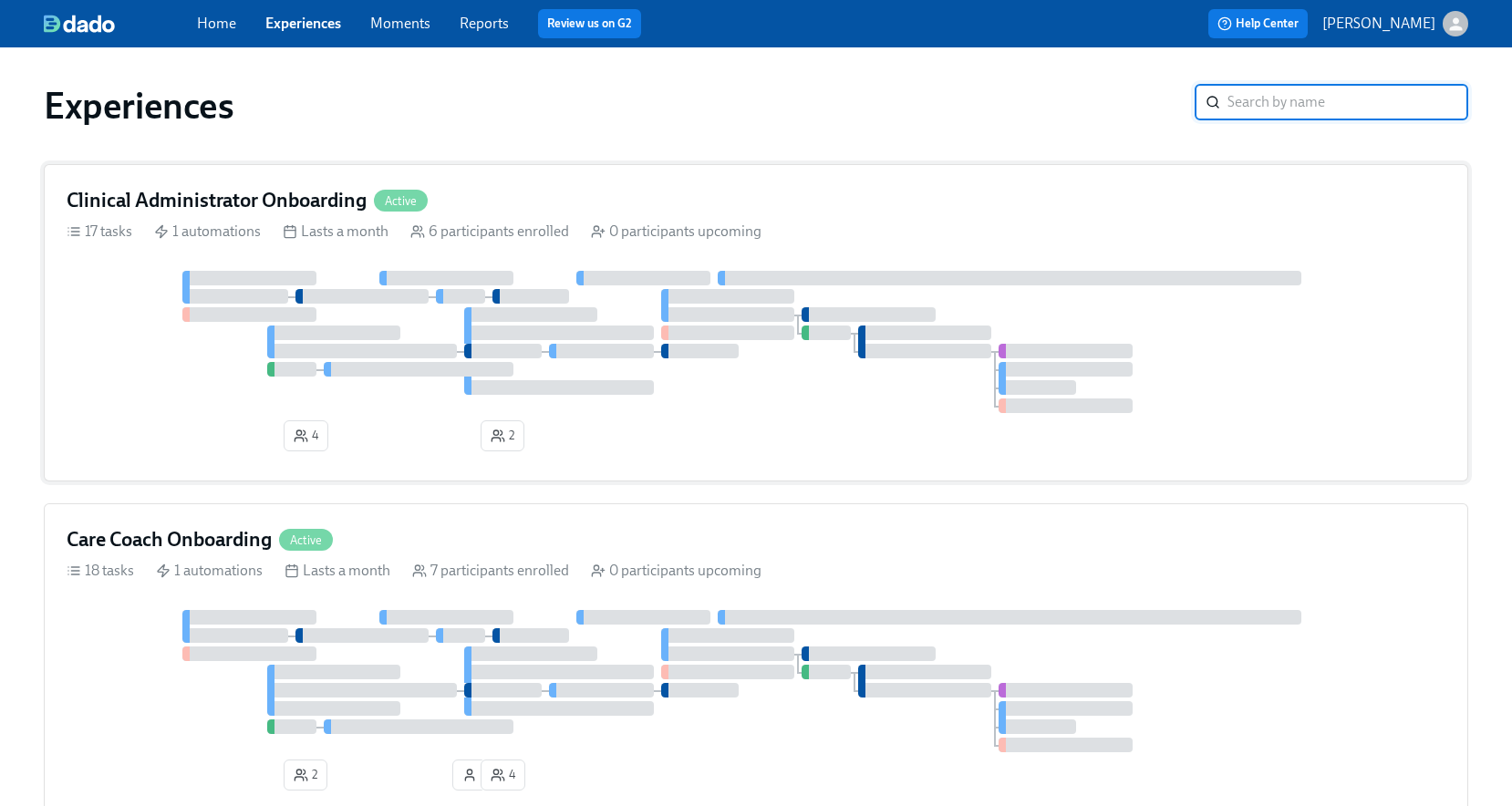
click at [494, 407] on div at bounding box center [756, 342] width 1380 height 143
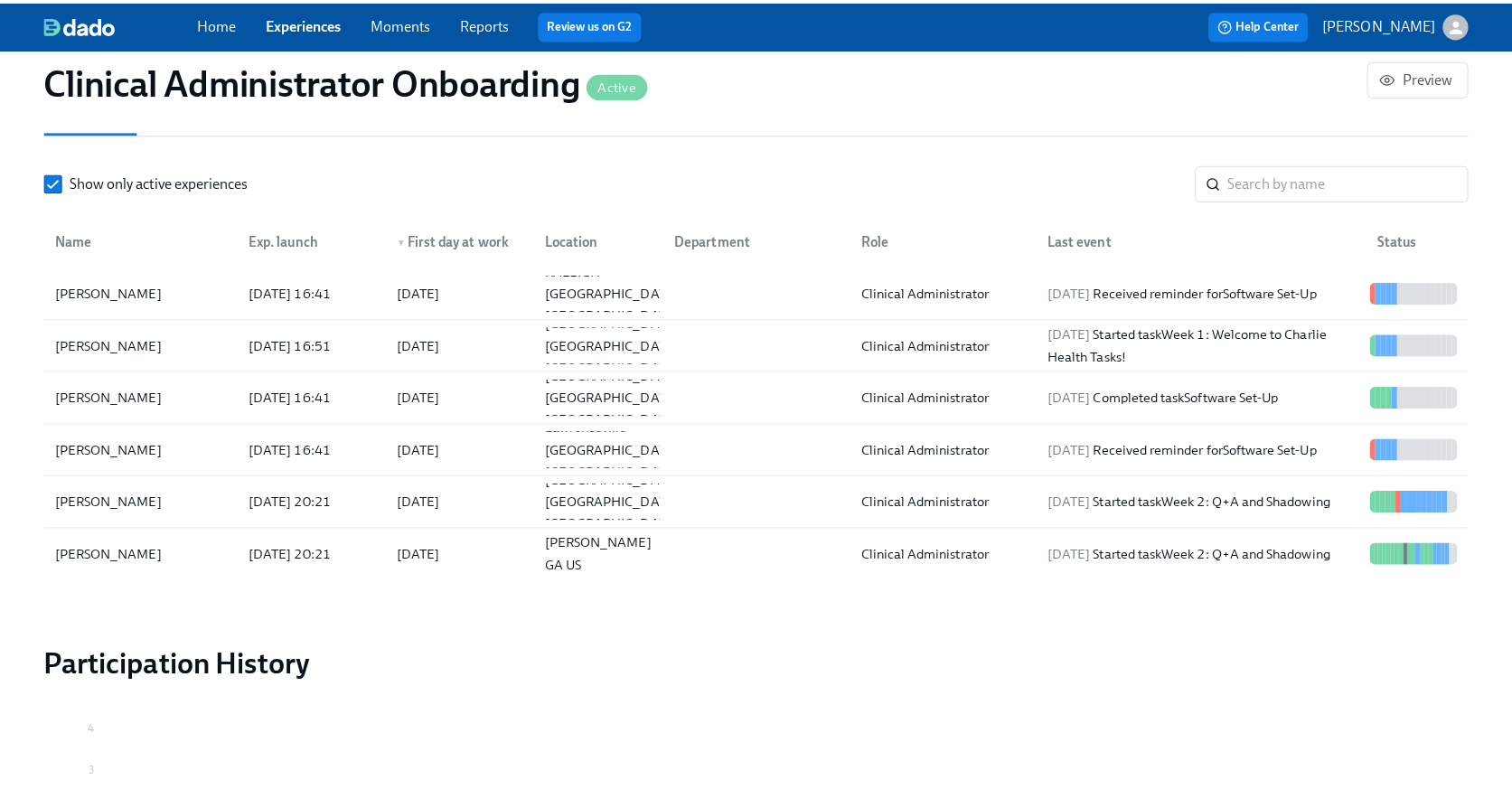
scroll to position [1602, 0]
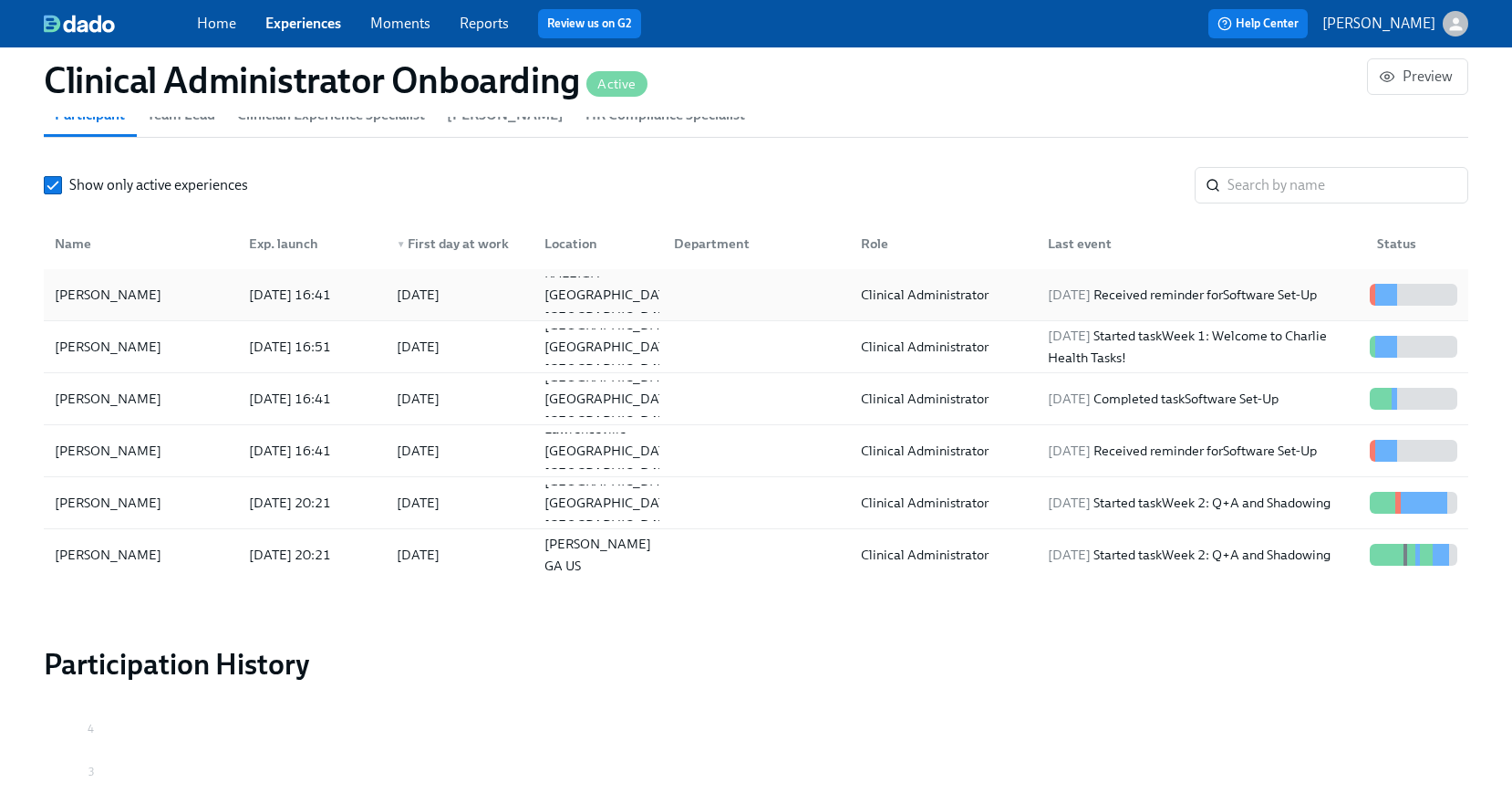
click at [1206, 297] on div "2025/08/18 Received reminder for Software Set-Up" at bounding box center [1182, 295] width 283 height 22
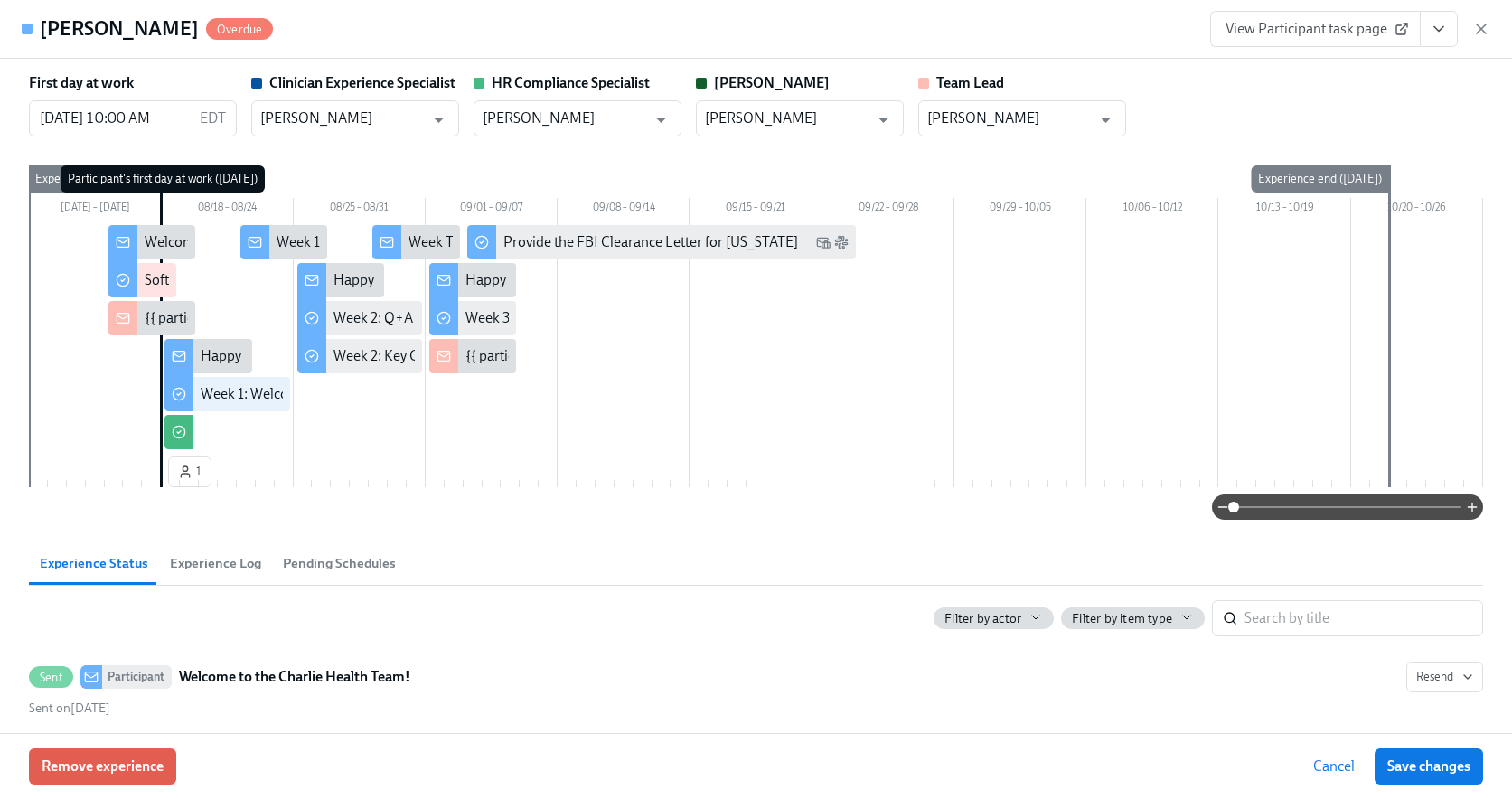
click at [1426, 30] on button "View task page" at bounding box center [1439, 28] width 38 height 36
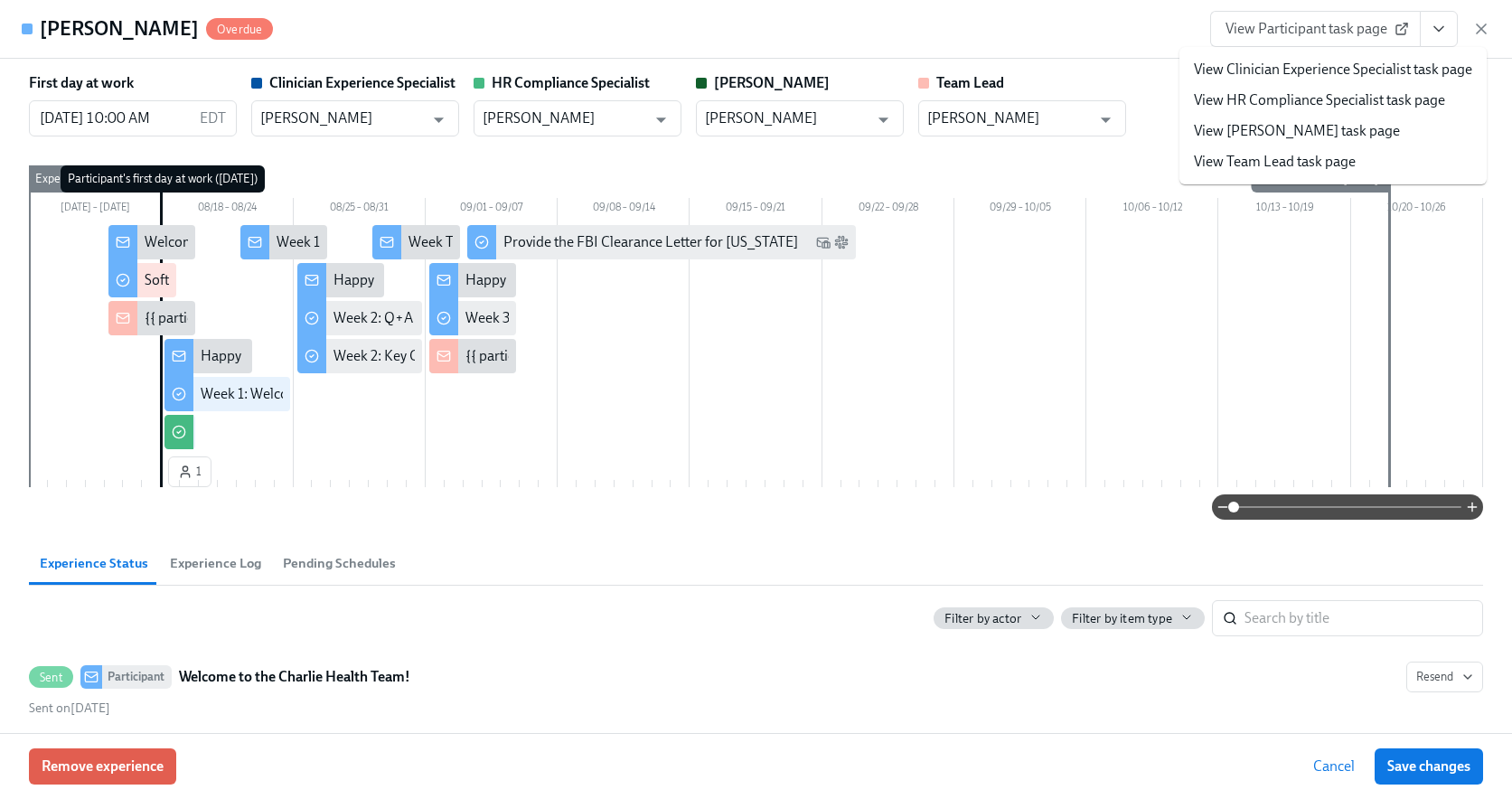
click at [1390, 30] on span "View Participant task page" at bounding box center [1316, 29] width 180 height 18
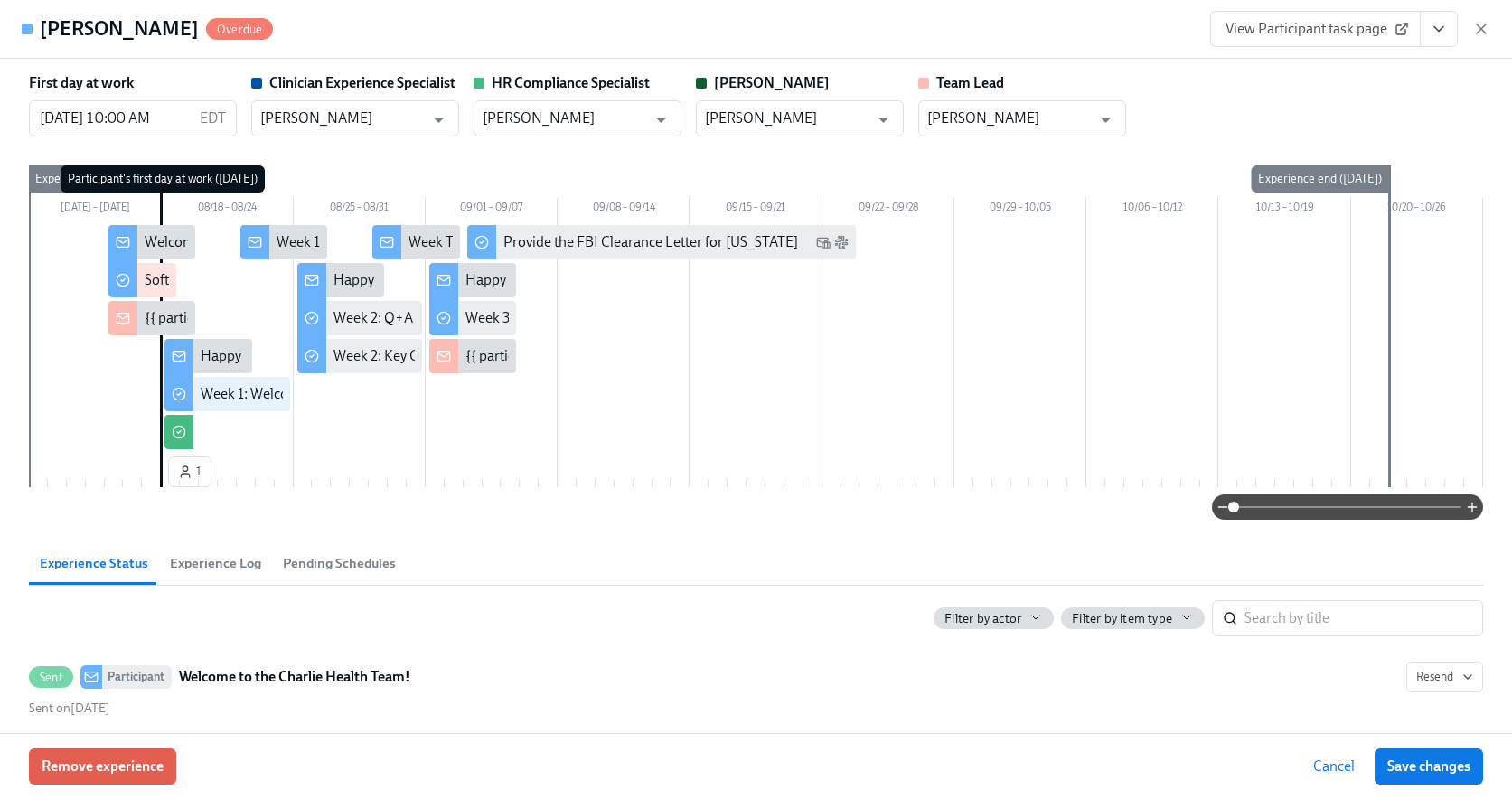
click at [1438, 39] on button "View task page" at bounding box center [1439, 28] width 38 height 36
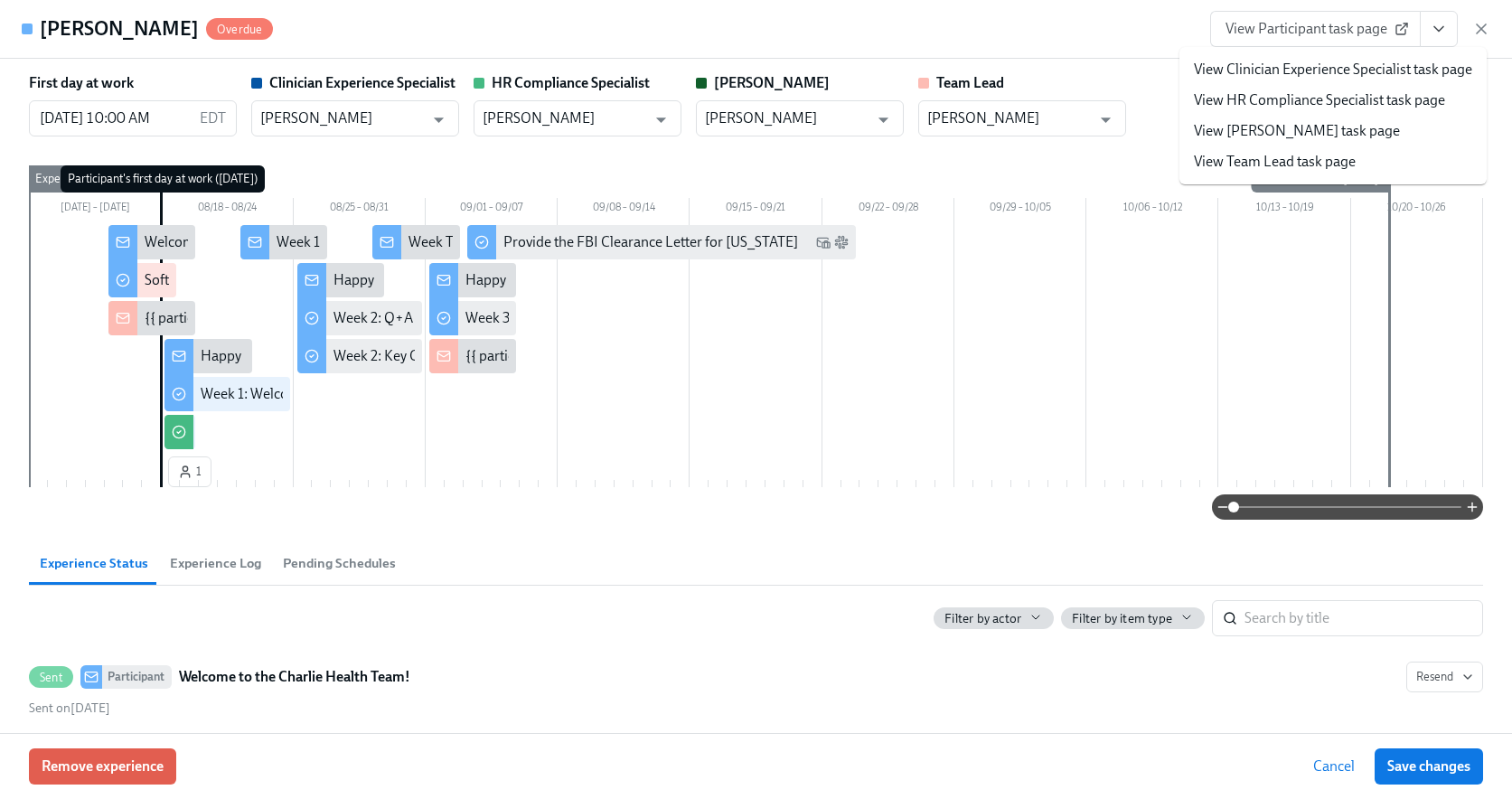
click at [1313, 105] on link "View HR Compliance Specialist task page" at bounding box center [1319, 101] width 251 height 20
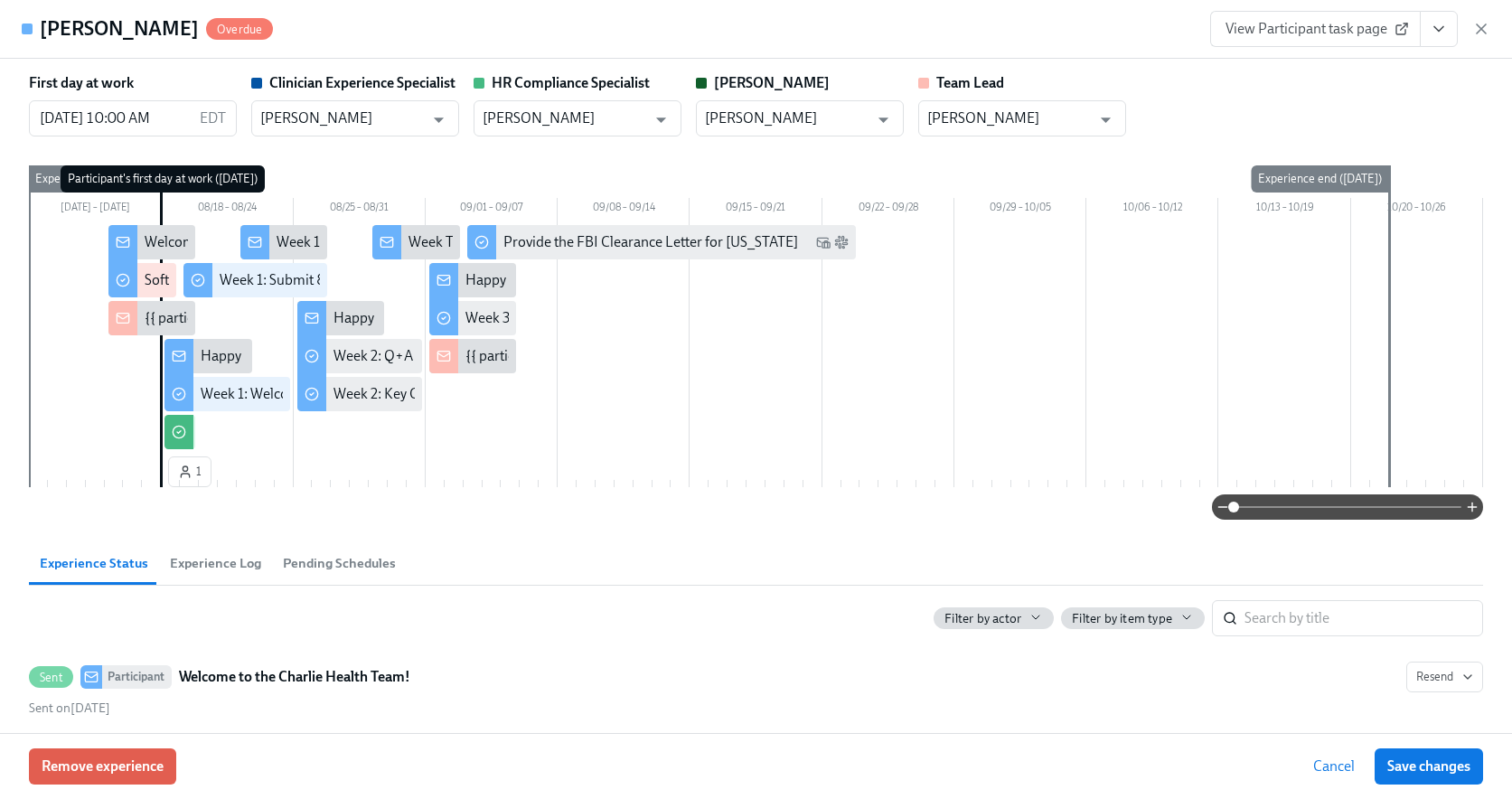
scroll to position [0, 2573]
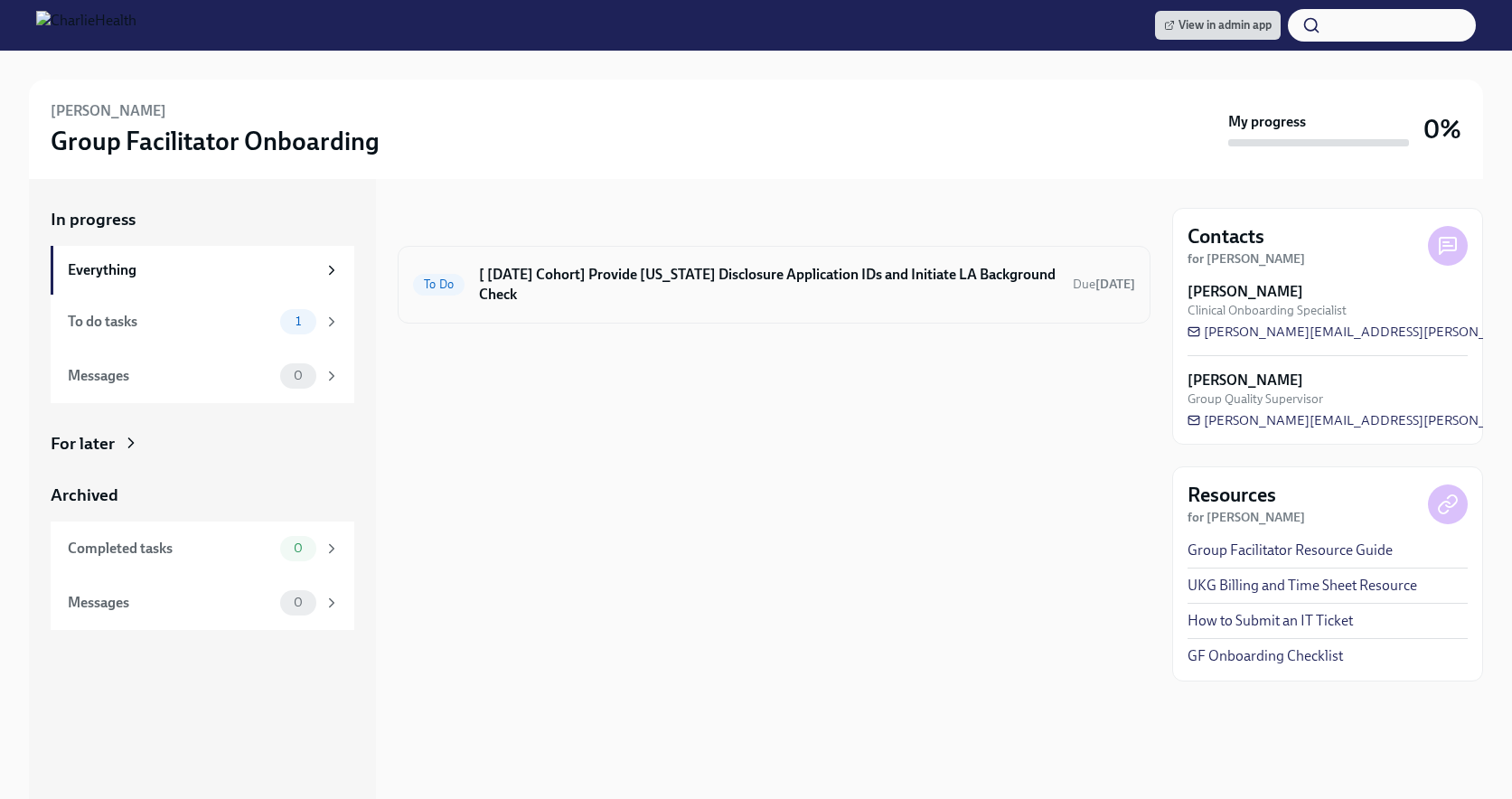
click at [911, 308] on div "To Do [ Aug 18th Cohort] Provide Utah Disclosure Application IDs and Initiate L…" at bounding box center [773, 284] width 753 height 78
click at [696, 290] on h6 "[ Aug 18th Cohort] Provide Utah Disclosure Application IDs and Initiate LA Back…" at bounding box center [769, 284] width 580 height 39
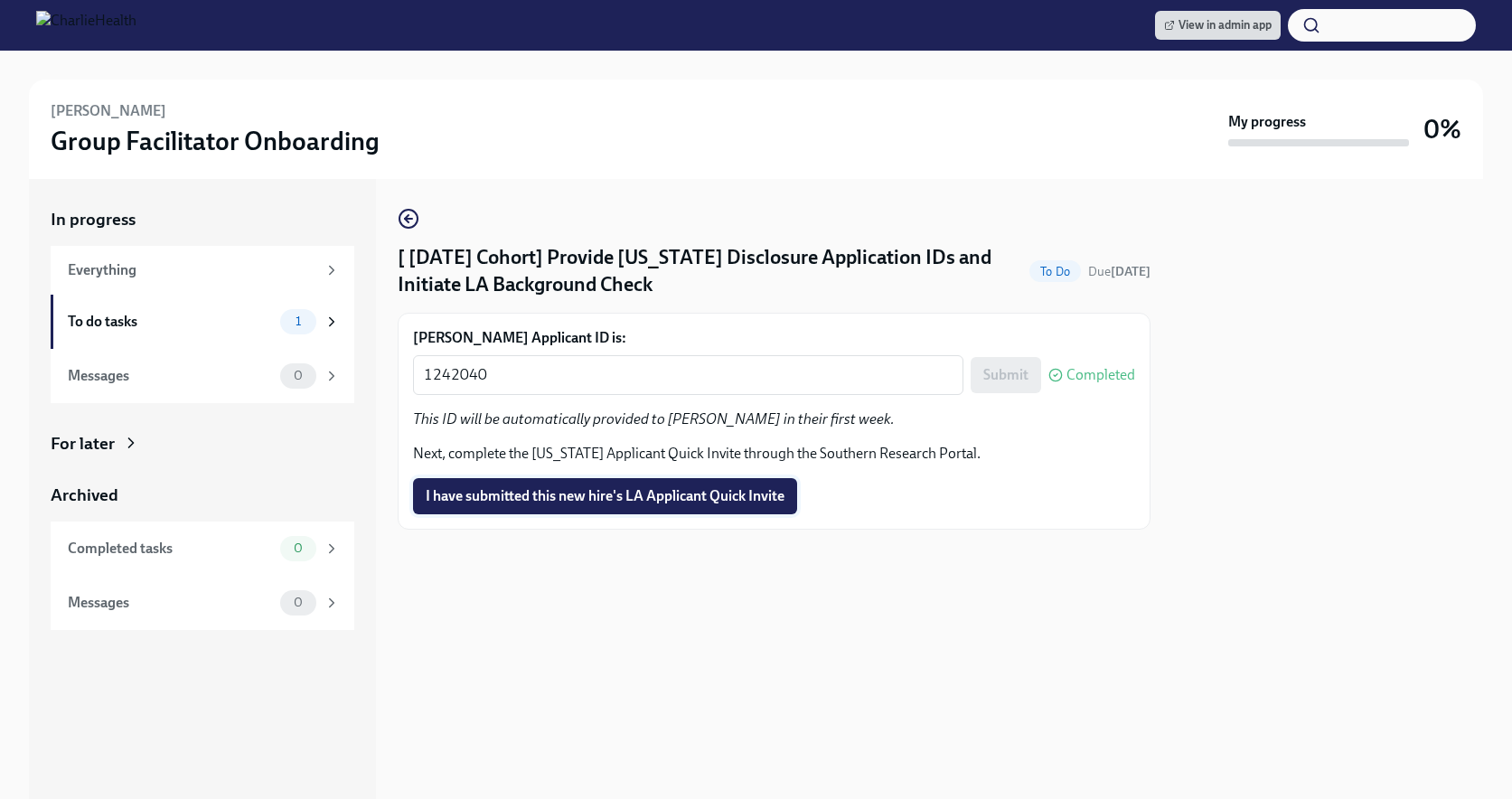
click at [601, 493] on span "I have submitted this new hire's LA Applicant Quick Invite" at bounding box center [605, 496] width 359 height 18
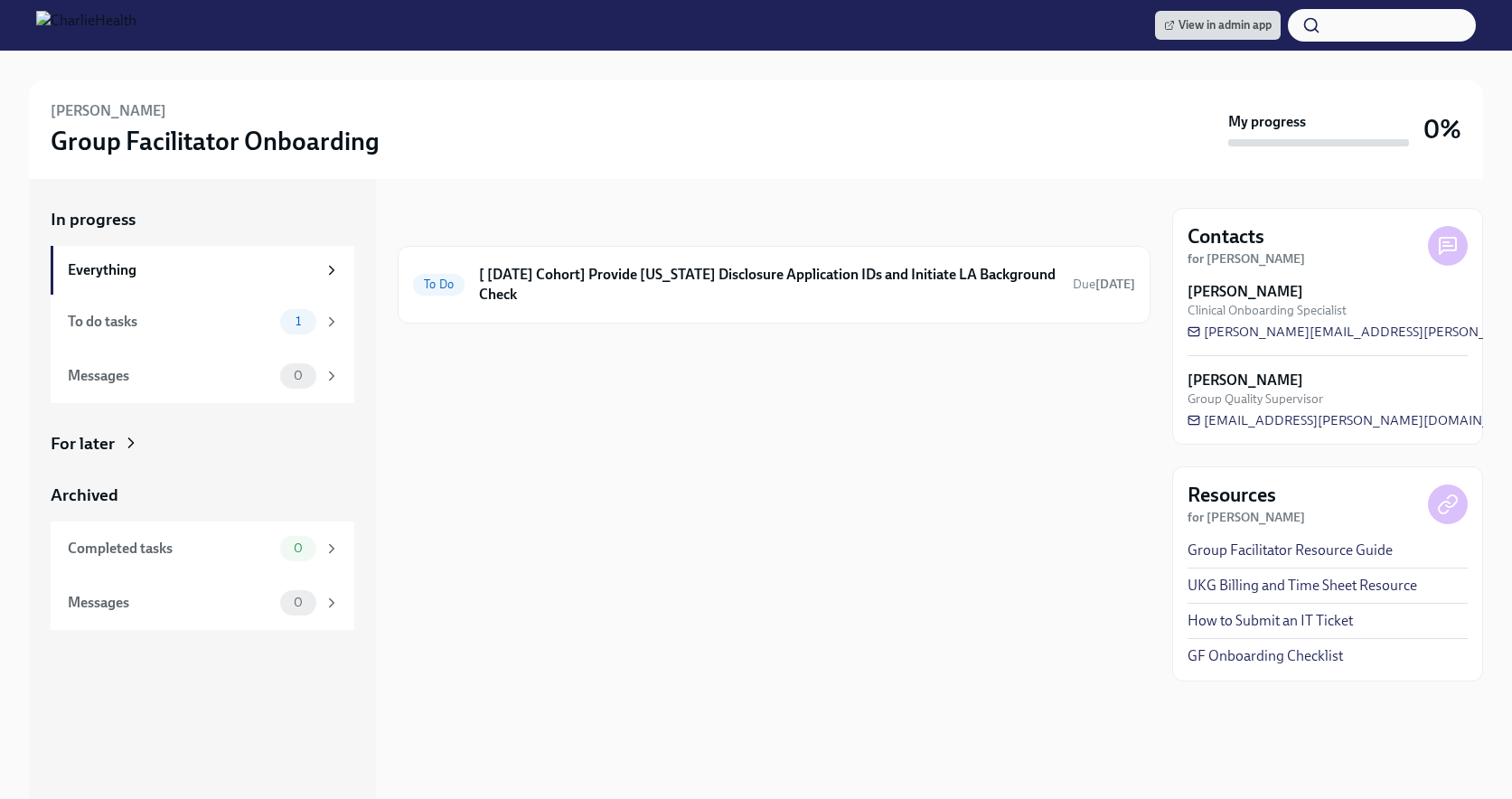
click at [820, 279] on h6 "[ [DATE] Cohort] Provide [US_STATE] Disclosure Application IDs and Initiate LA …" at bounding box center [769, 284] width 580 height 39
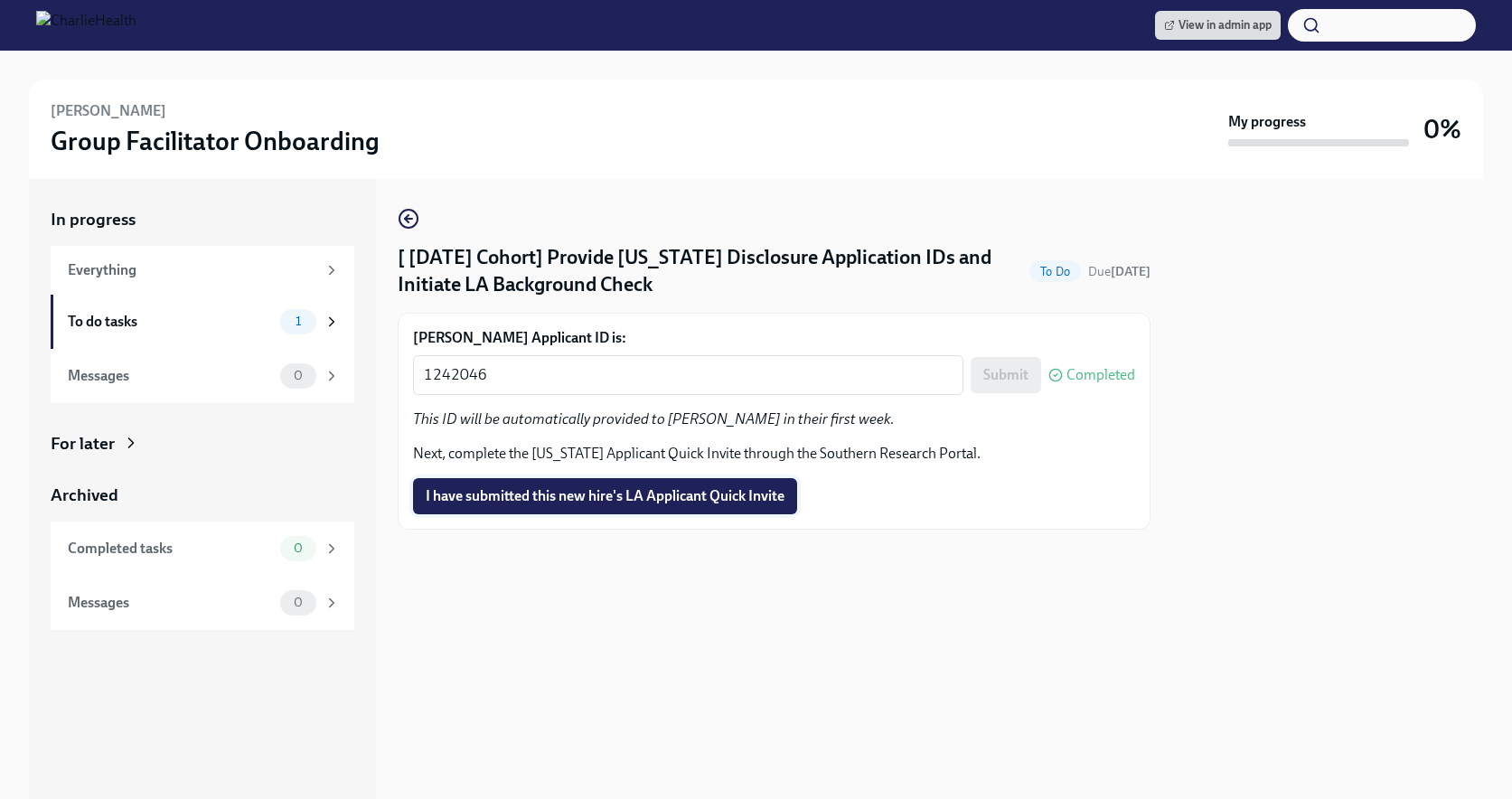
click at [673, 498] on span "I have submitted this new hire's LA Applicant Quick Invite" at bounding box center [605, 496] width 359 height 18
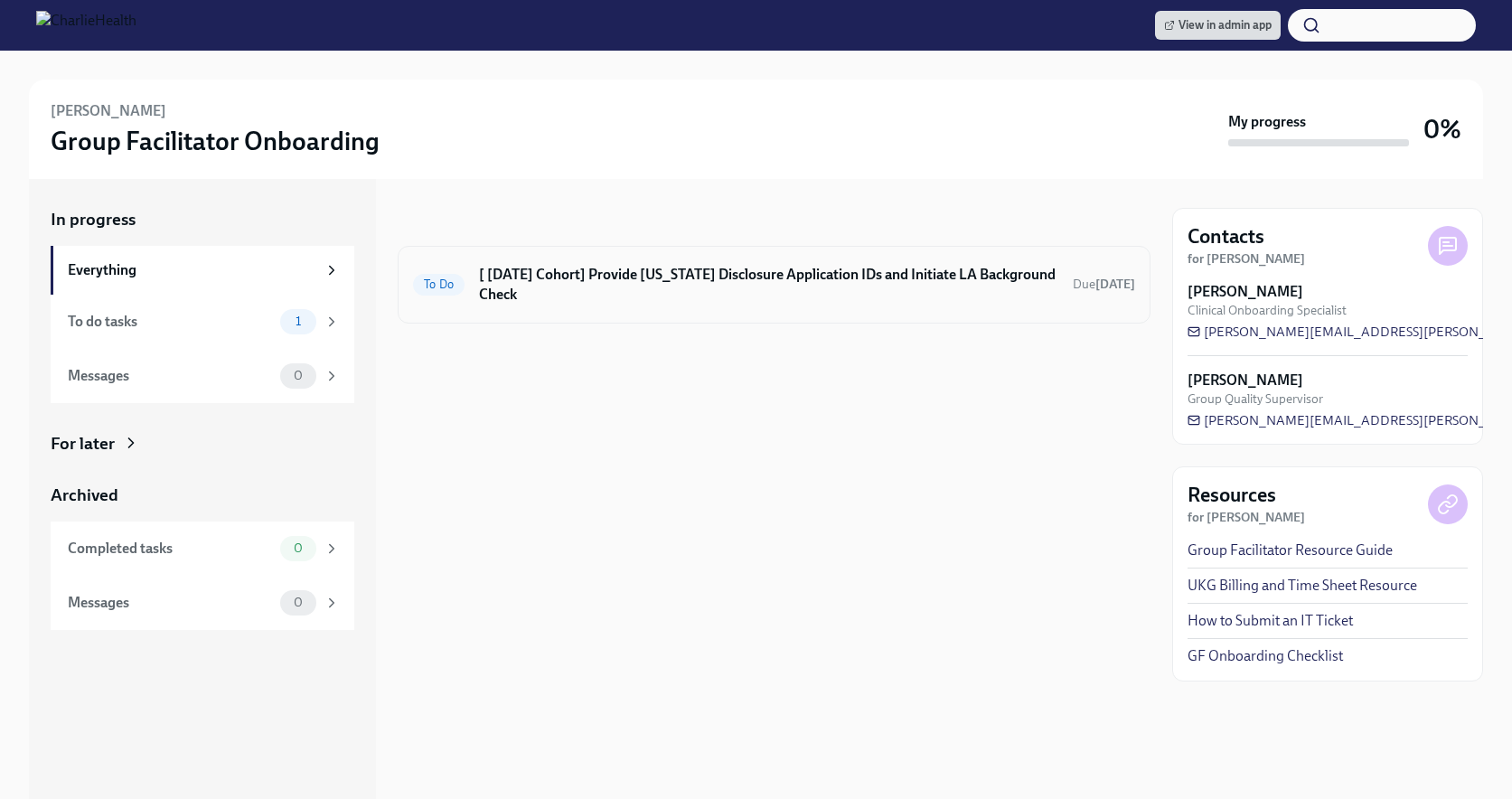
click at [731, 292] on h6 "[ [DATE] Cohort] Provide [US_STATE] Disclosure Application IDs and Initiate LA …" at bounding box center [769, 284] width 580 height 39
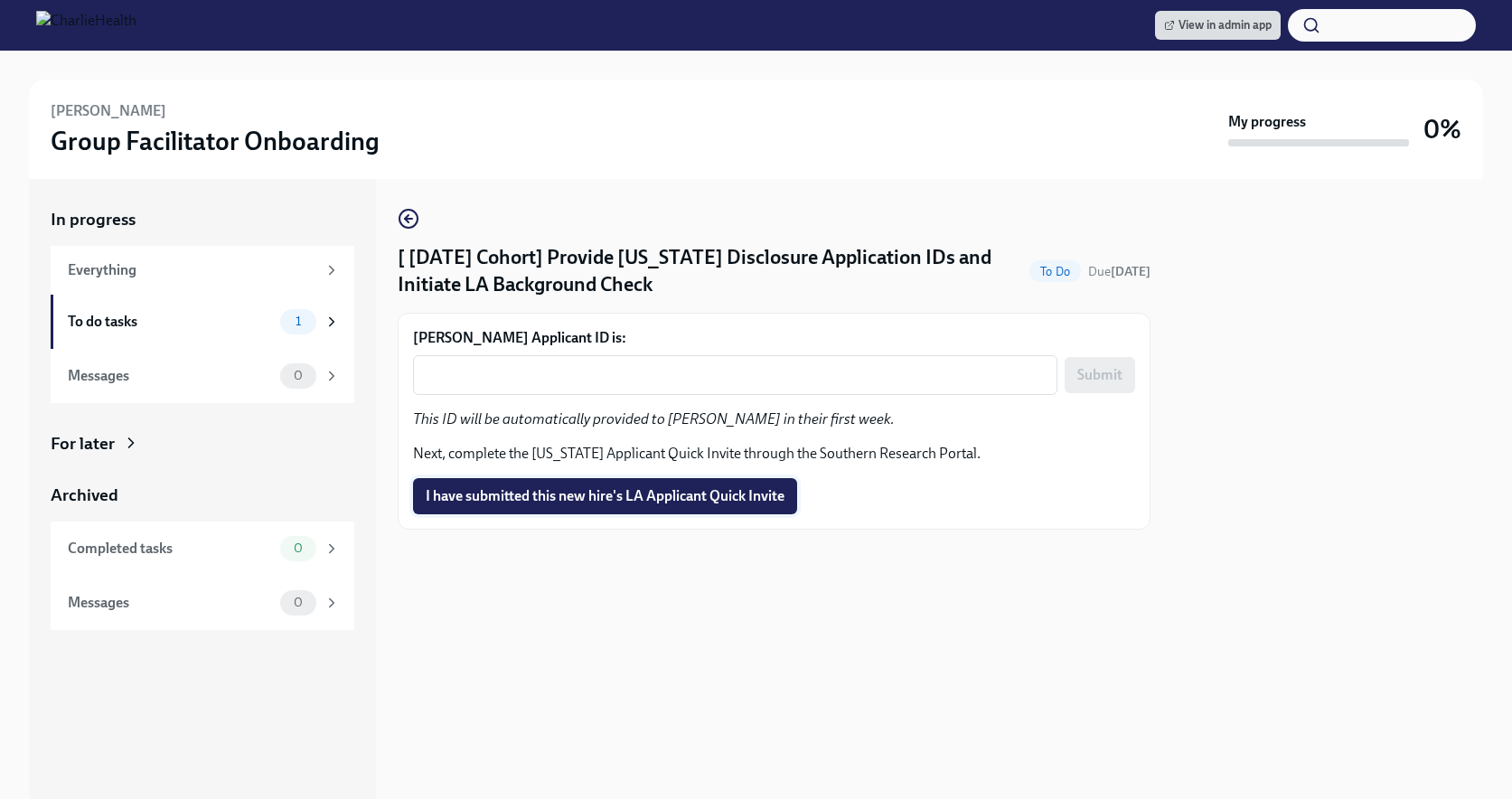
click at [666, 484] on button "I have submitted this new hire's LA Applicant Quick Invite" at bounding box center [605, 495] width 384 height 36
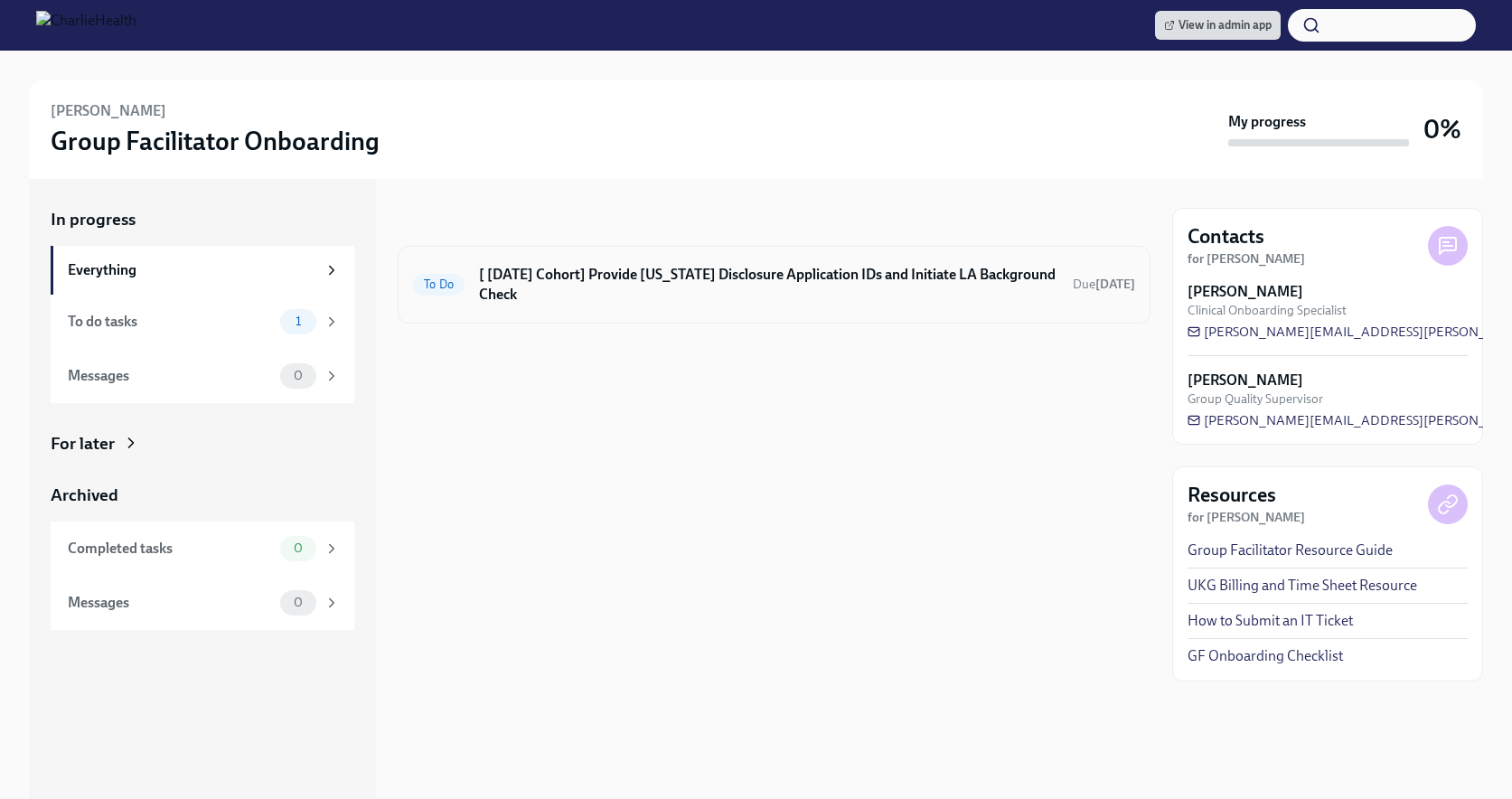
click at [921, 289] on h6 "[ [DATE] Cohort] Provide [US_STATE] Disclosure Application IDs and Initiate LA …" at bounding box center [769, 284] width 580 height 39
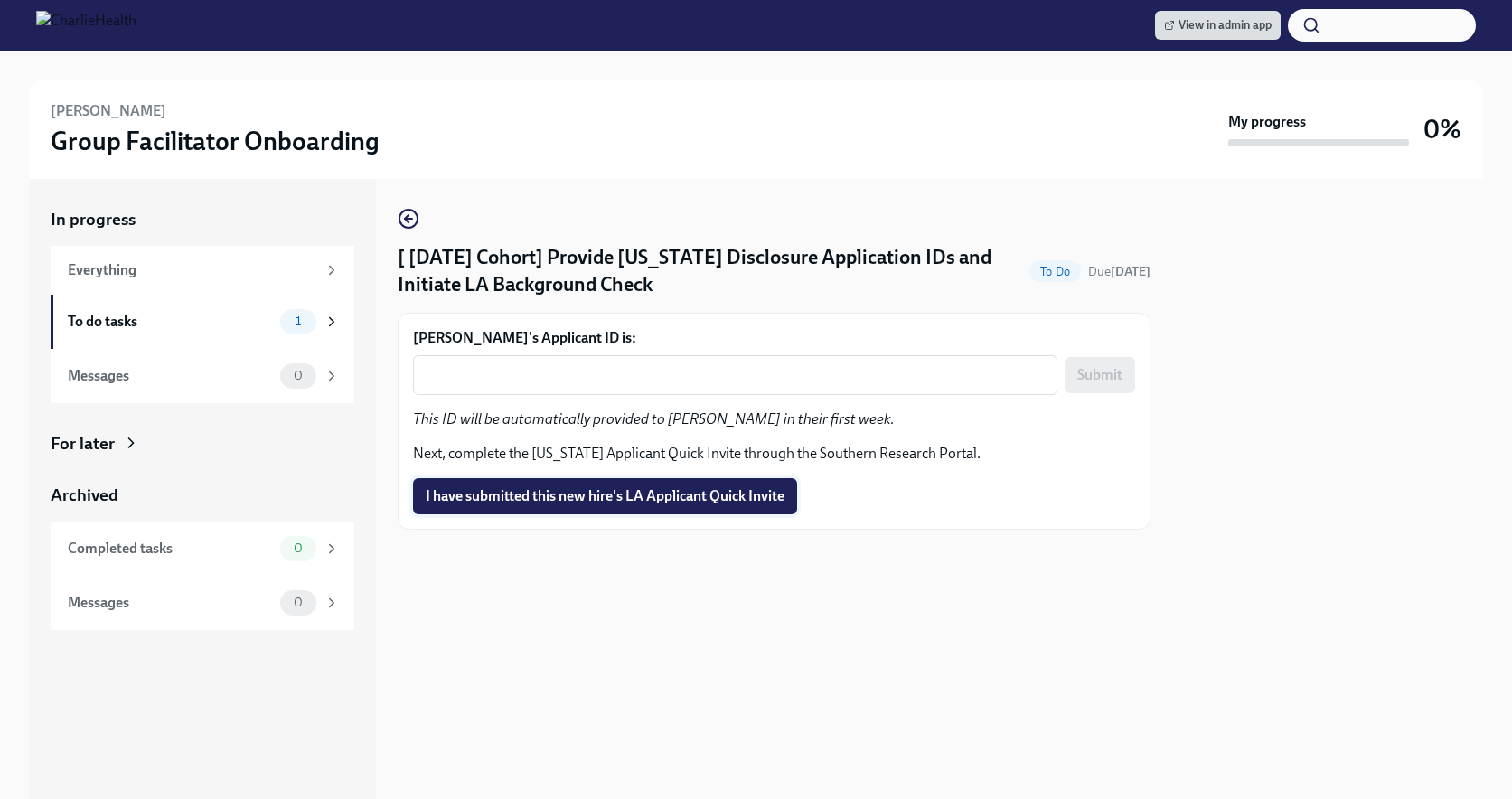
click at [707, 498] on span "I have submitted this new hire's LA Applicant Quick Invite" at bounding box center [605, 496] width 359 height 18
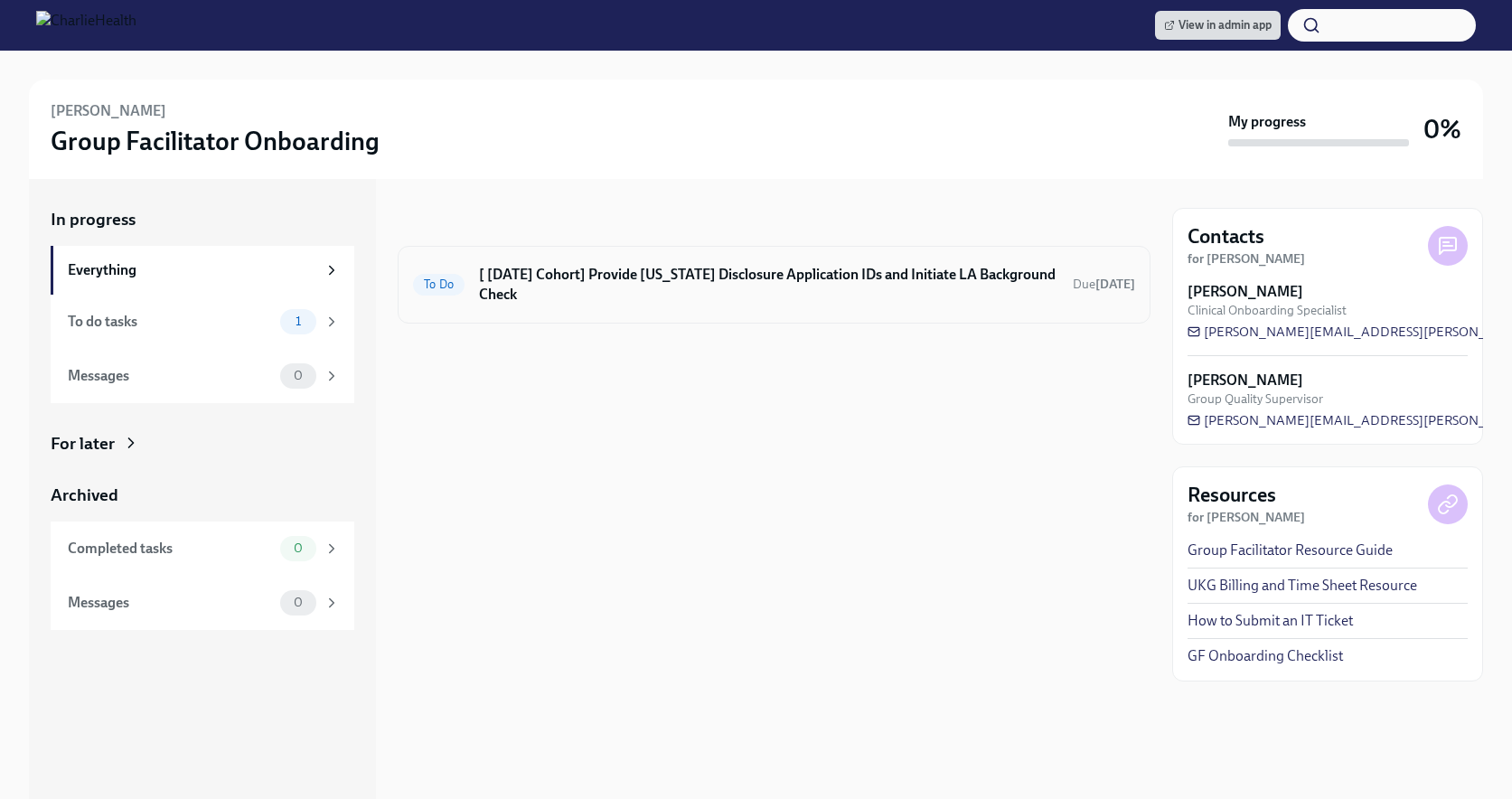
click at [726, 280] on h6 "[ [DATE] Cohort] Provide [US_STATE] Disclosure Application IDs and Initiate LA …" at bounding box center [769, 284] width 580 height 39
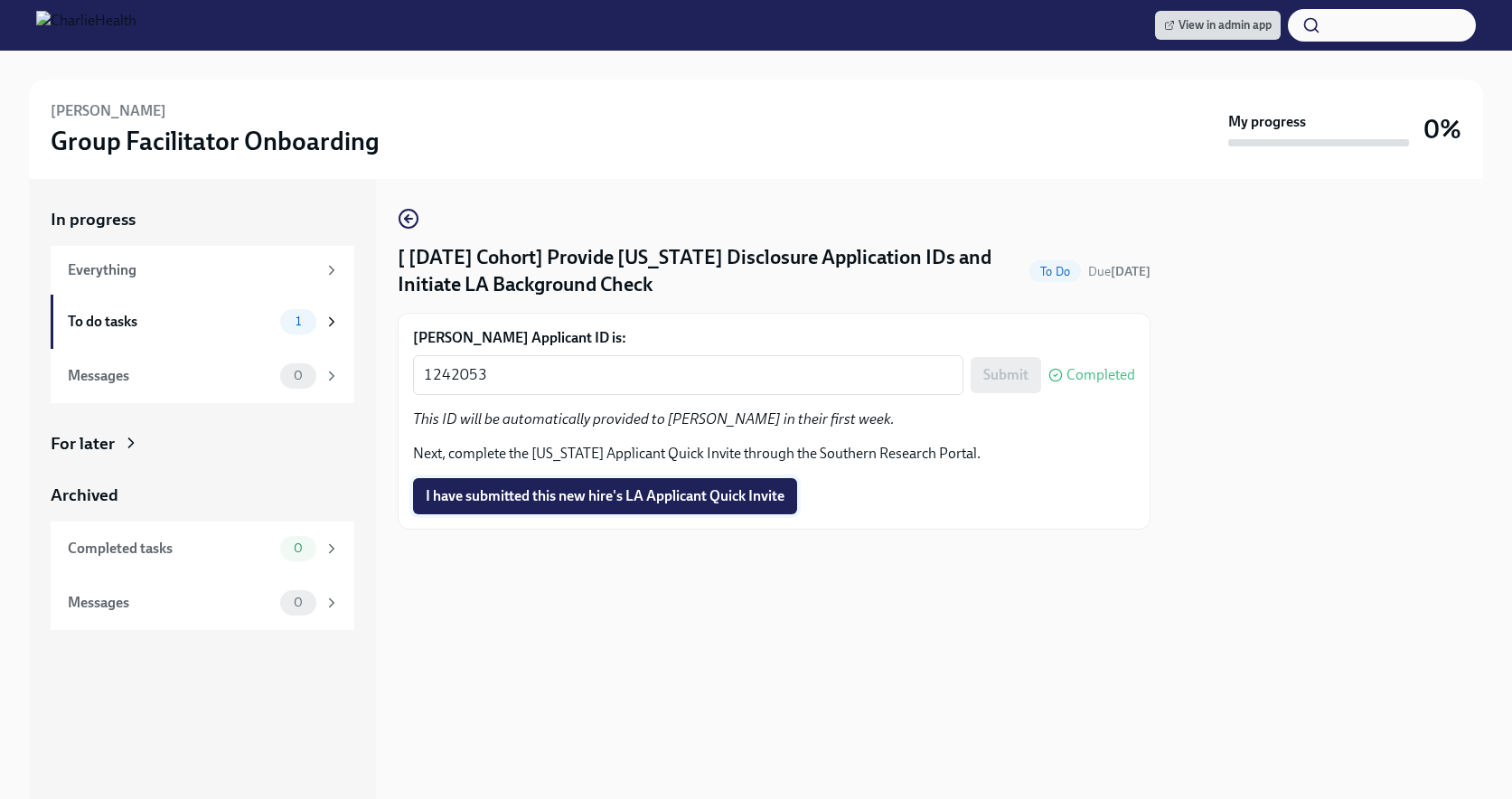
click at [694, 481] on button "I have submitted this new hire's LA Applicant Quick Invite" at bounding box center [605, 495] width 384 height 36
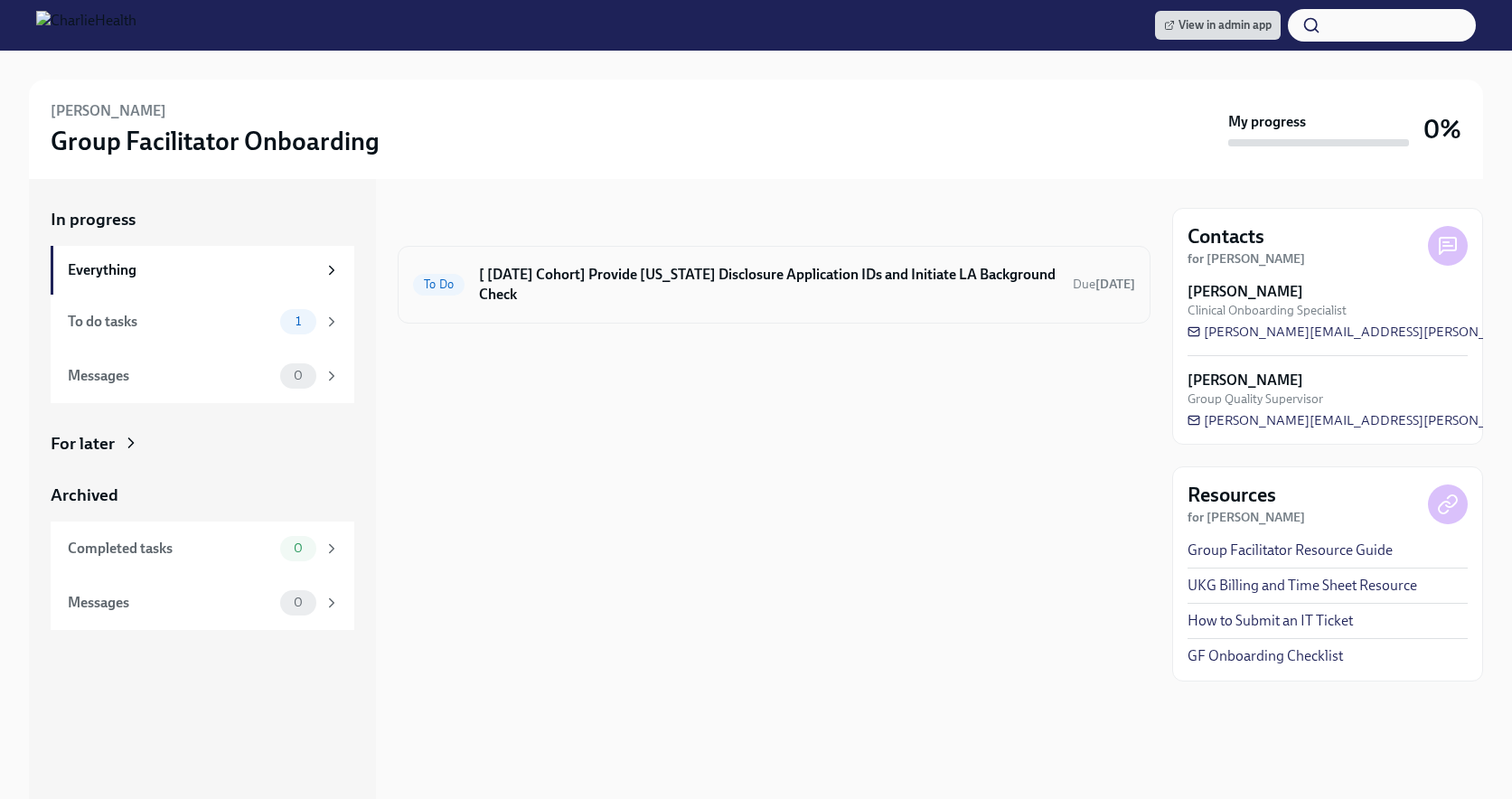
click at [909, 310] on div "To Do [ Aug 18th Cohort] Provide Utah Disclosure Application IDs and Initiate L…" at bounding box center [773, 284] width 753 height 78
click at [896, 300] on h6 "[ Aug 18th Cohort] Provide Utah Disclosure Application IDs and Initiate LA Back…" at bounding box center [769, 284] width 580 height 39
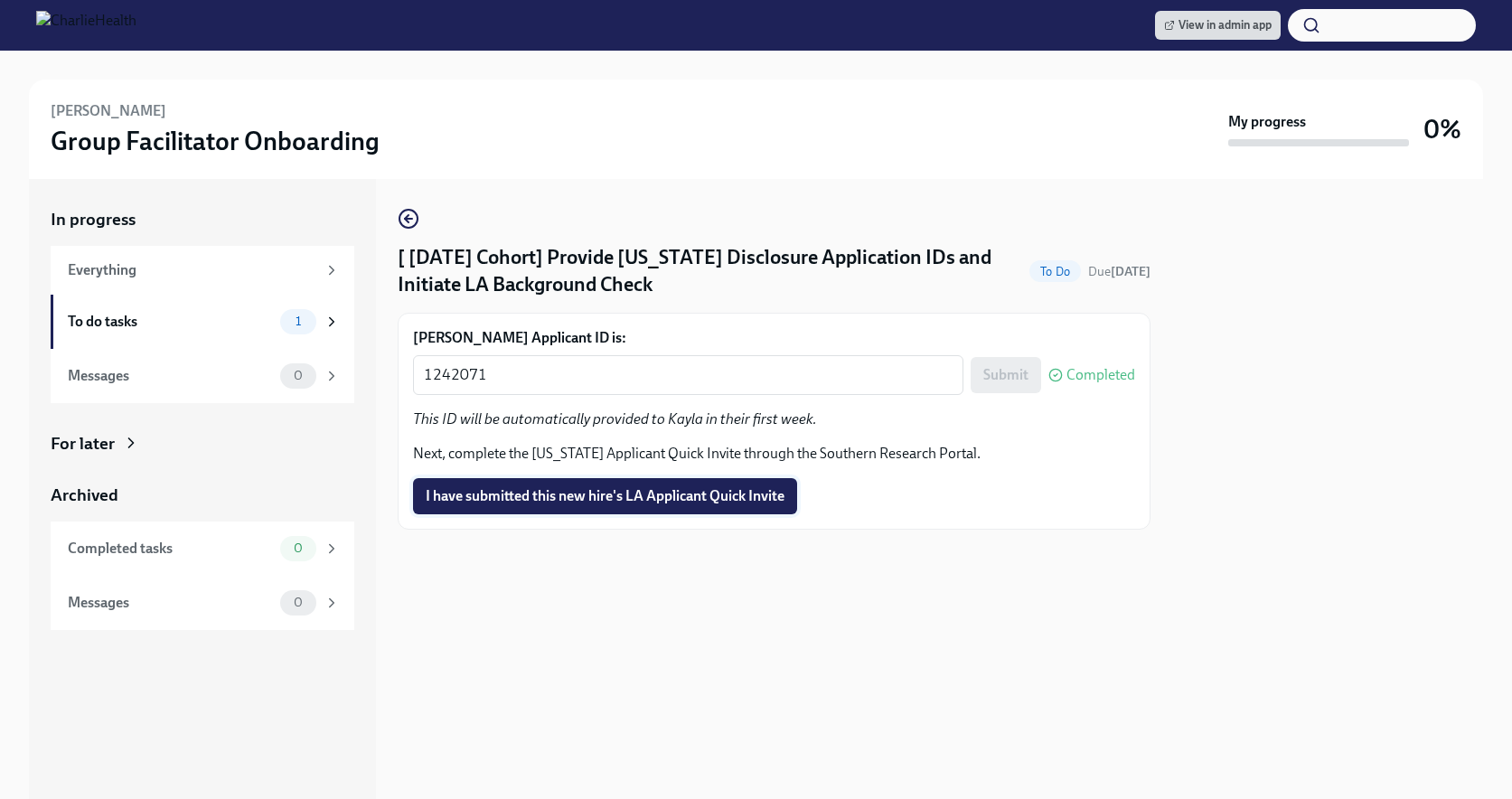
click at [646, 502] on span "I have submitted this new hire's LA Applicant Quick Invite" at bounding box center [605, 496] width 359 height 18
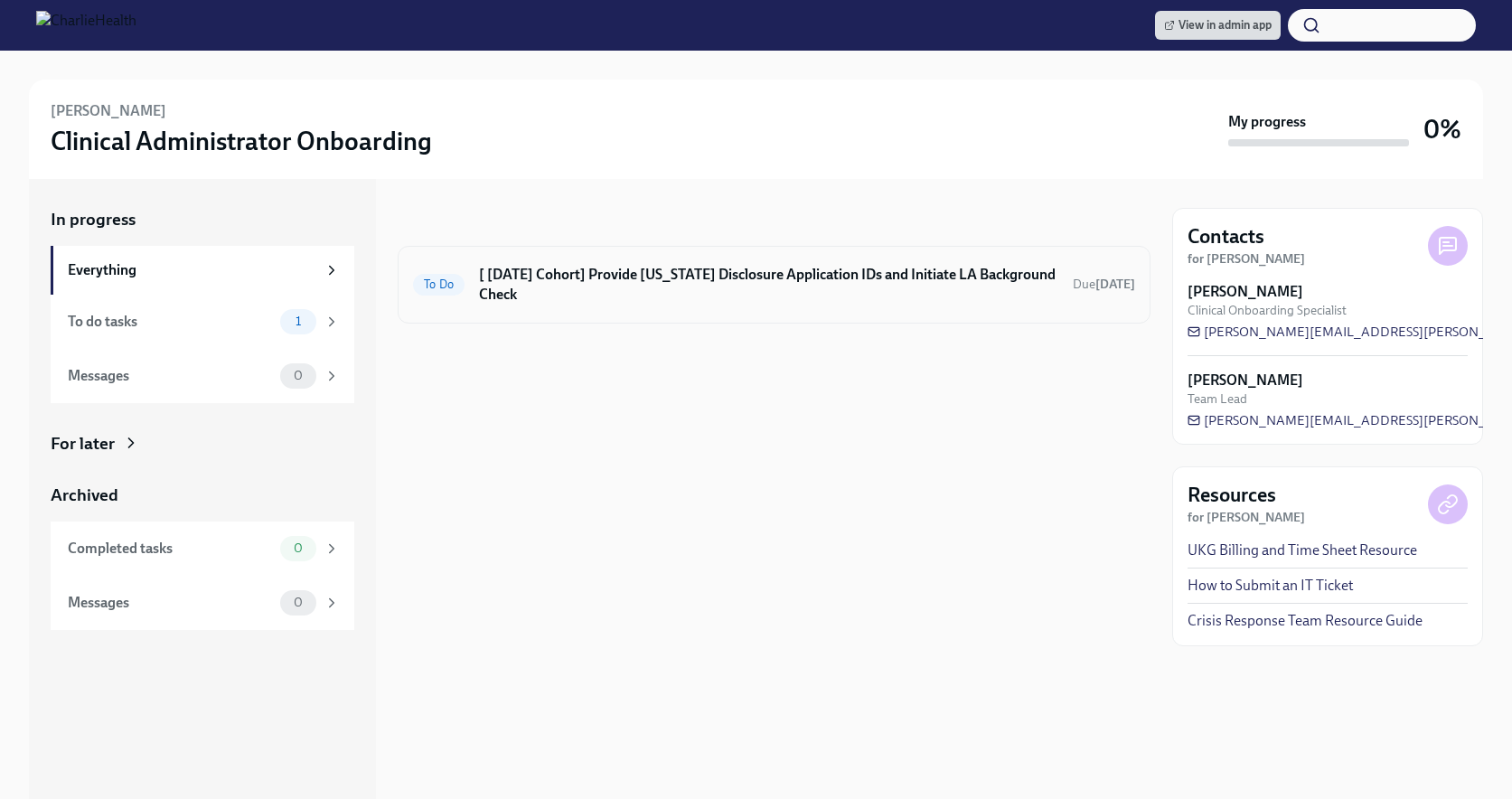
click at [773, 284] on h6 "[ [DATE] Cohort] Provide [US_STATE] Disclosure Application IDs and Initiate LA …" at bounding box center [769, 284] width 580 height 39
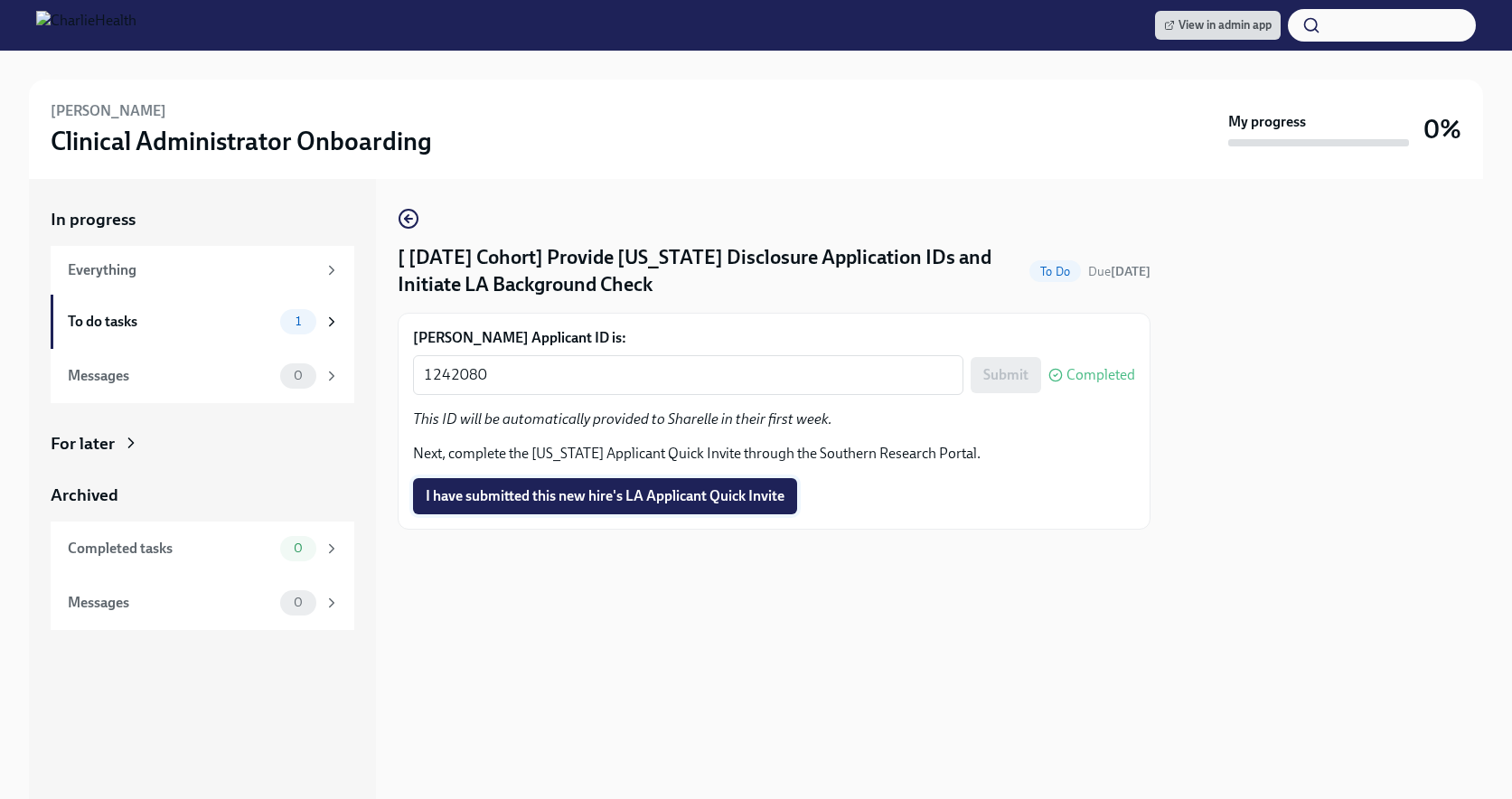
click at [675, 483] on button "I have submitted this new hire's LA Applicant Quick Invite" at bounding box center [605, 495] width 384 height 36
